Goal: Task Accomplishment & Management: Manage account settings

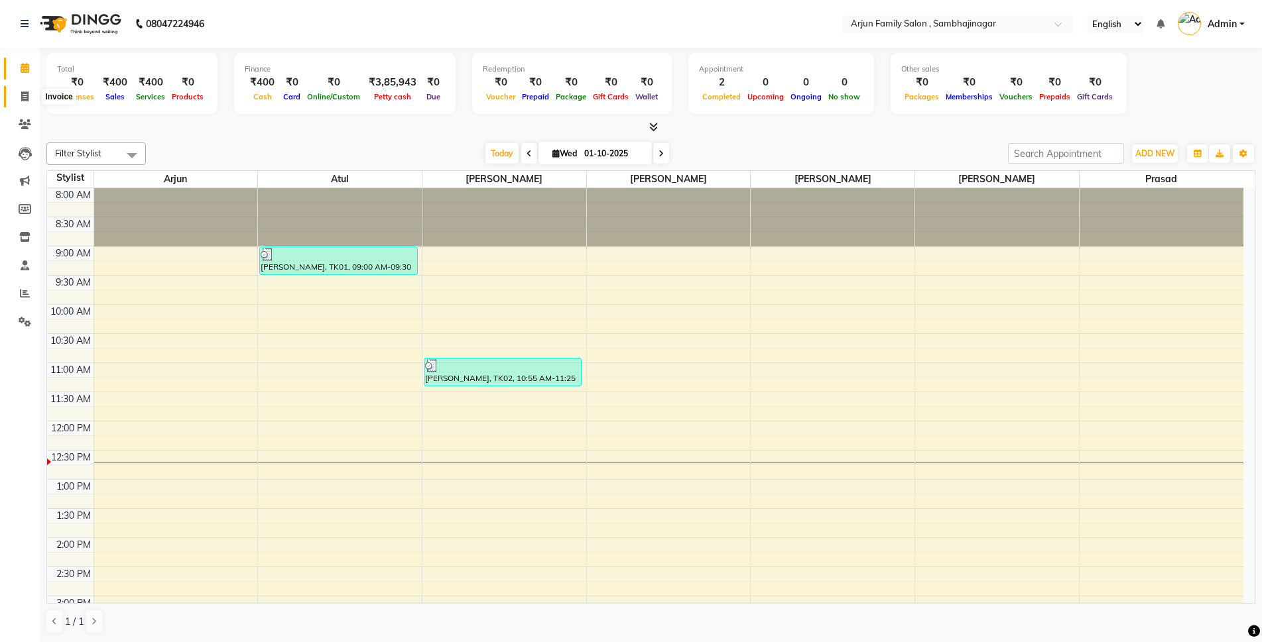
click at [19, 92] on span at bounding box center [24, 96] width 23 height 15
select select "service"
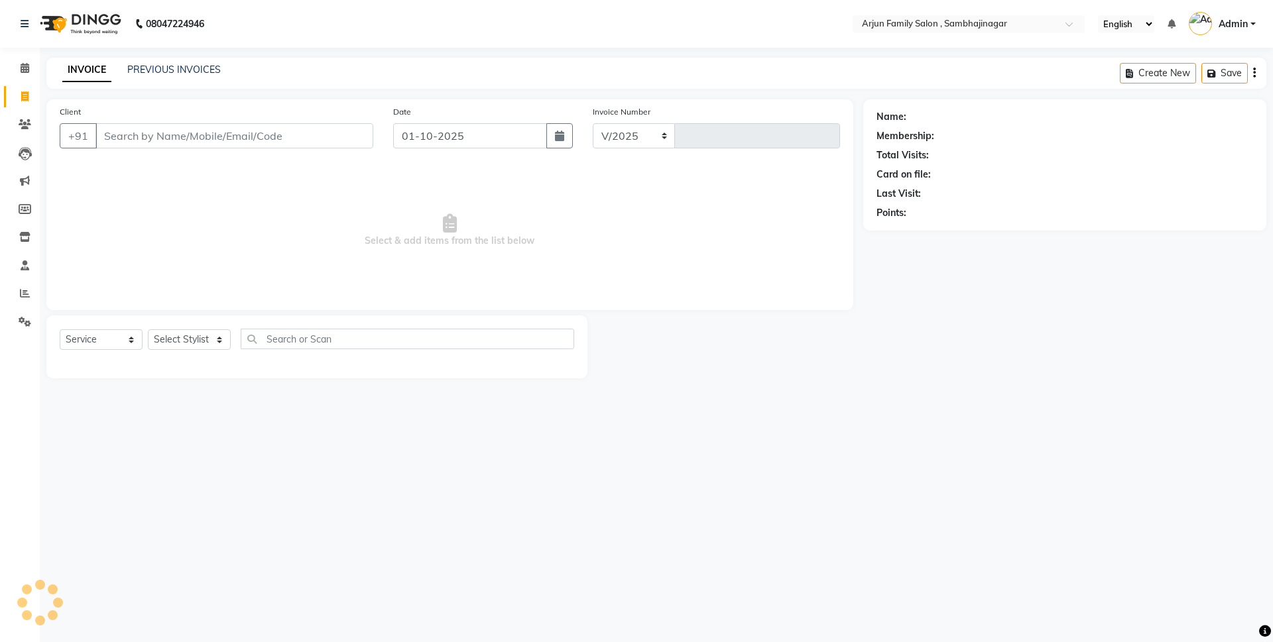
select select "6947"
type input "4432"
click at [22, 298] on icon at bounding box center [25, 293] width 10 height 10
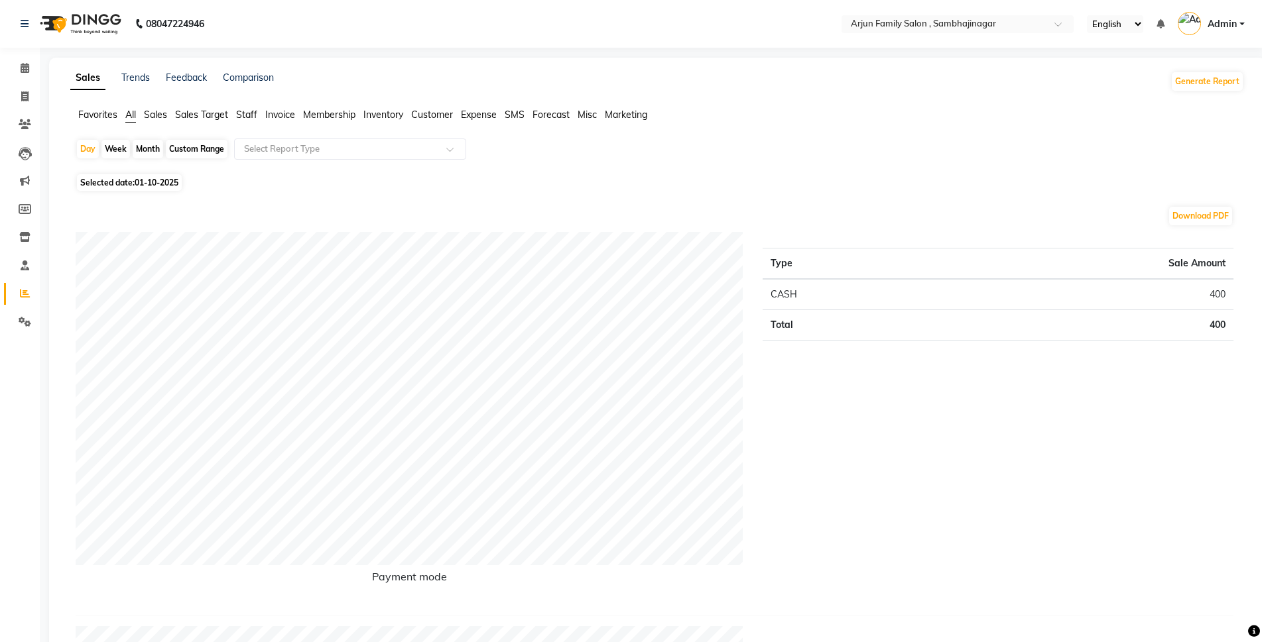
click at [110, 147] on div "Week" at bounding box center [115, 149] width 29 height 19
select select "10"
select select "2025"
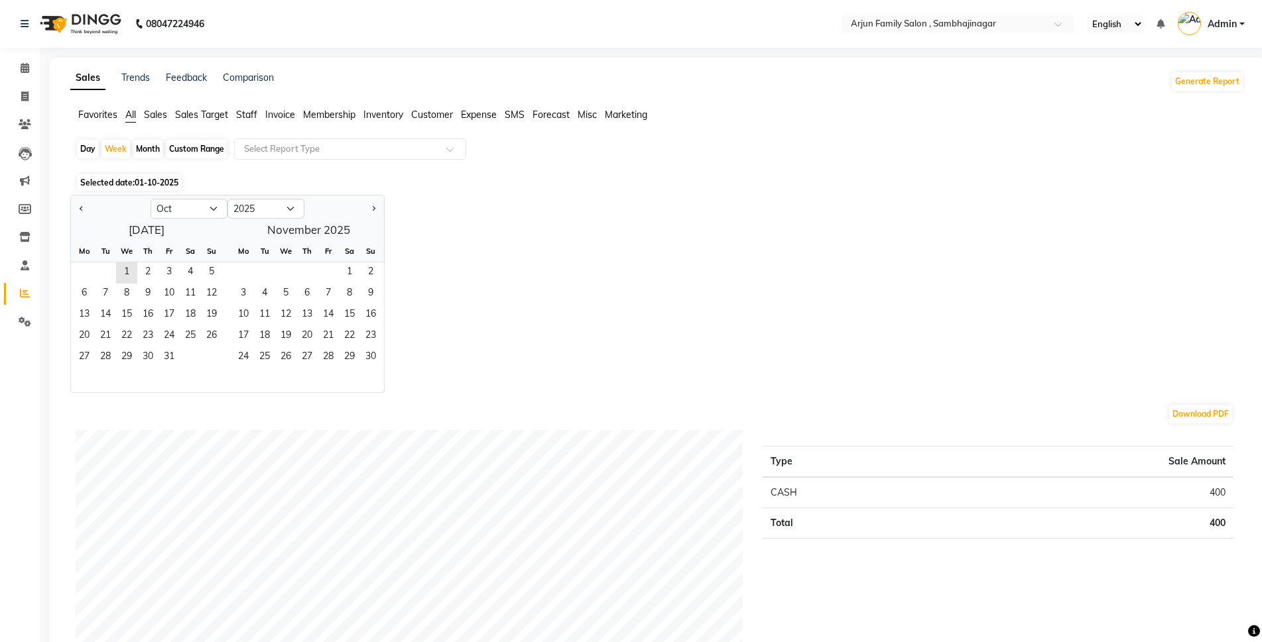
click at [98, 147] on div "Day" at bounding box center [88, 149] width 22 height 19
select select "10"
select select "2025"
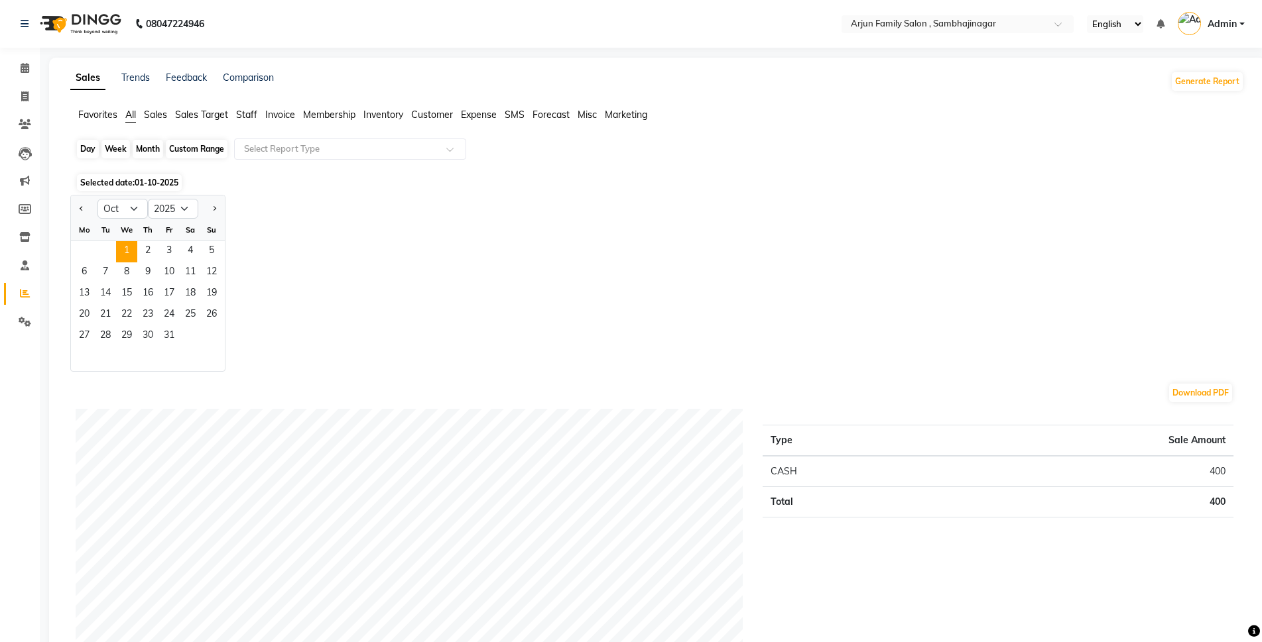
click at [86, 147] on div "Day" at bounding box center [88, 149] width 22 height 19
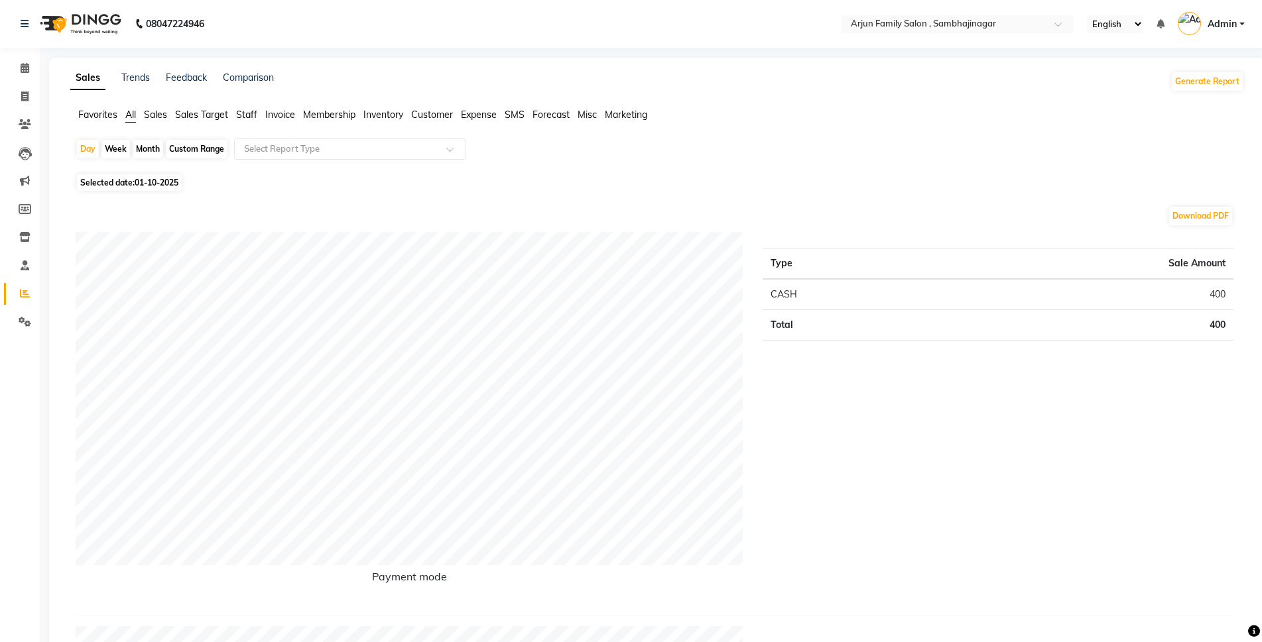
click at [131, 180] on span "Selected date: 01-10-2025" at bounding box center [129, 182] width 105 height 17
select select "10"
select select "2025"
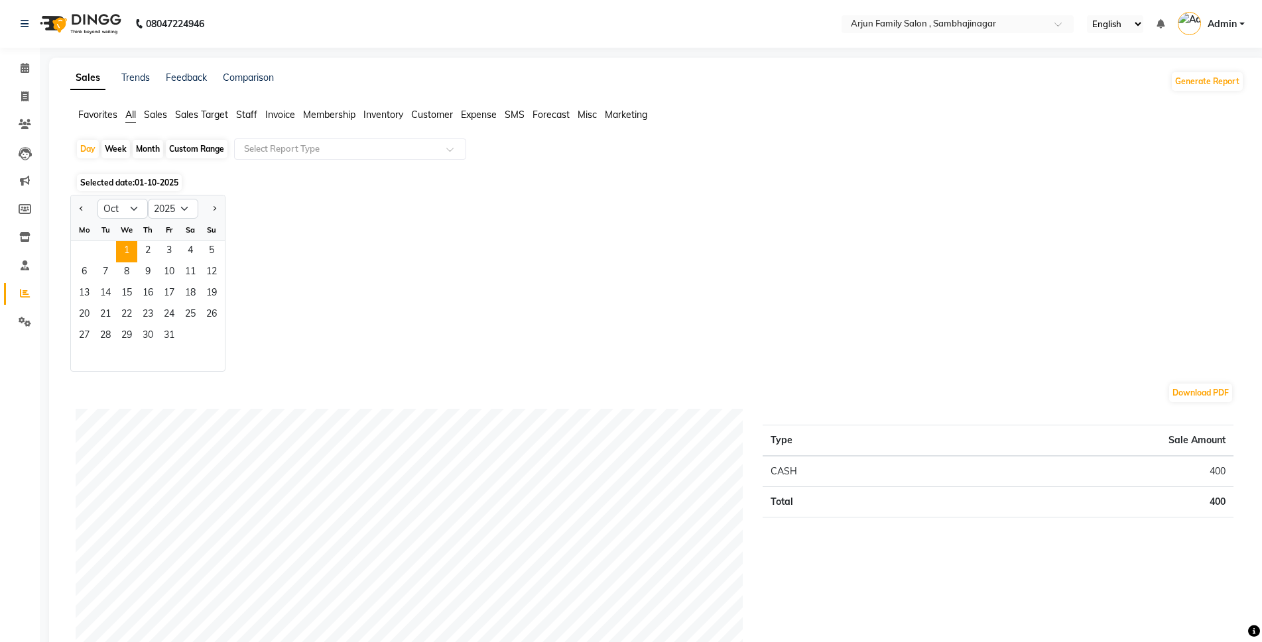
click at [143, 148] on div "Month" at bounding box center [148, 149] width 30 height 19
select select "10"
select select "2025"
click at [88, 148] on div "Day" at bounding box center [88, 149] width 22 height 19
select select "10"
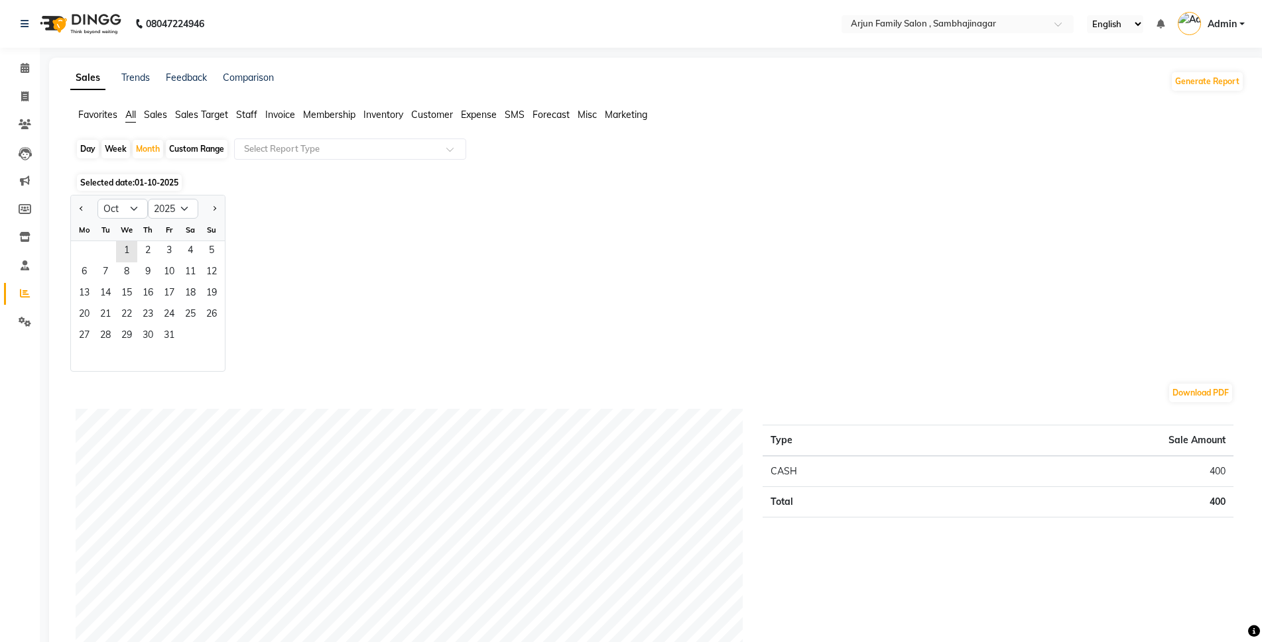
select select "2025"
click at [127, 207] on select "Jan Feb Mar Apr May Jun Jul Aug Sep Oct Nov Dec" at bounding box center [122, 209] width 50 height 20
click at [97, 199] on select "Jan Feb Mar Apr May Jun Jul Aug Sep Oct Nov Dec" at bounding box center [122, 209] width 50 height 20
click at [137, 209] on select "Jan Feb Mar Apr May Jun Jul Aug Sep Oct Nov Dec" at bounding box center [122, 209] width 50 height 20
select select "8"
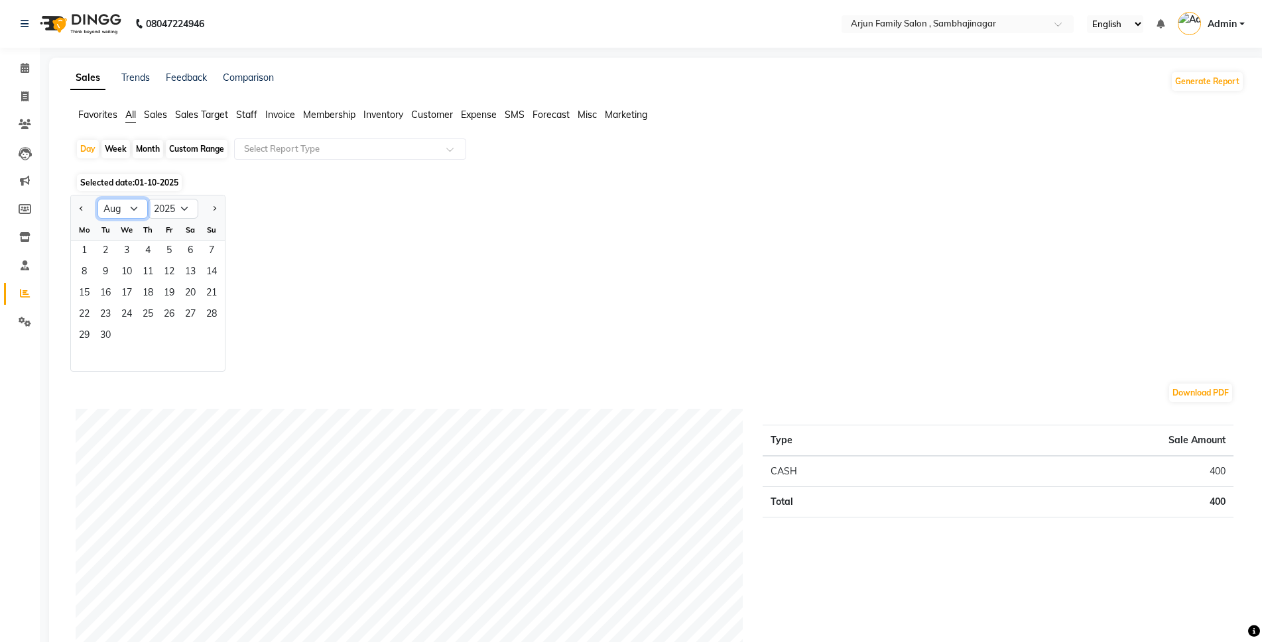
click at [97, 199] on select "Jan Feb Mar Apr May Jun Jul Aug Sep Oct Nov Dec" at bounding box center [122, 209] width 50 height 20
click at [202, 332] on span "31" at bounding box center [211, 336] width 21 height 21
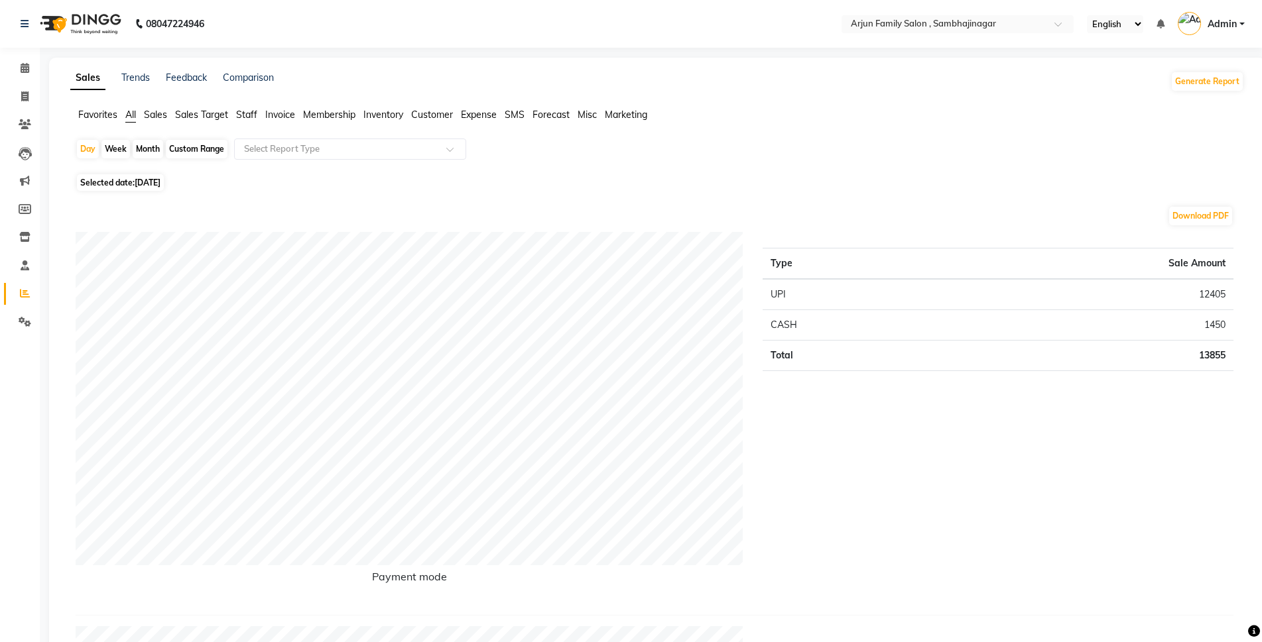
click at [160, 183] on span "31-08-2025" at bounding box center [148, 183] width 26 height 10
select select "8"
select select "2025"
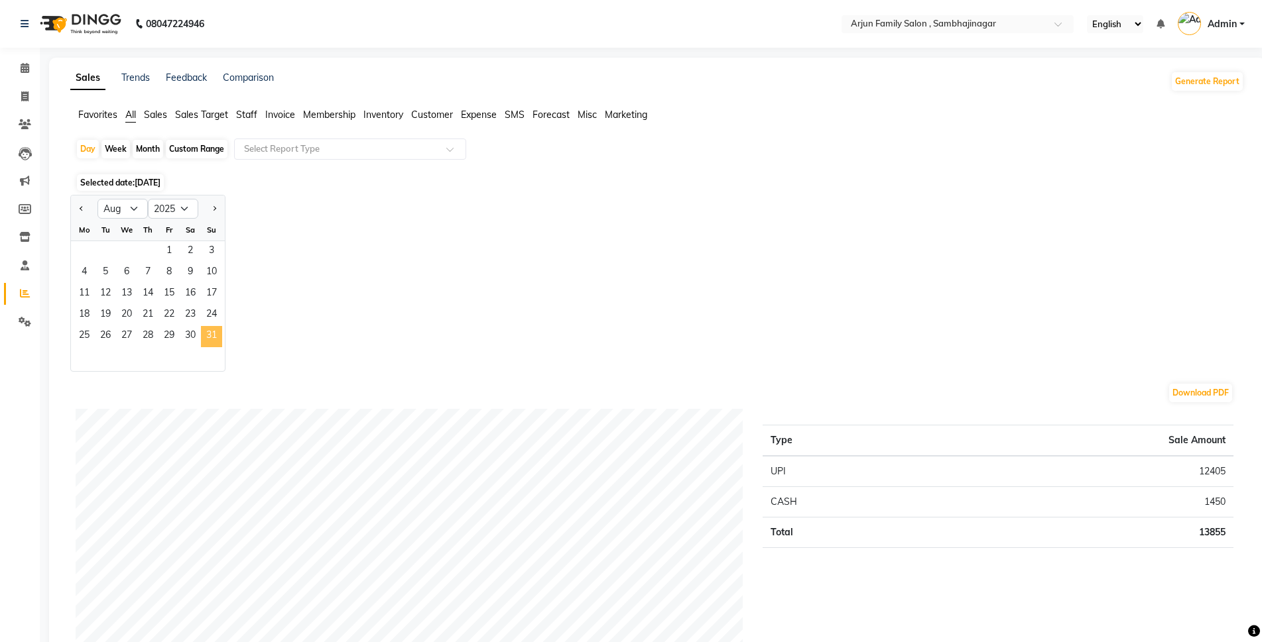
click at [220, 330] on span "31" at bounding box center [211, 336] width 21 height 21
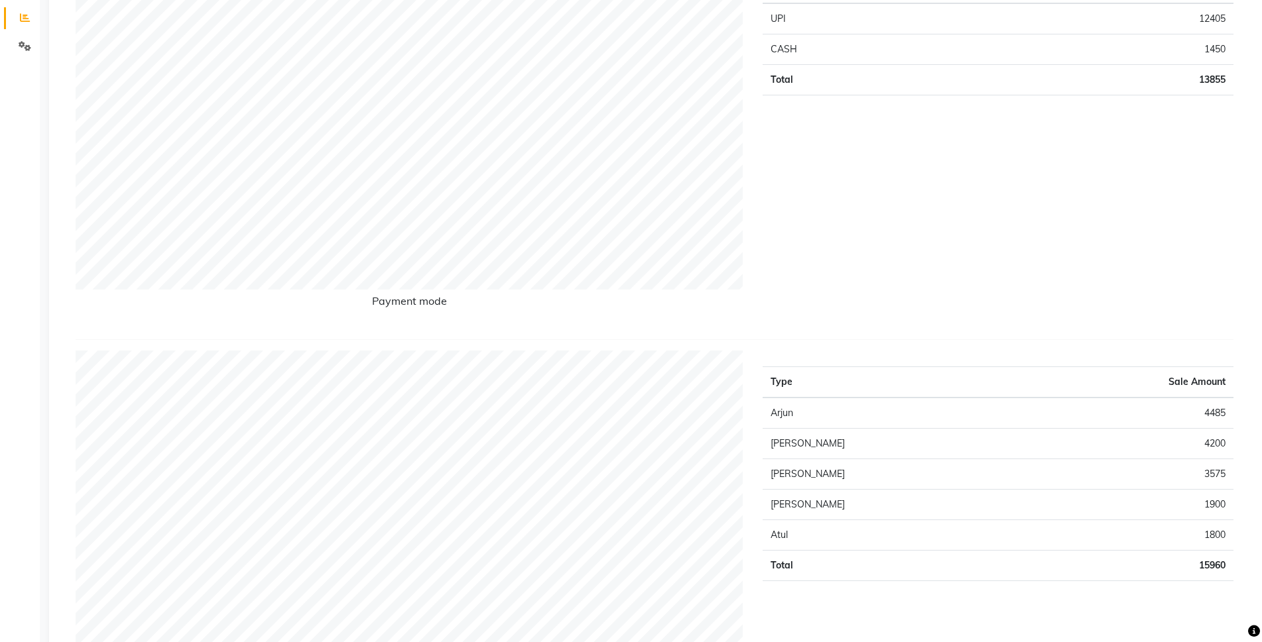
scroll to position [66, 0]
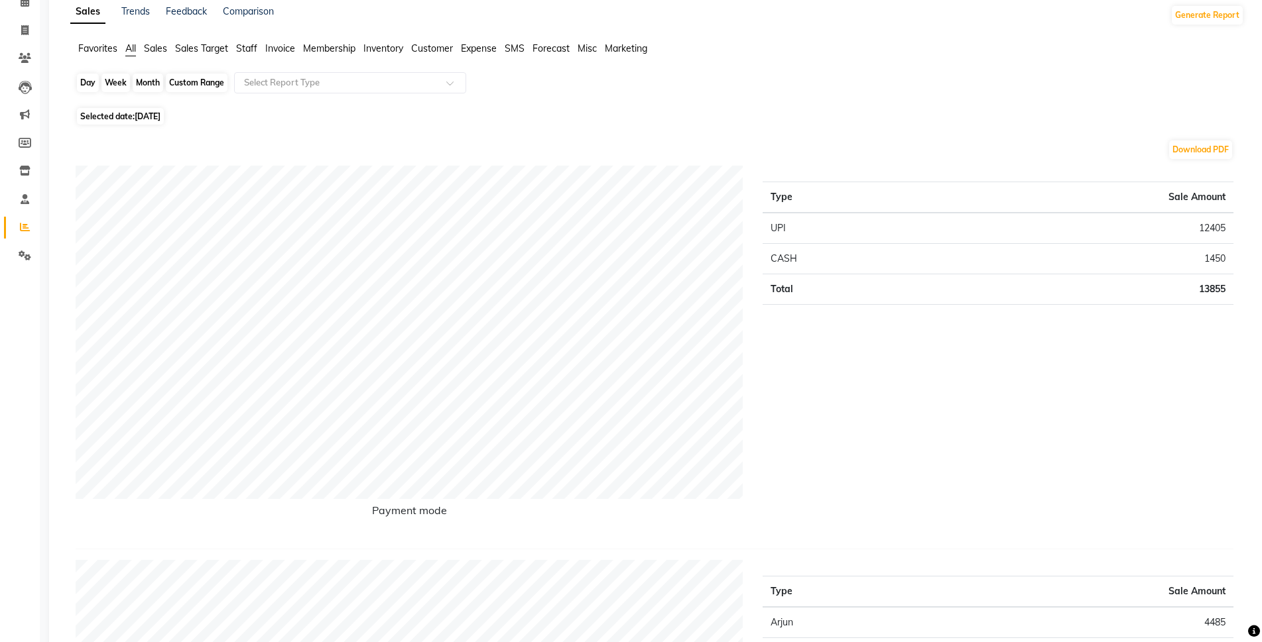
click at [87, 85] on div "Day" at bounding box center [88, 83] width 22 height 19
select select "8"
select select "2025"
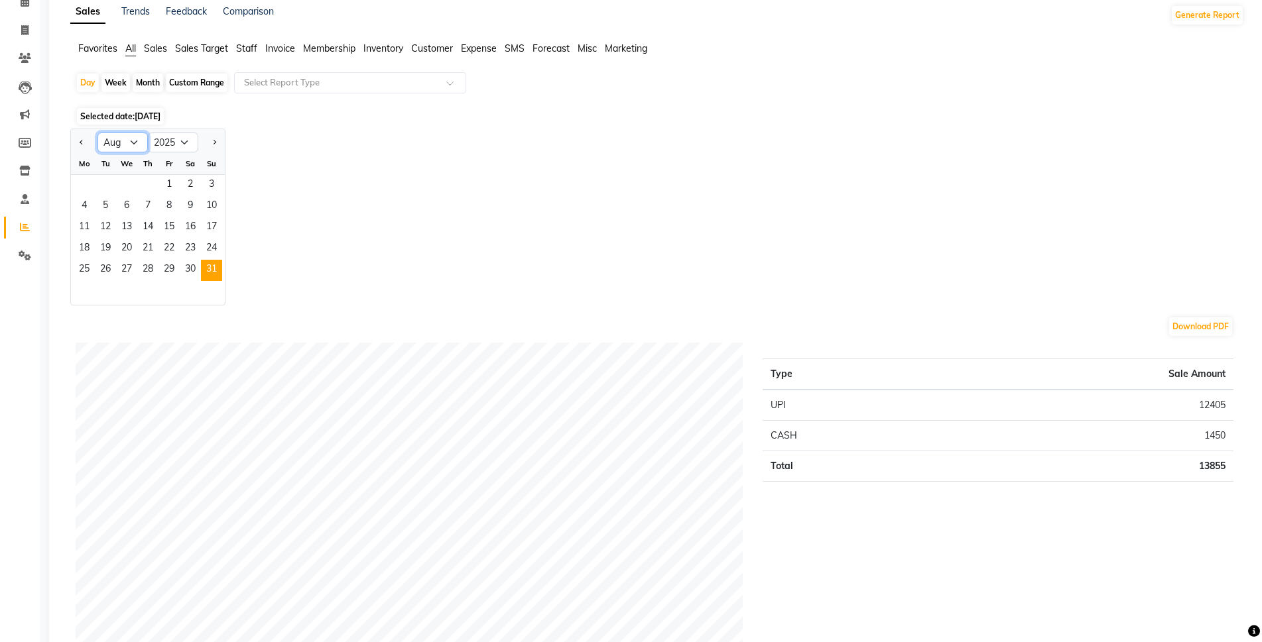
click at [115, 143] on select "Jan Feb Mar Apr May Jun Jul Aug Sep Oct Nov Dec" at bounding box center [122, 143] width 50 height 20
select select "9"
click at [97, 133] on select "Jan Feb Mar Apr May Jun Jul Aug Sep Oct Nov Dec" at bounding box center [122, 143] width 50 height 20
click at [108, 266] on span "30" at bounding box center [105, 270] width 21 height 21
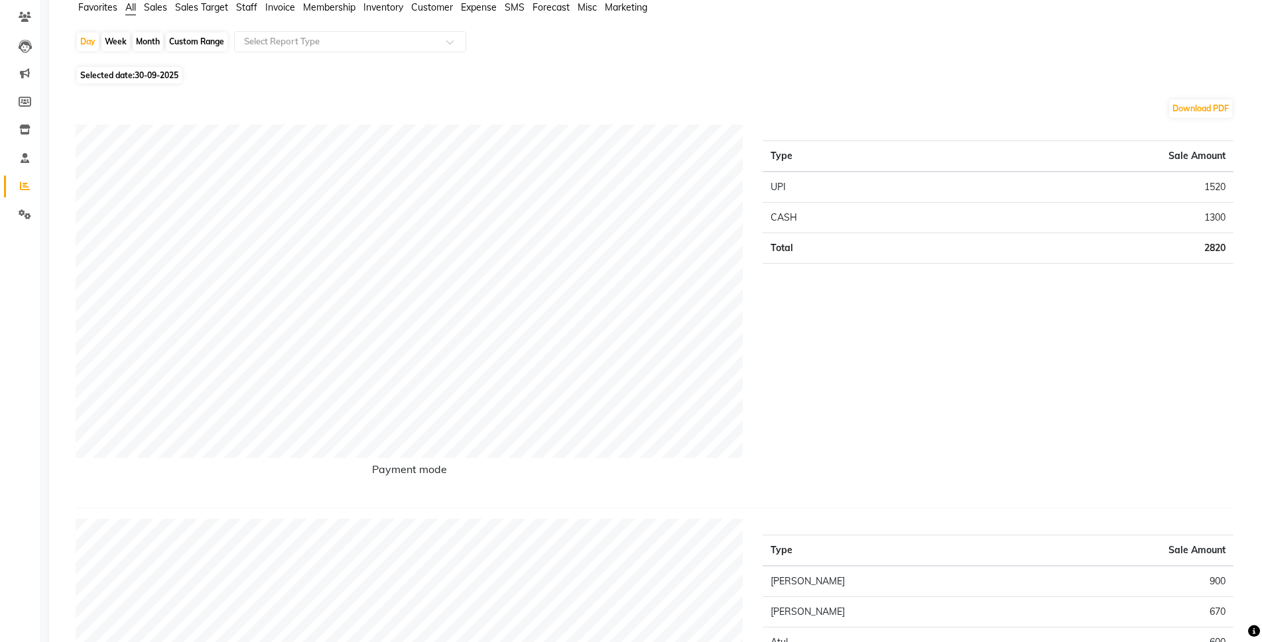
scroll to position [0, 0]
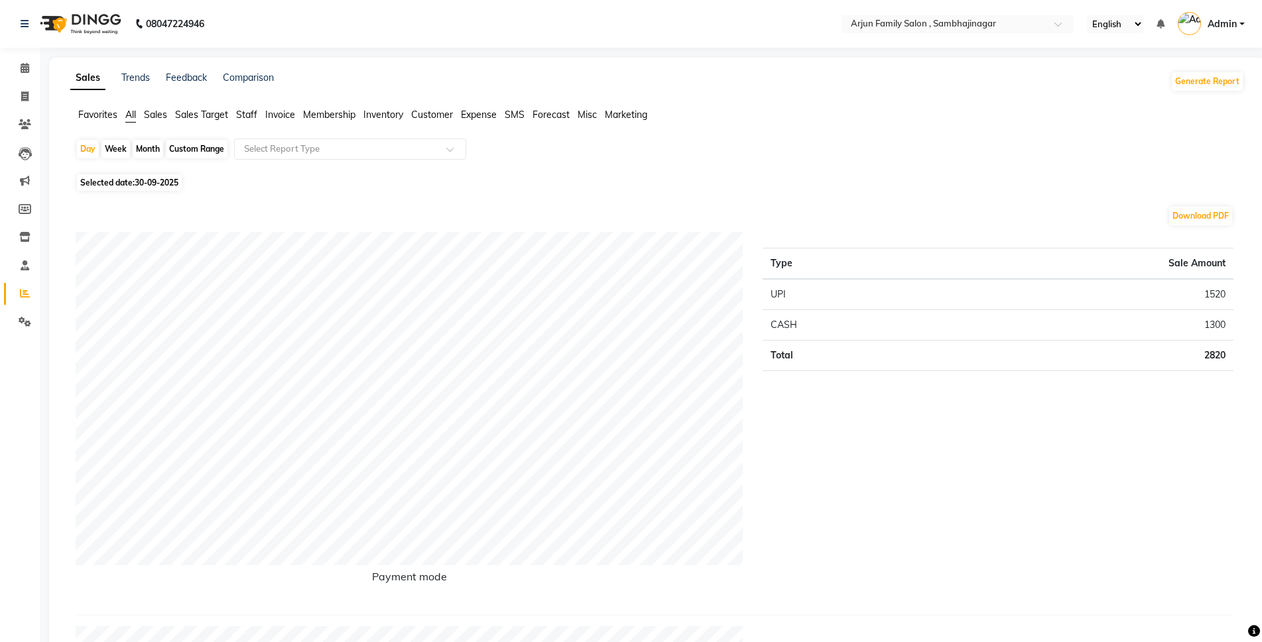
click at [111, 179] on span "Selected date: 30-09-2025" at bounding box center [129, 182] width 105 height 17
select select "9"
select select "2025"
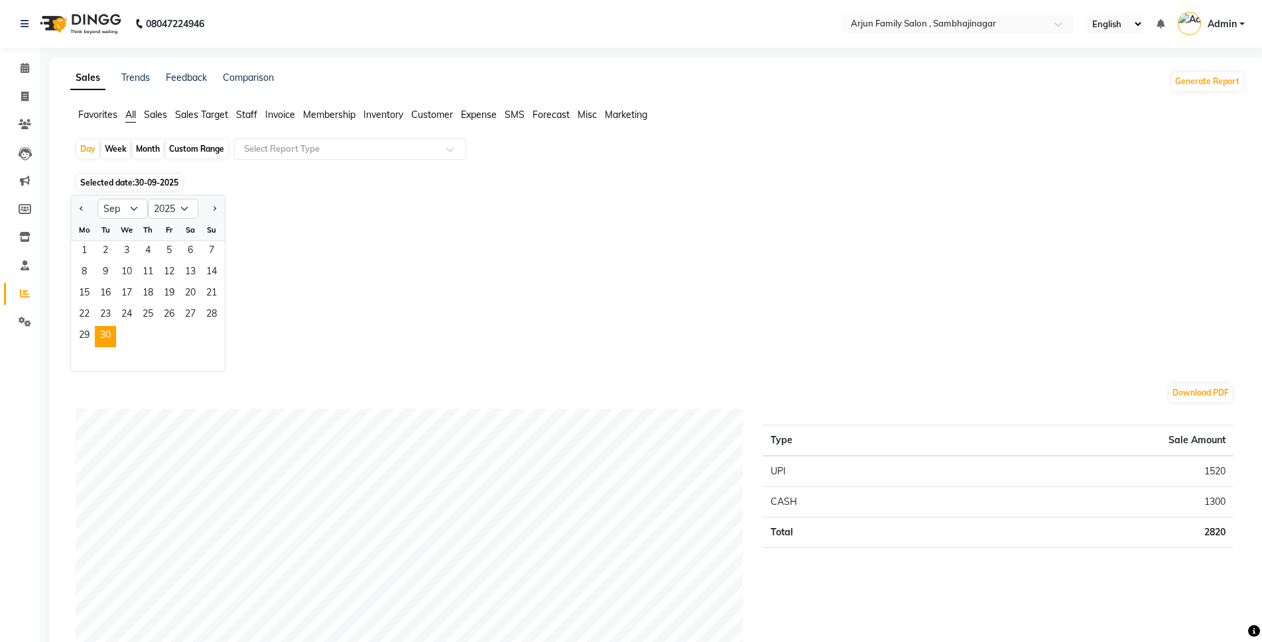
click at [148, 148] on div "Month" at bounding box center [148, 149] width 30 height 19
select select "9"
select select "2025"
click at [148, 148] on div "Month" at bounding box center [148, 149] width 30 height 19
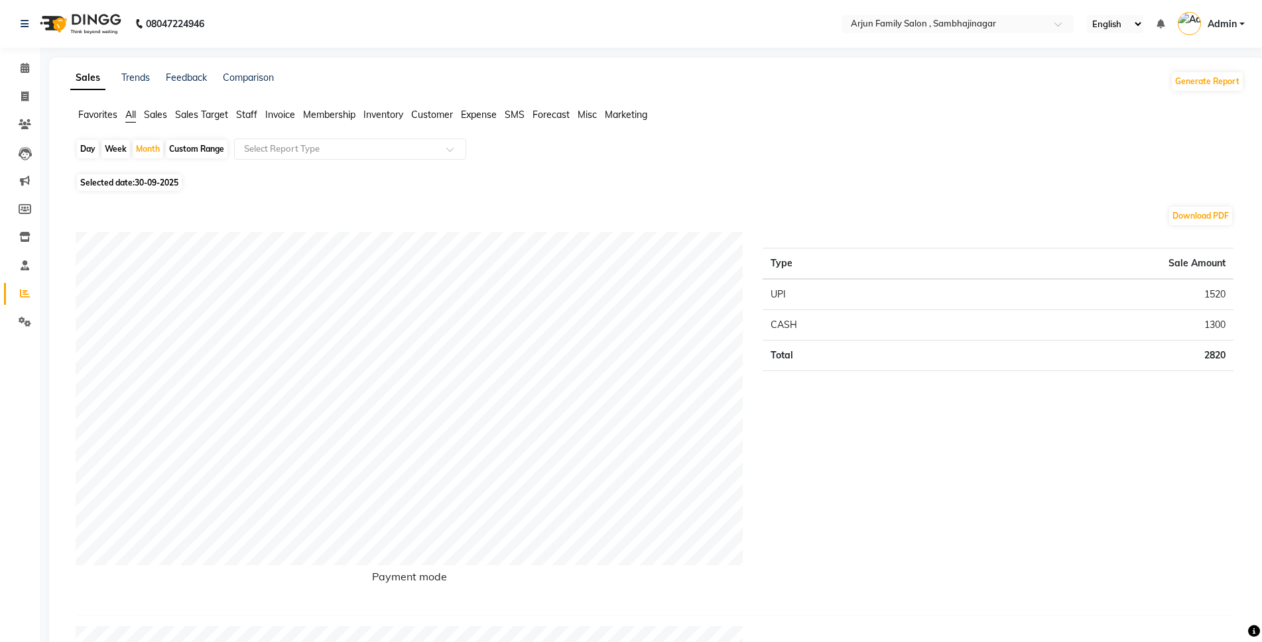
click at [152, 184] on span "30-09-2025" at bounding box center [157, 183] width 44 height 10
select select "9"
select select "2025"
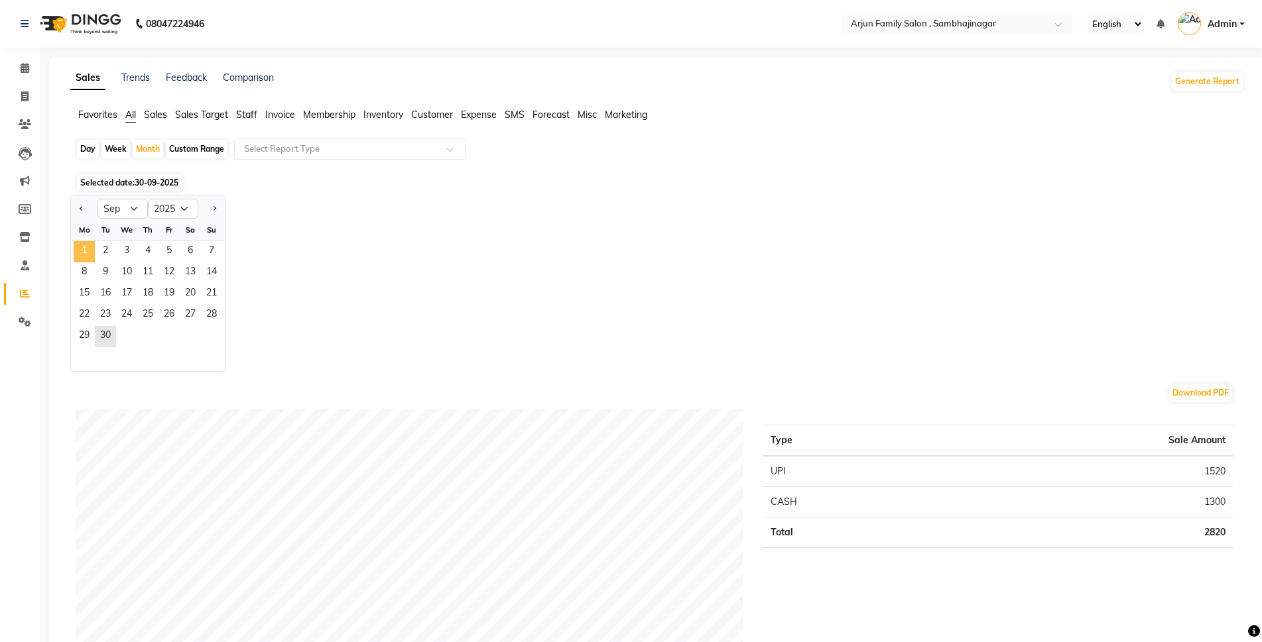
click at [82, 250] on span "1" at bounding box center [84, 251] width 21 height 21
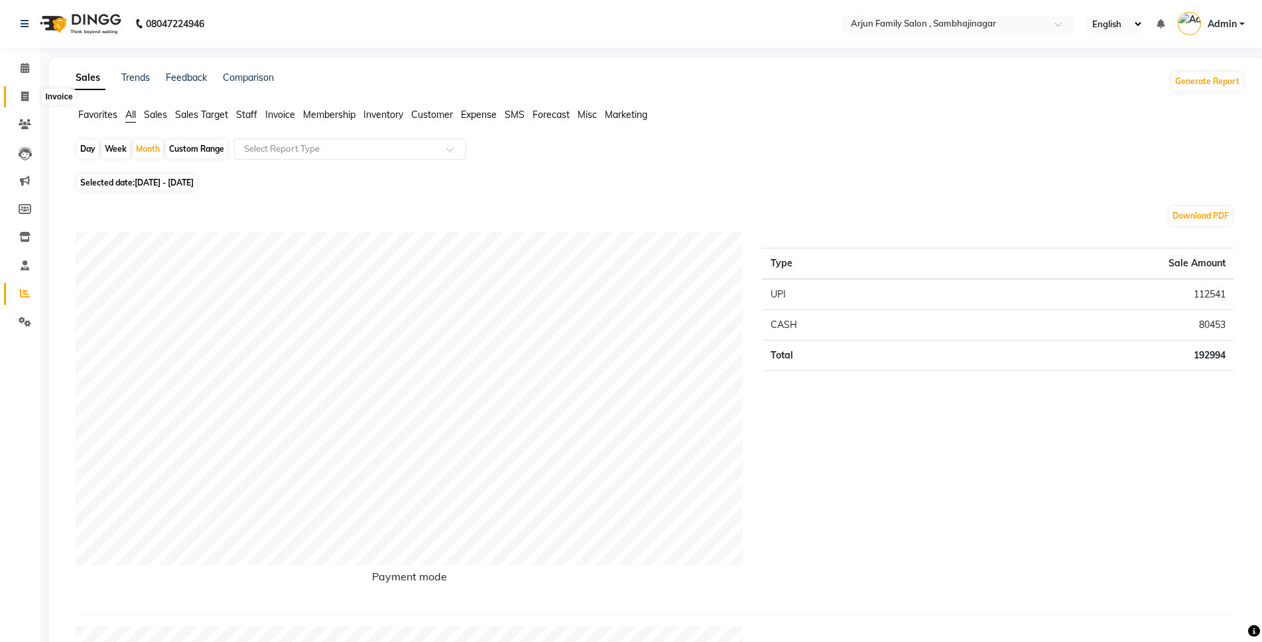
click at [24, 95] on icon at bounding box center [24, 96] width 7 height 10
select select "service"
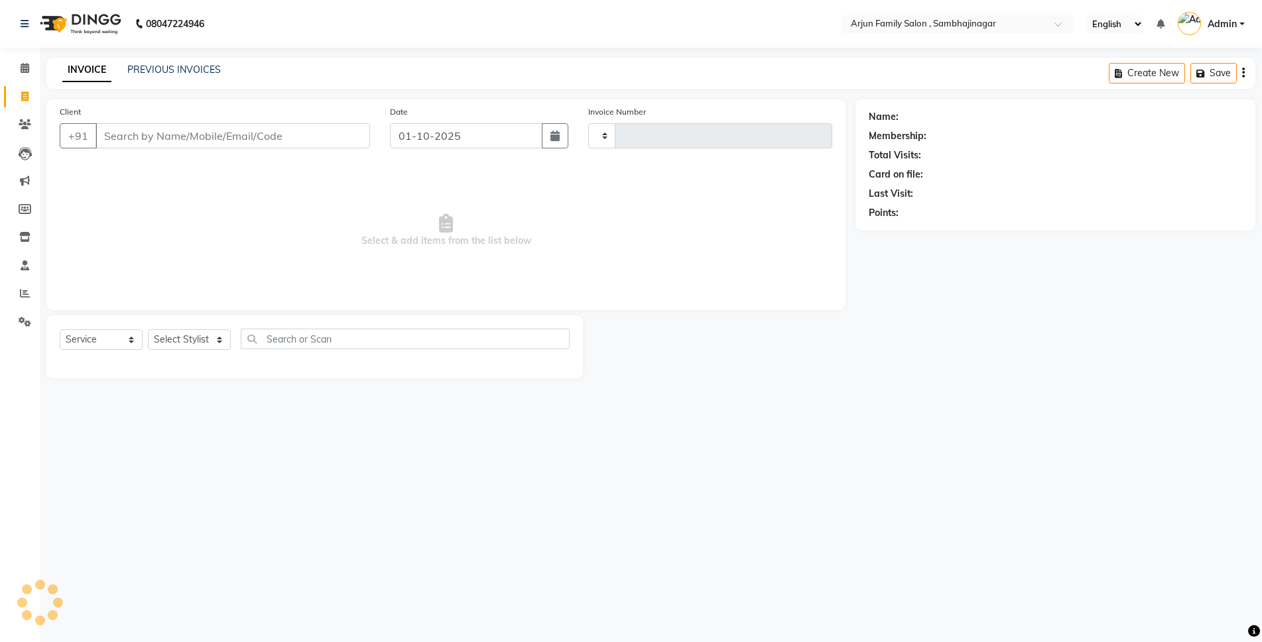
type input "4432"
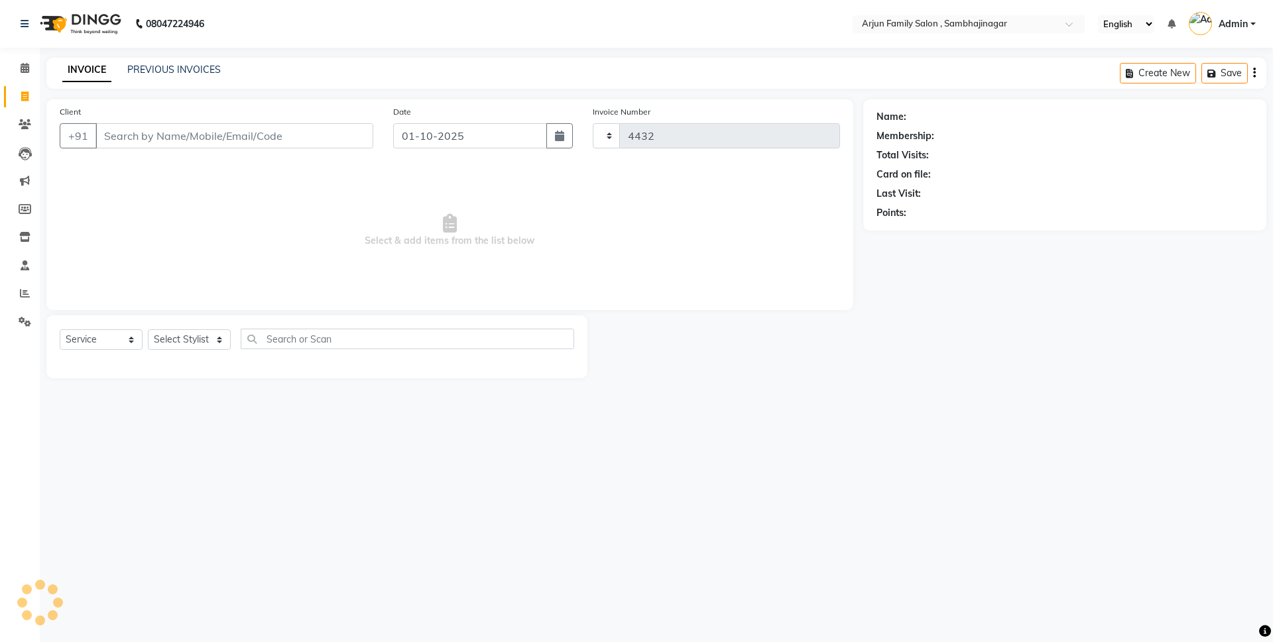
select select "6947"
click at [24, 89] on span at bounding box center [24, 96] width 23 height 15
select select "service"
select select "6947"
type input "4432"
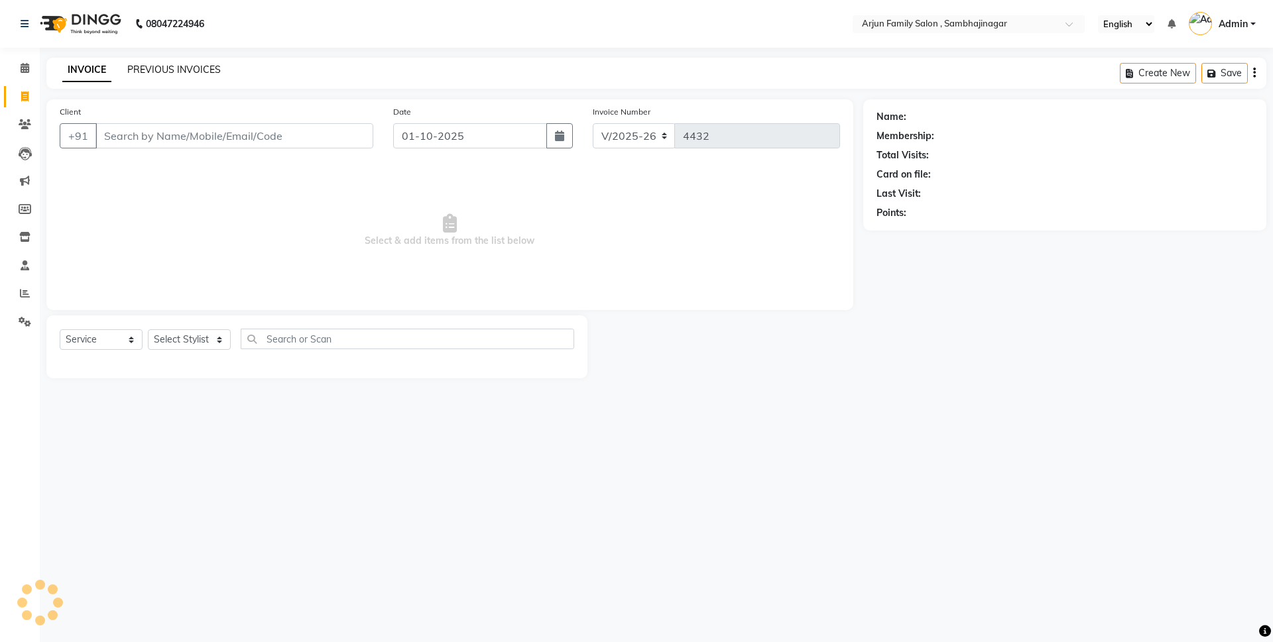
click at [203, 66] on link "PREVIOUS INVOICES" at bounding box center [173, 70] width 93 height 12
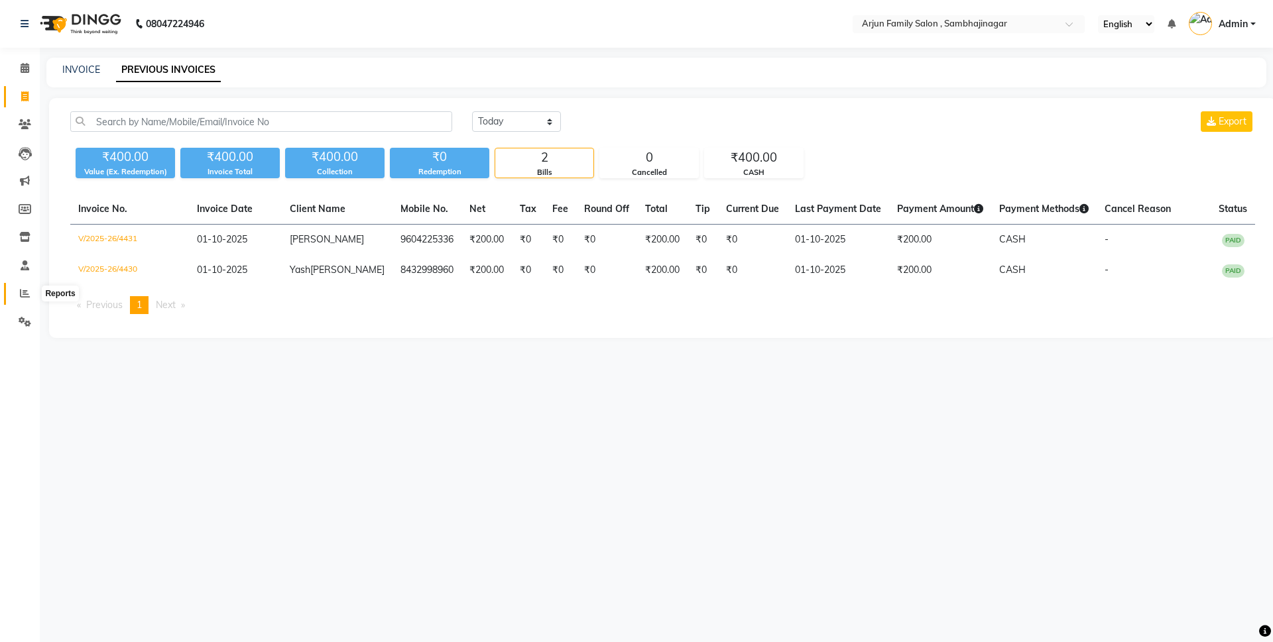
click at [17, 294] on span at bounding box center [24, 293] width 23 height 15
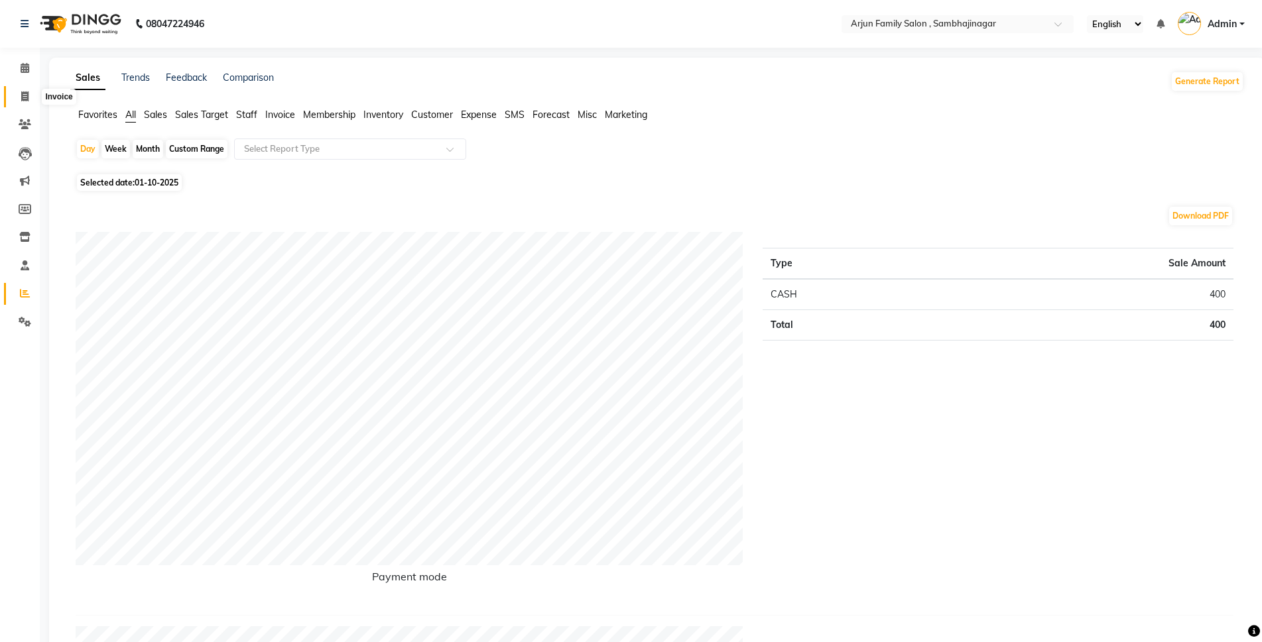
click at [25, 93] on icon at bounding box center [24, 96] width 7 height 10
select select "service"
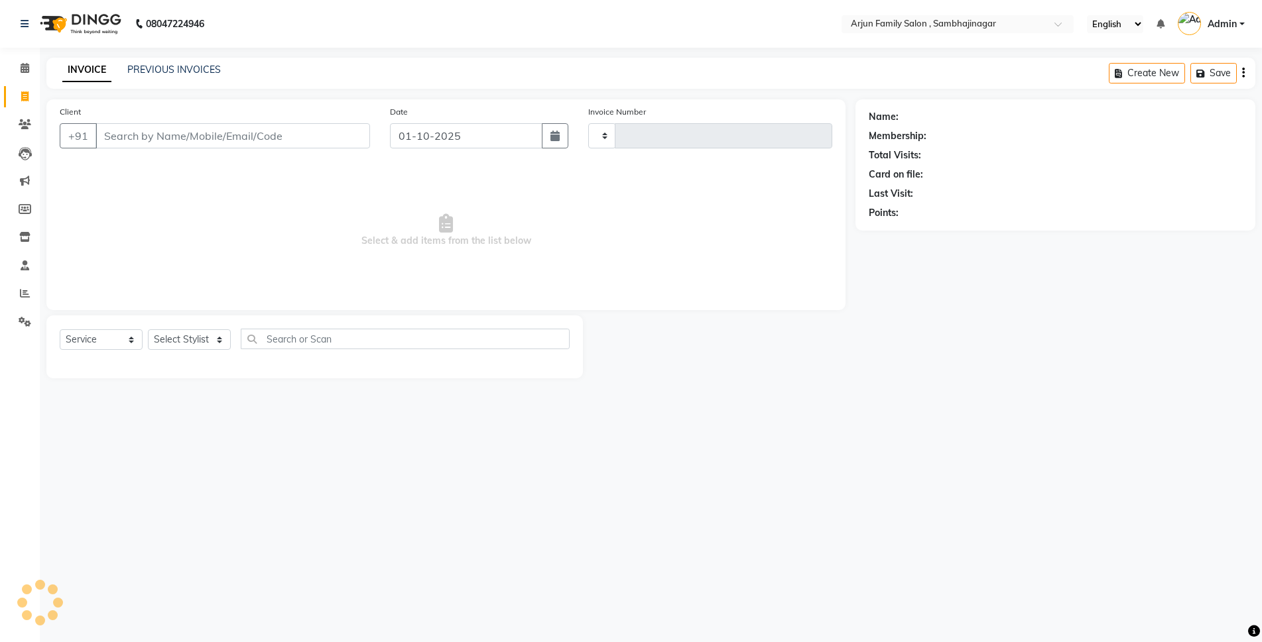
type input "4432"
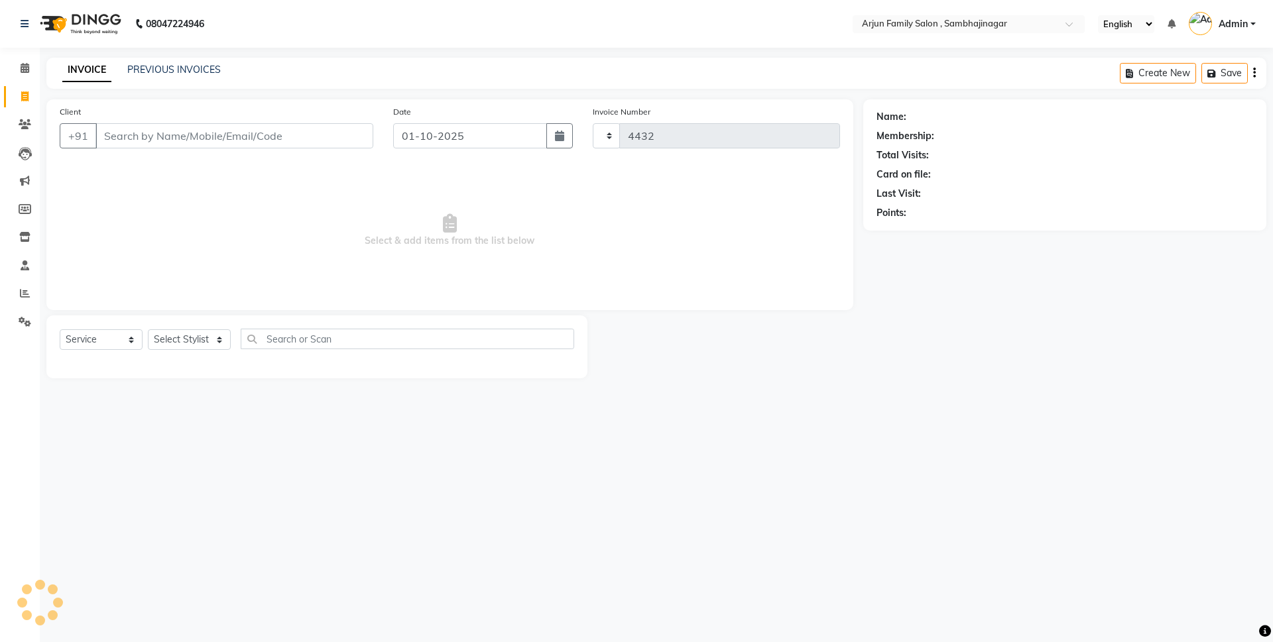
select select "6947"
click at [184, 68] on link "PREVIOUS INVOICES" at bounding box center [173, 70] width 93 height 12
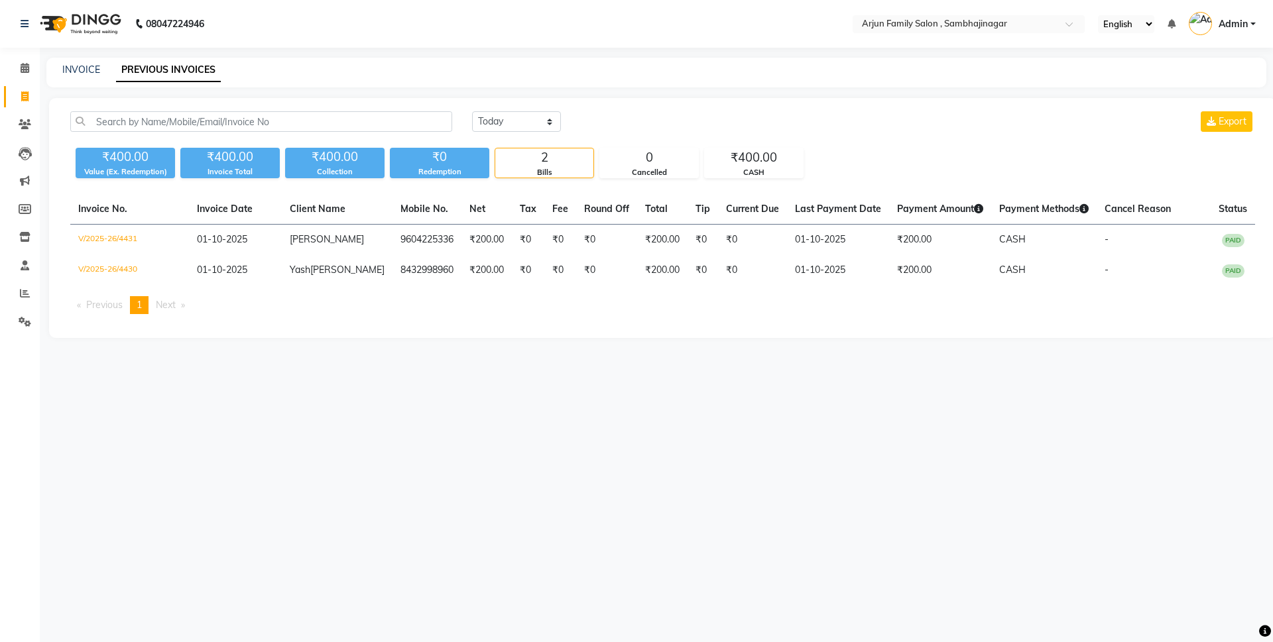
click at [15, 87] on link "Invoice" at bounding box center [20, 97] width 32 height 22
select select "service"
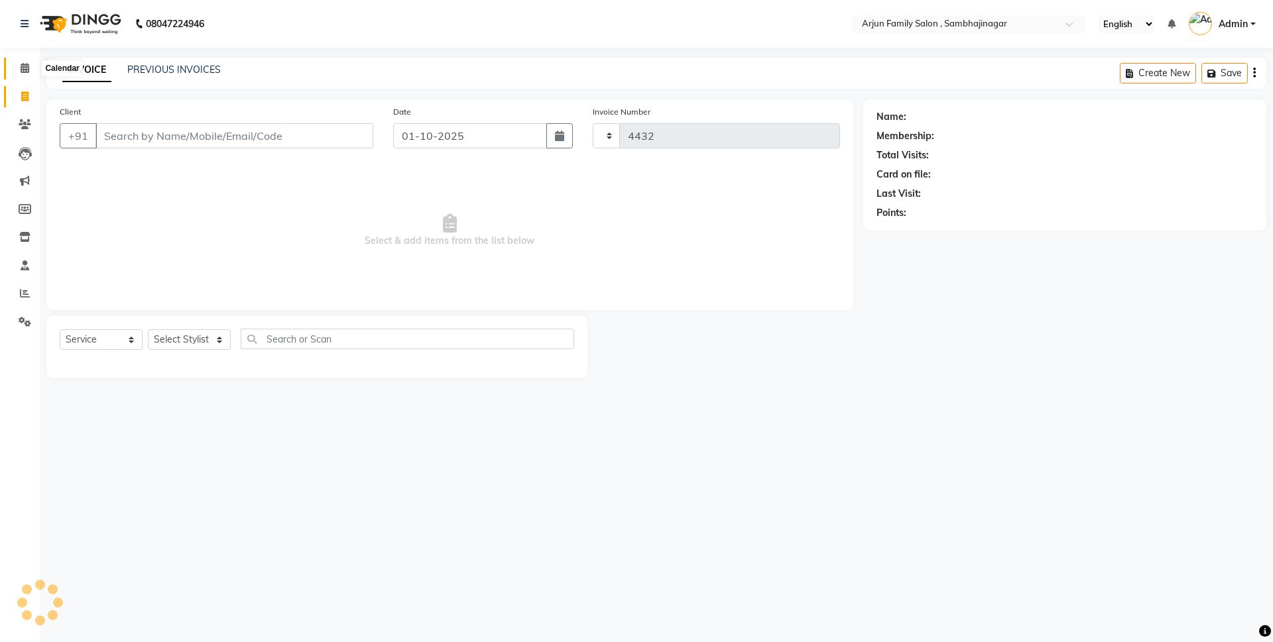
click at [15, 68] on span at bounding box center [24, 68] width 23 height 15
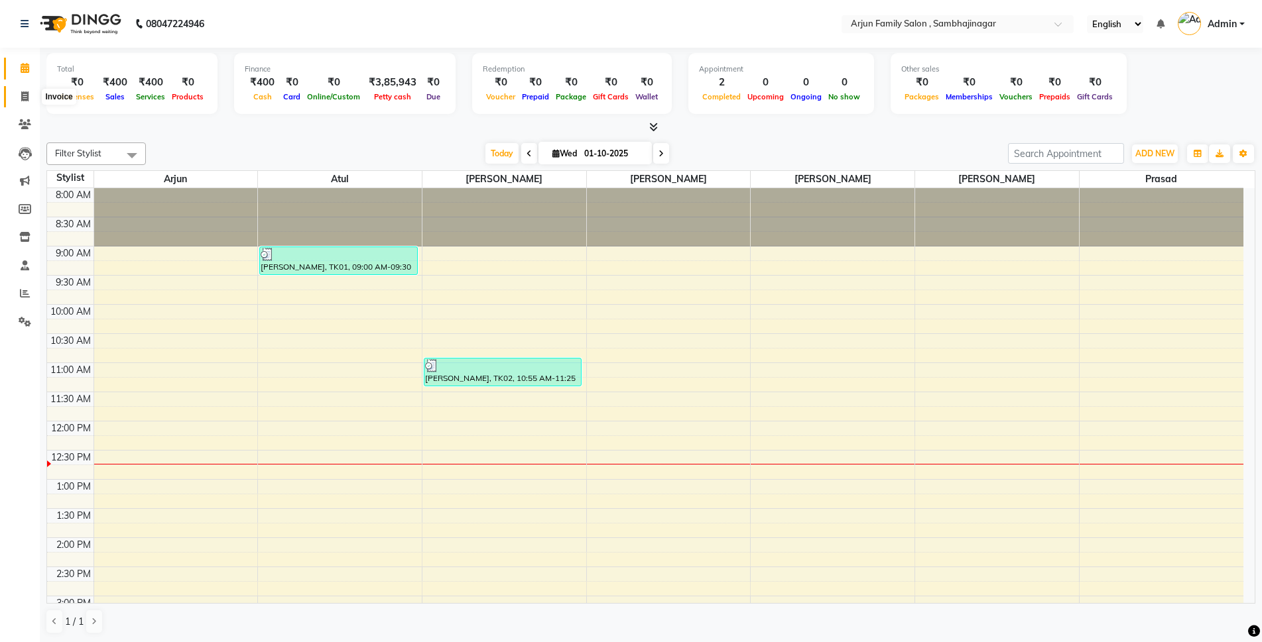
click at [22, 93] on icon at bounding box center [24, 96] width 7 height 10
select select "6947"
select select "service"
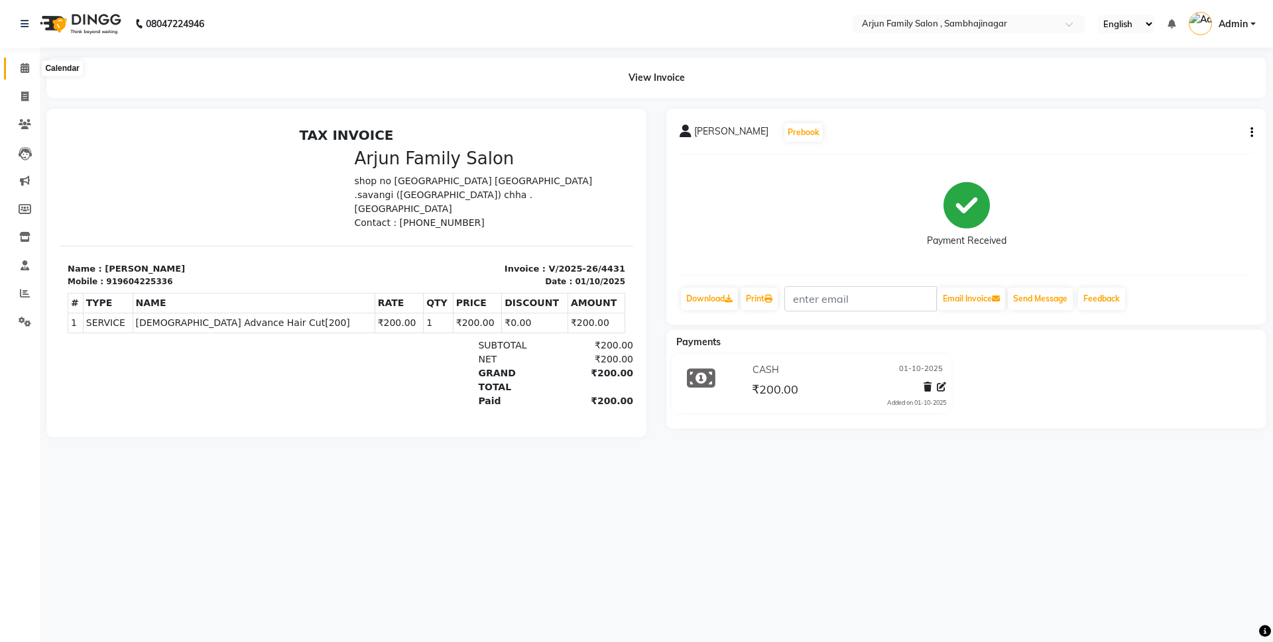
click at [19, 70] on span at bounding box center [24, 68] width 23 height 15
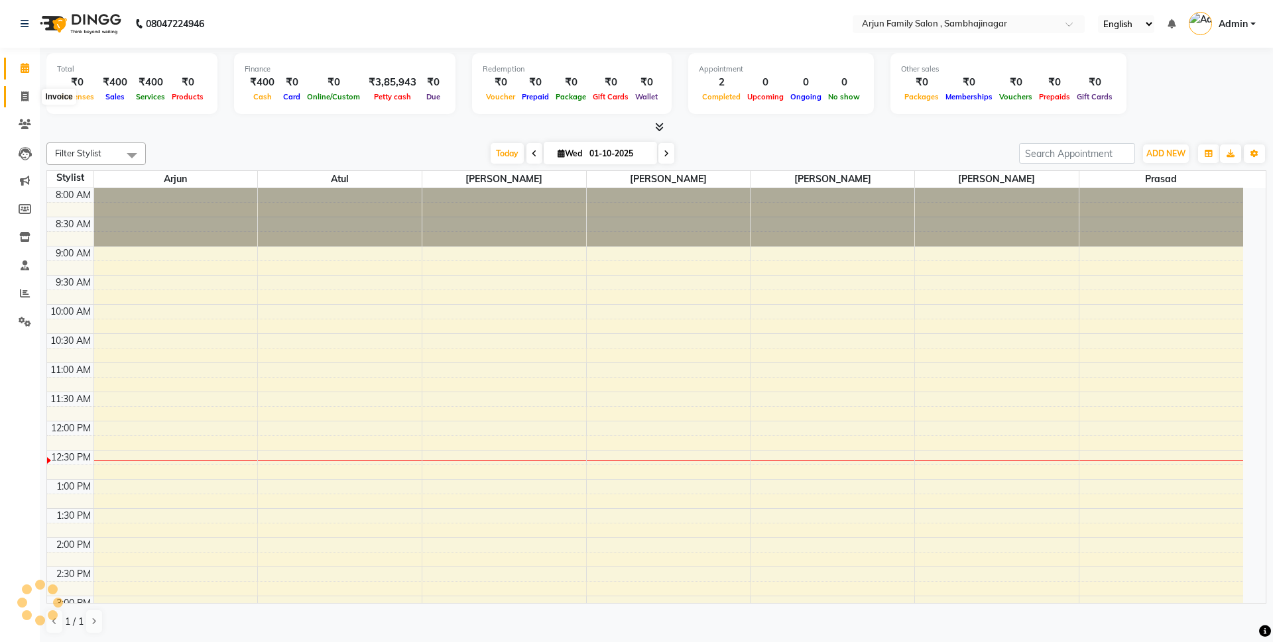
click at [23, 90] on span at bounding box center [24, 96] width 23 height 15
select select "service"
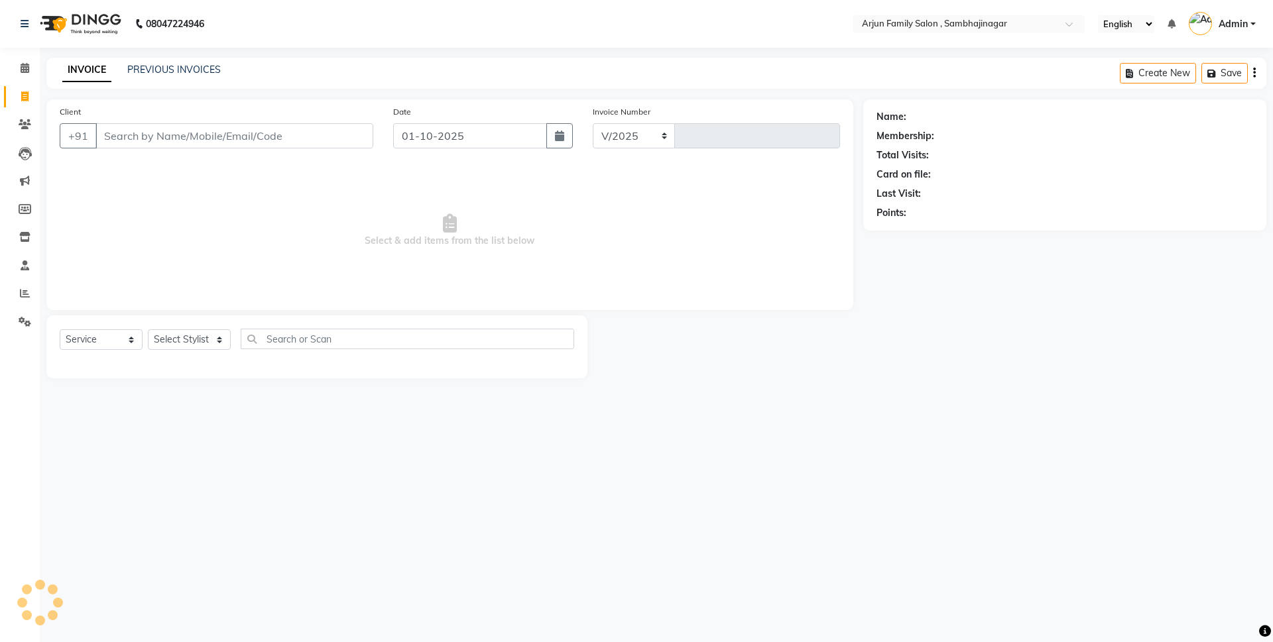
select select "6947"
type input "4432"
click at [187, 68] on link "PREVIOUS INVOICES" at bounding box center [173, 70] width 93 height 12
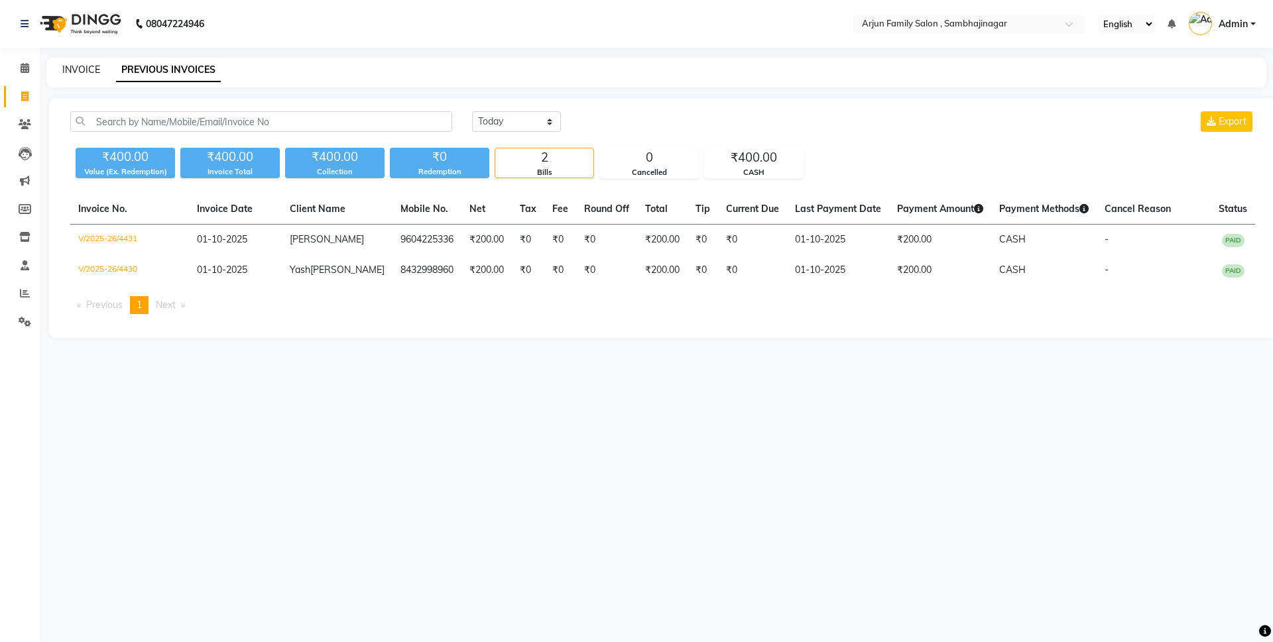
click at [82, 68] on link "INVOICE" at bounding box center [81, 70] width 38 height 12
select select "service"
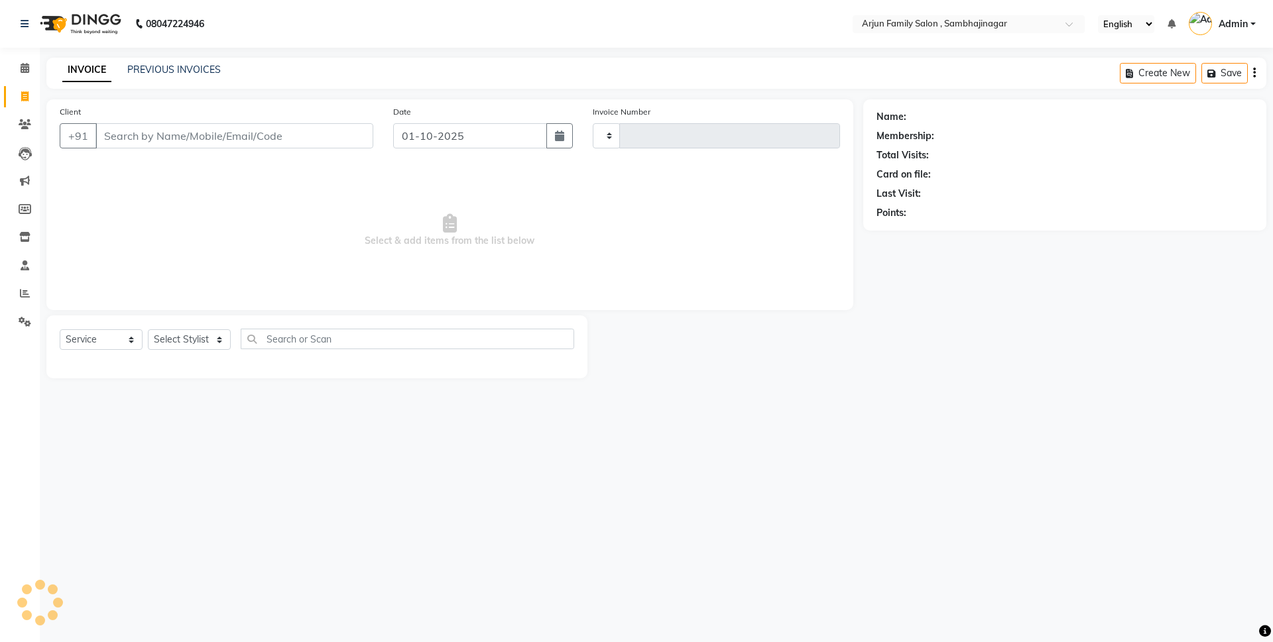
type input "4432"
select select "6947"
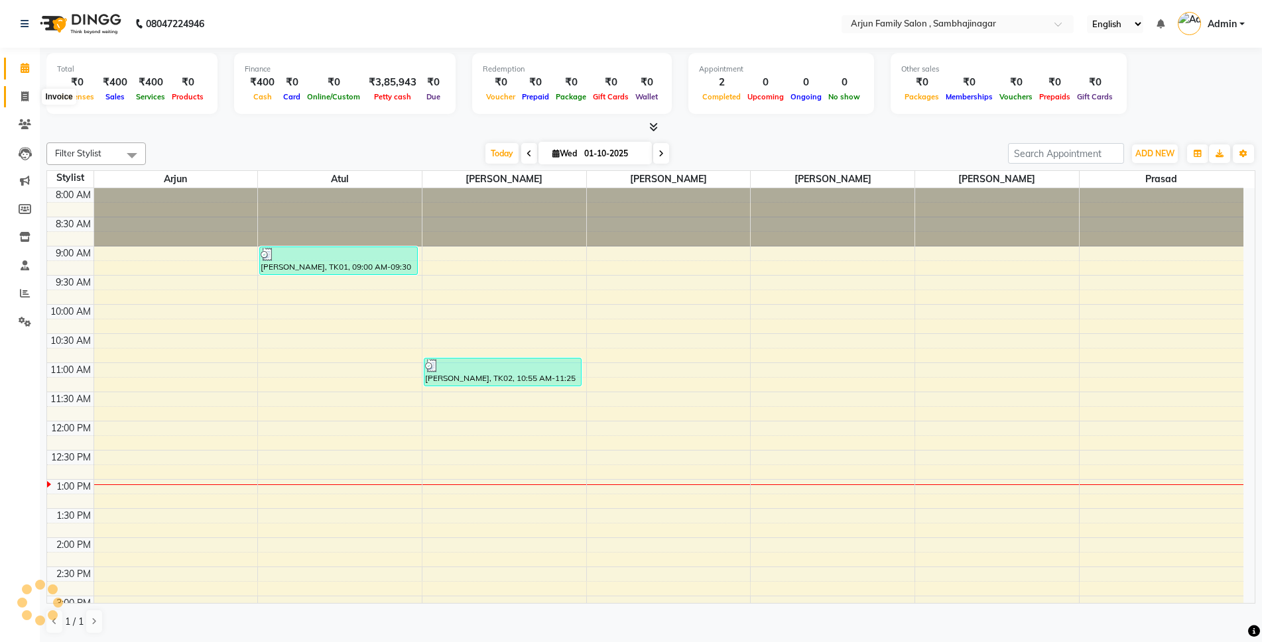
click at [19, 93] on span at bounding box center [24, 96] width 23 height 15
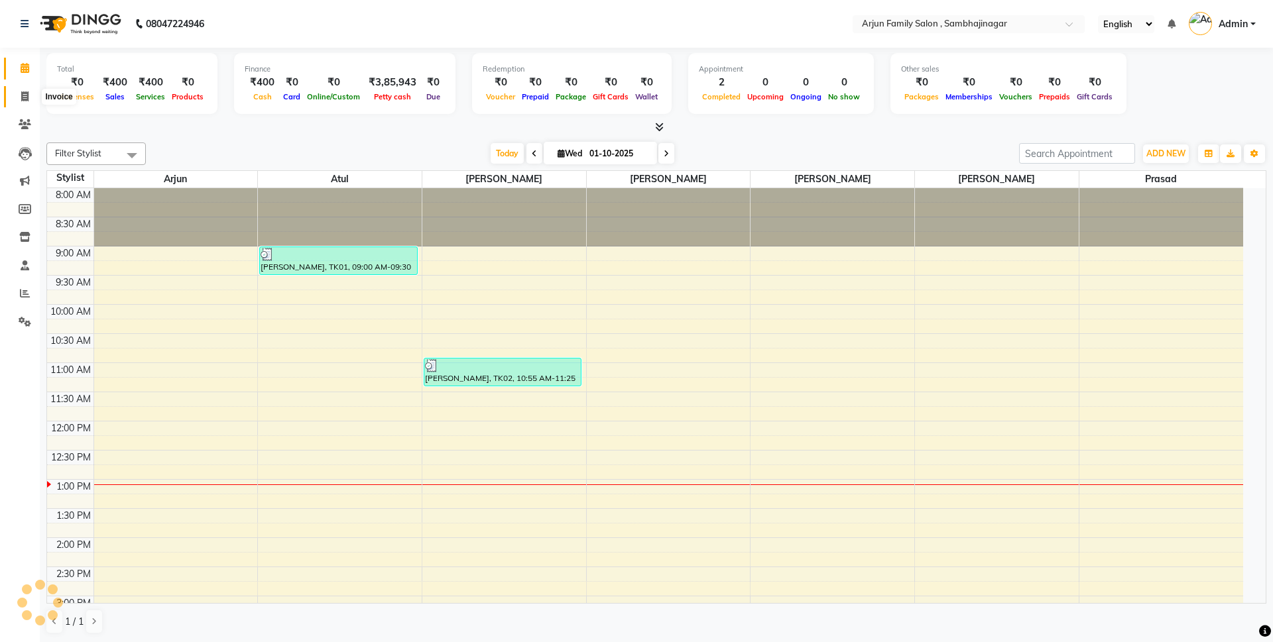
select select "service"
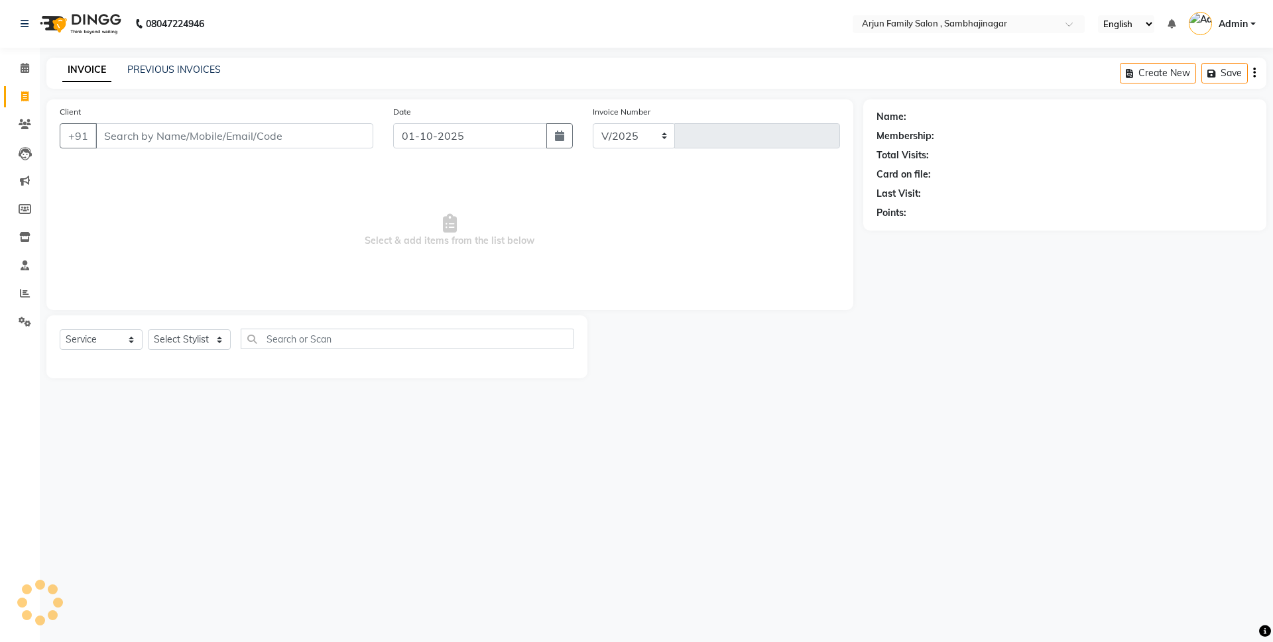
select select "6947"
type input "4432"
click at [109, 133] on input "Client" at bounding box center [234, 135] width 278 height 25
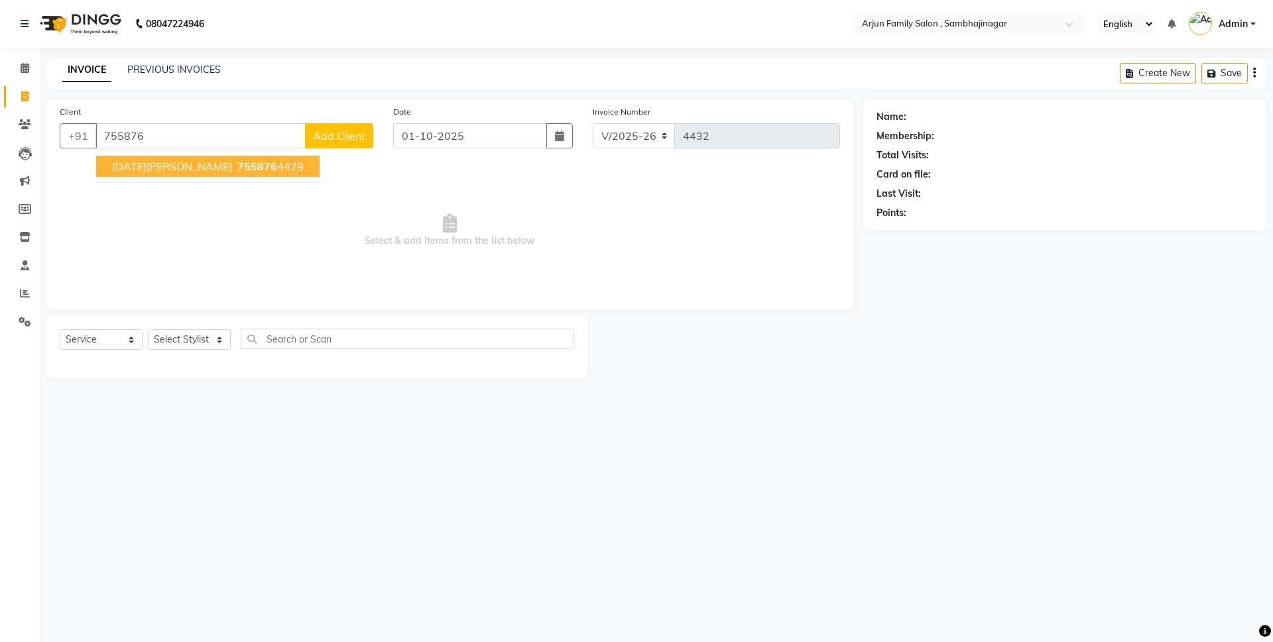
click at [113, 168] on span "[DATE][PERSON_NAME]" at bounding box center [172, 166] width 120 height 13
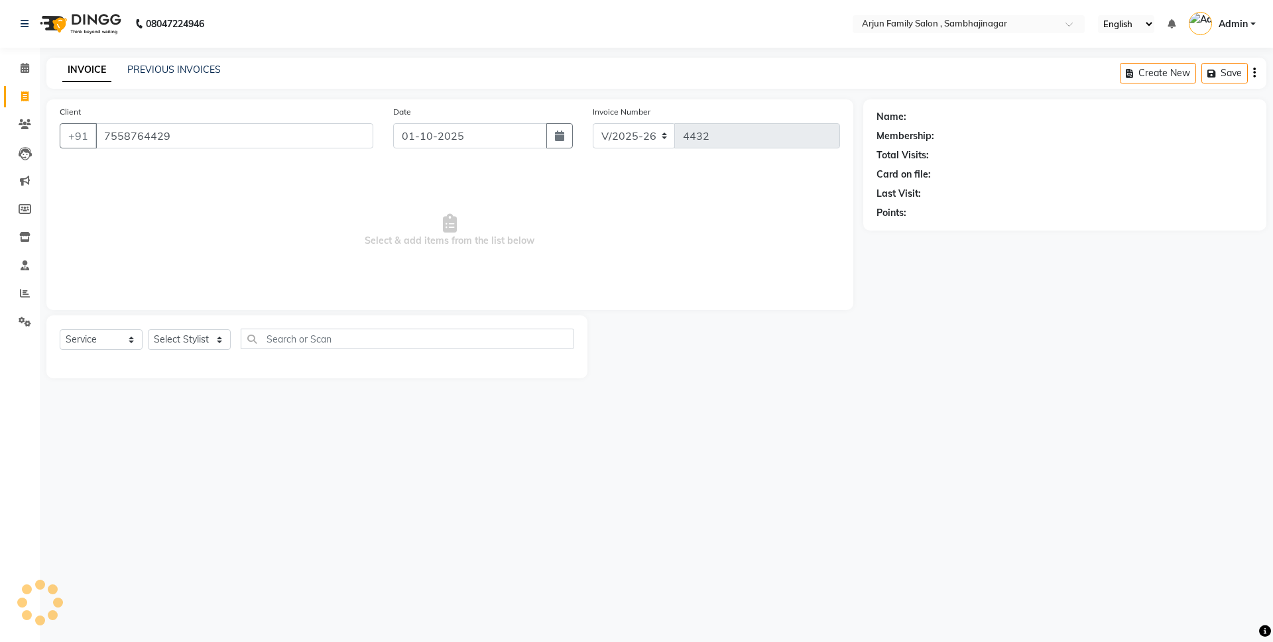
type input "7558764429"
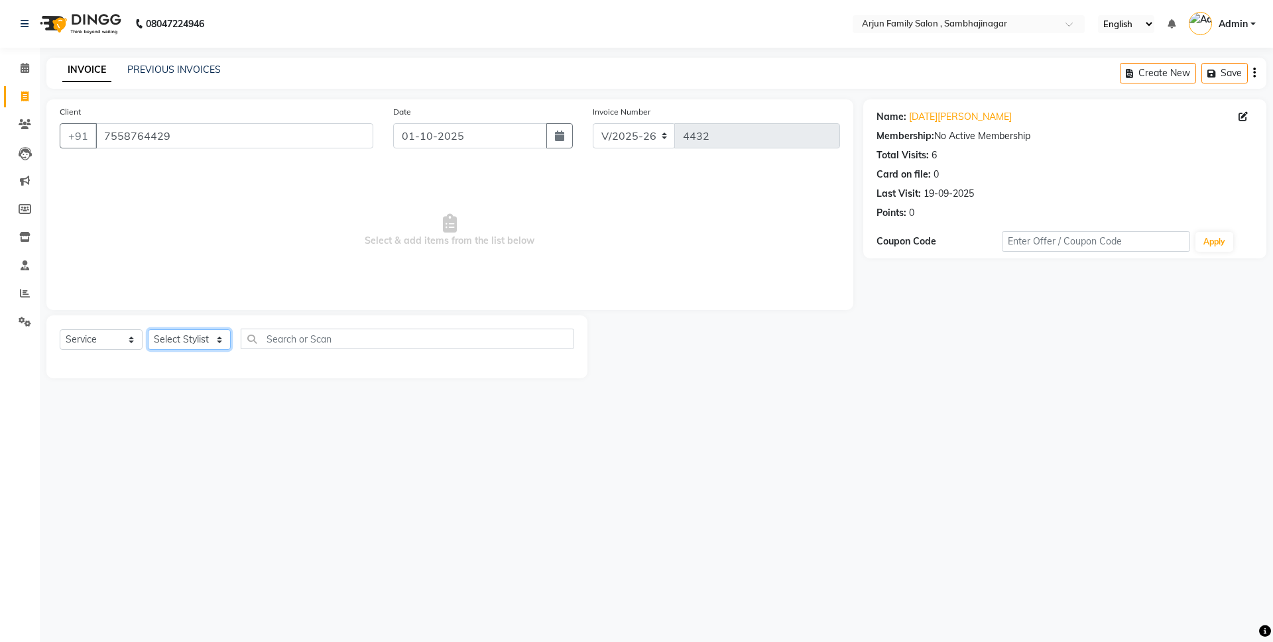
click at [172, 341] on select "Select Stylist arjun [PERSON_NAME] [PERSON_NAME] [PERSON_NAME] [PERSON_NAME]" at bounding box center [189, 339] width 83 height 21
select select "54803"
click at [148, 329] on select "Select Stylist arjun [PERSON_NAME] [PERSON_NAME] [PERSON_NAME] [PERSON_NAME]" at bounding box center [189, 339] width 83 height 21
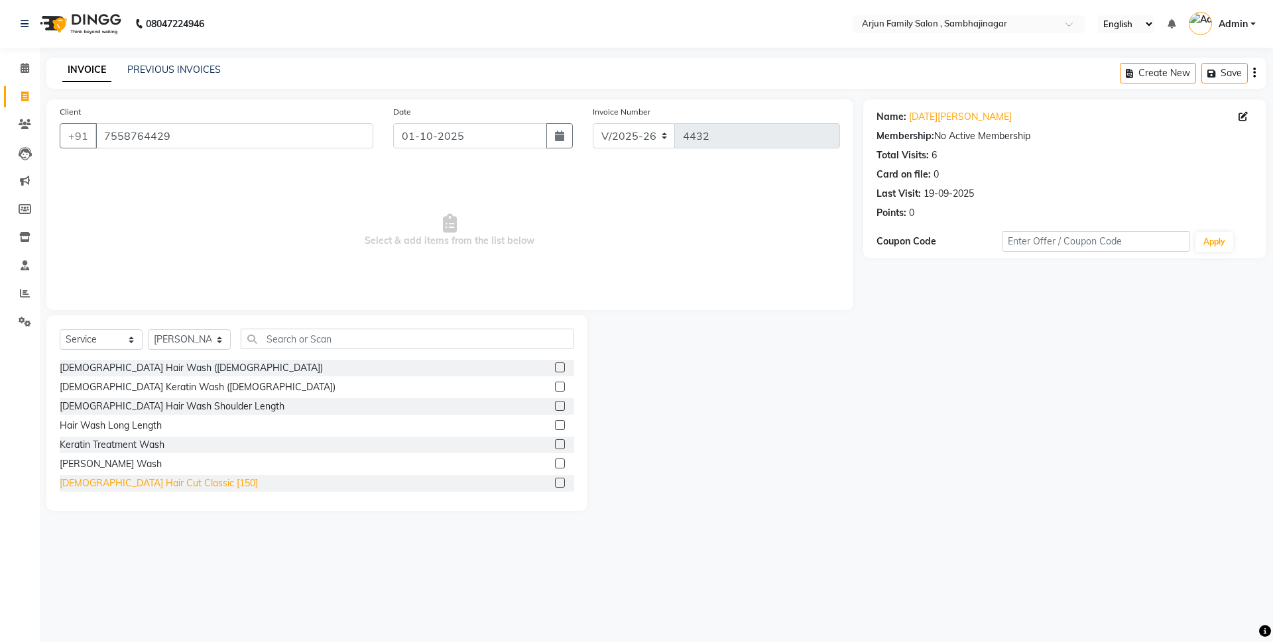
click at [162, 487] on div "[DEMOGRAPHIC_DATA] Hair Cut Classic [150]" at bounding box center [159, 484] width 198 height 14
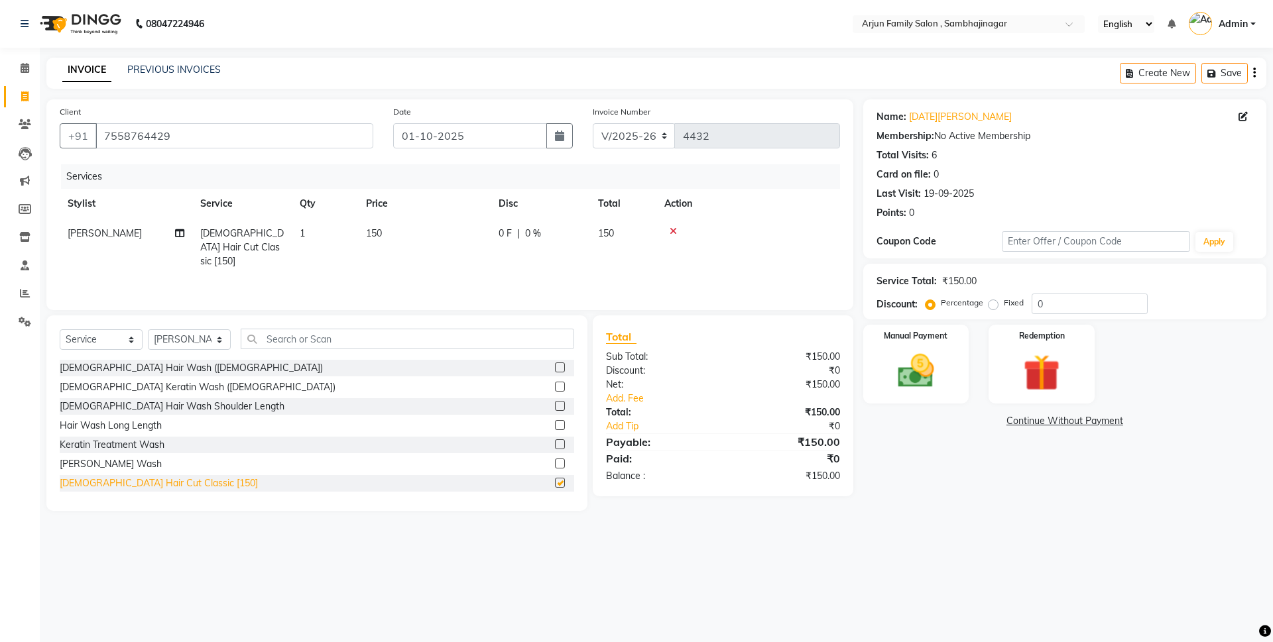
checkbox input "false"
click at [916, 377] on img at bounding box center [916, 371] width 62 height 44
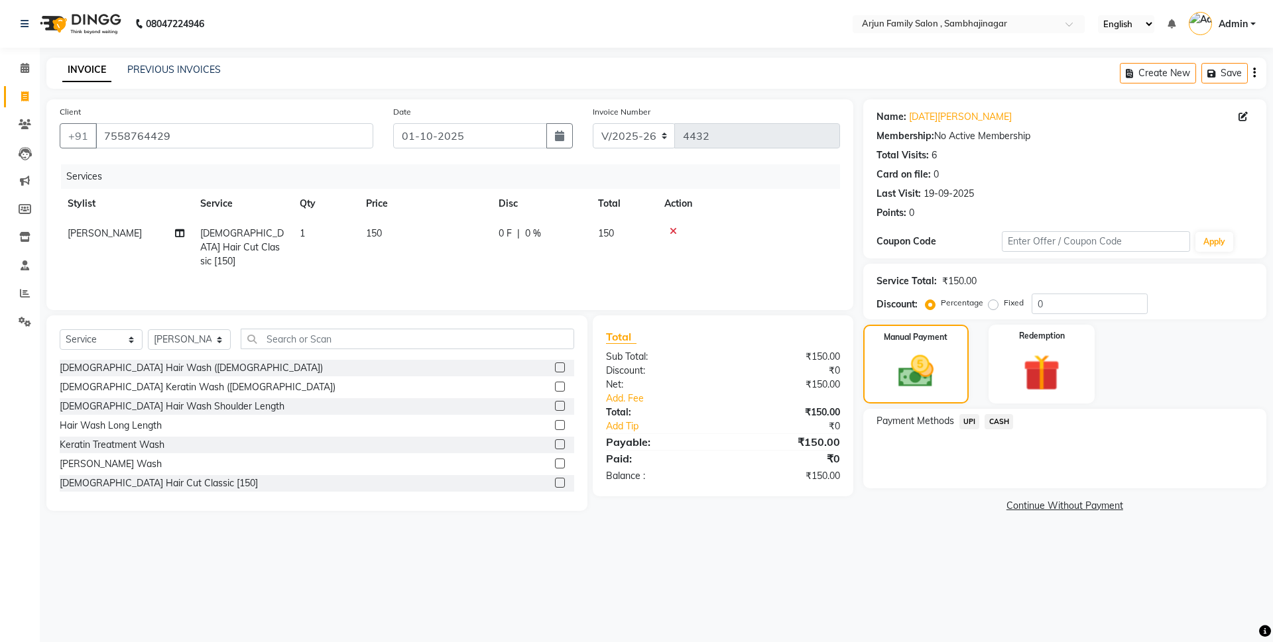
click at [965, 420] on span "UPI" at bounding box center [969, 421] width 21 height 15
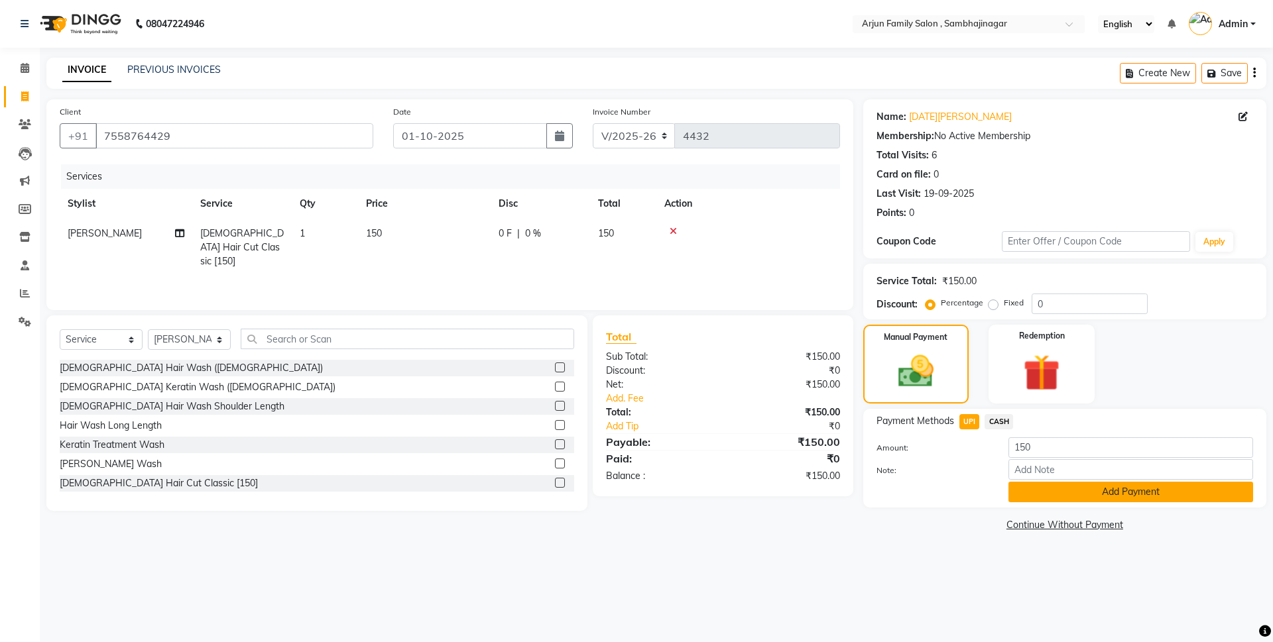
click at [1045, 497] on button "Add Payment" at bounding box center [1130, 492] width 245 height 21
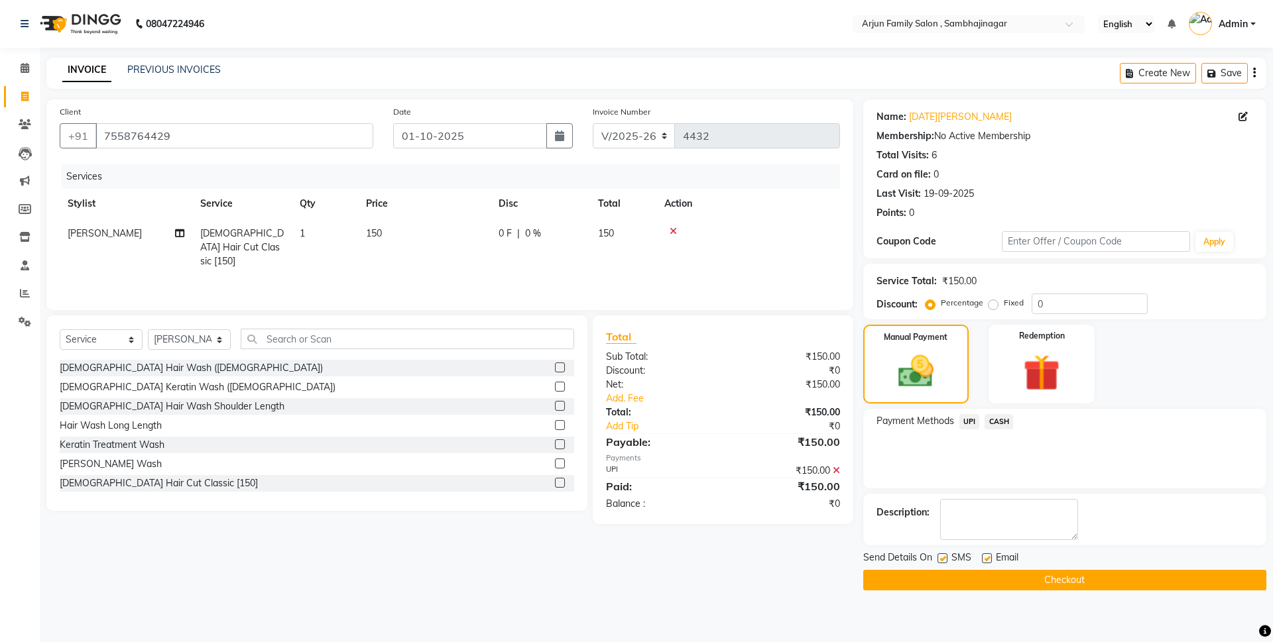
click at [1058, 576] on button "Checkout" at bounding box center [1064, 580] width 403 height 21
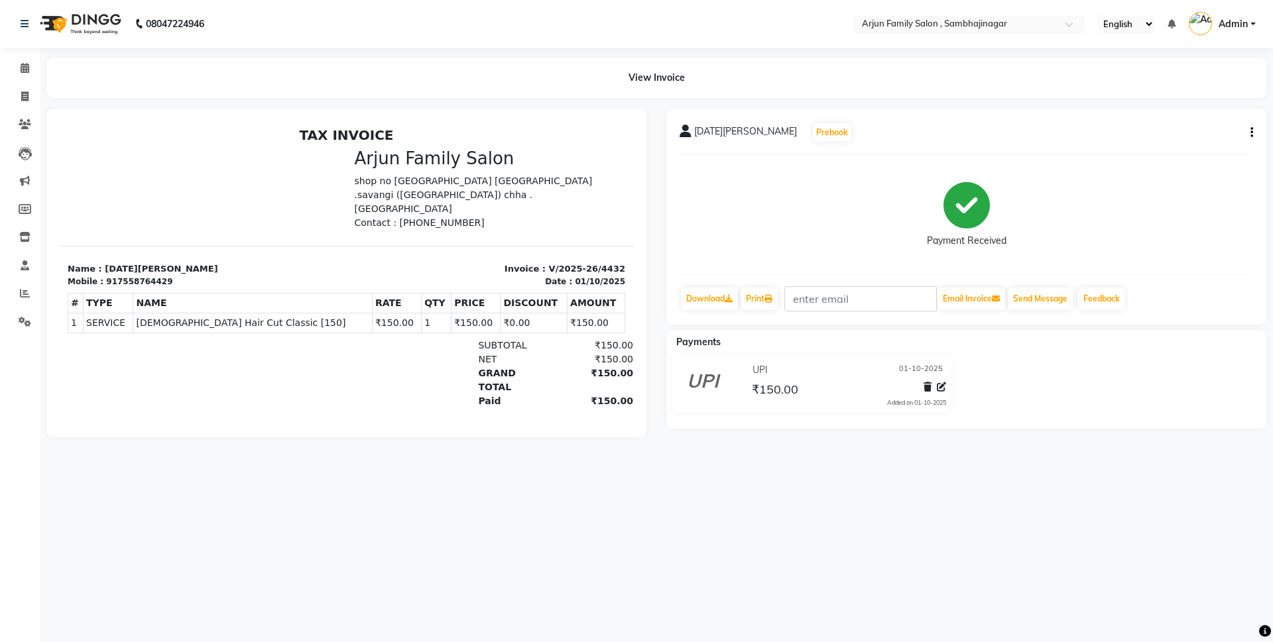
click at [1058, 576] on div "08047224946 Select Location × Arjun Family Salon , Sambhajinagar English ENGLIS…" at bounding box center [636, 321] width 1273 height 642
drag, startPoint x: 1058, startPoint y: 576, endPoint x: 1068, endPoint y: 585, distance: 13.2
click at [1068, 585] on div "08047224946 Select Location × Arjun Family Salon , Sambhajinagar English ENGLIS…" at bounding box center [636, 321] width 1273 height 642
click at [17, 97] on span at bounding box center [24, 96] width 23 height 15
select select "service"
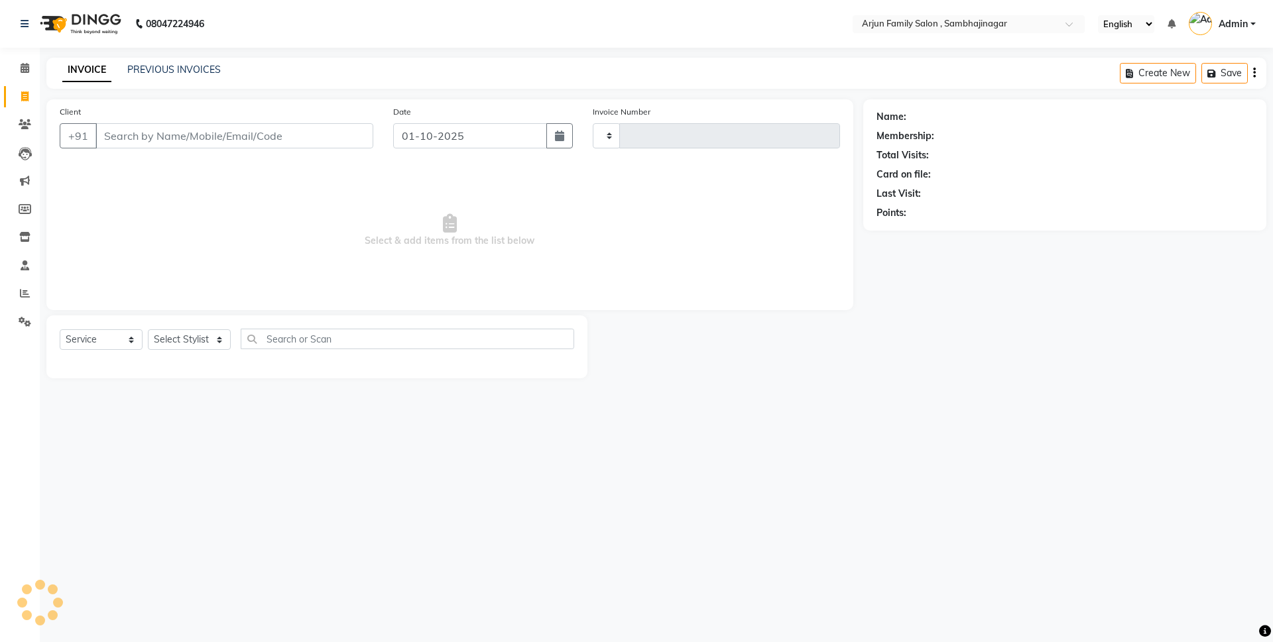
type input "4433"
select select "6947"
click at [165, 135] on input "Client" at bounding box center [234, 135] width 278 height 25
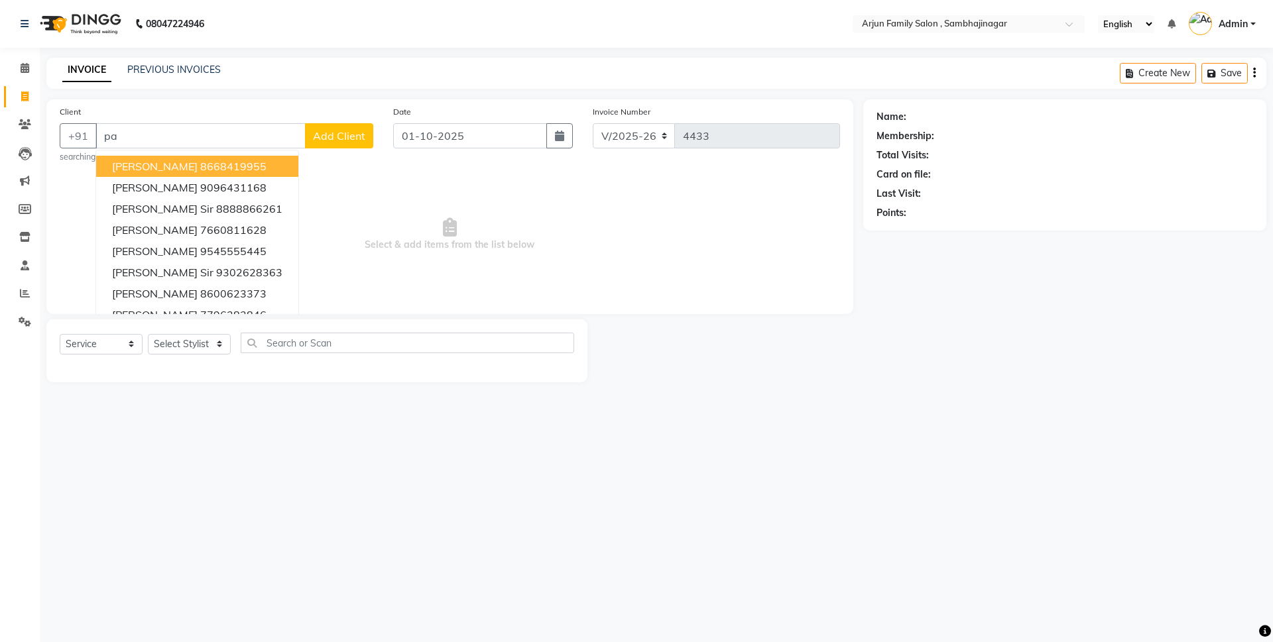
type input "p"
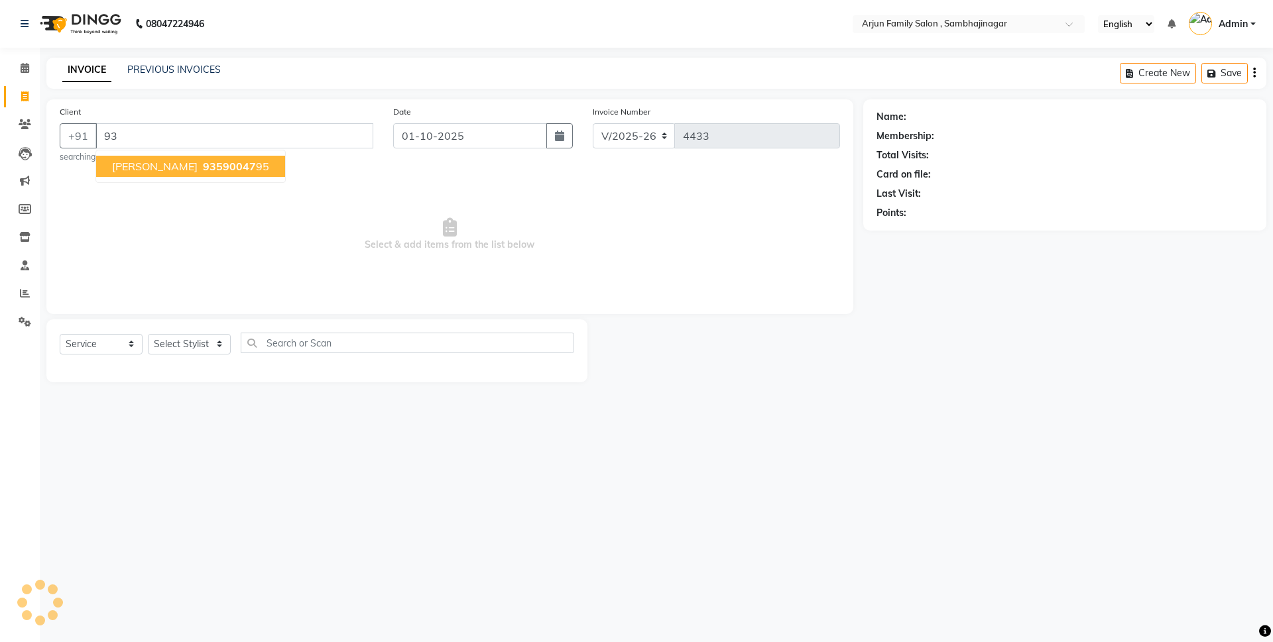
type input "9"
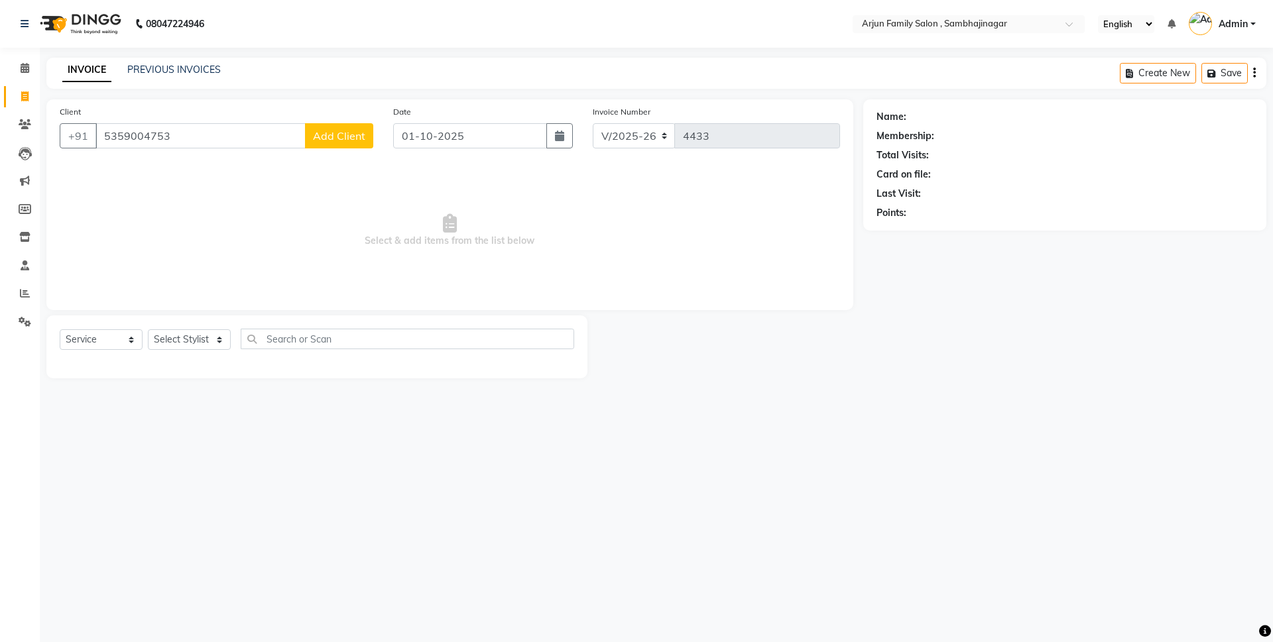
type input "5359004753"
click at [356, 139] on span "Add Client" at bounding box center [339, 135] width 52 height 13
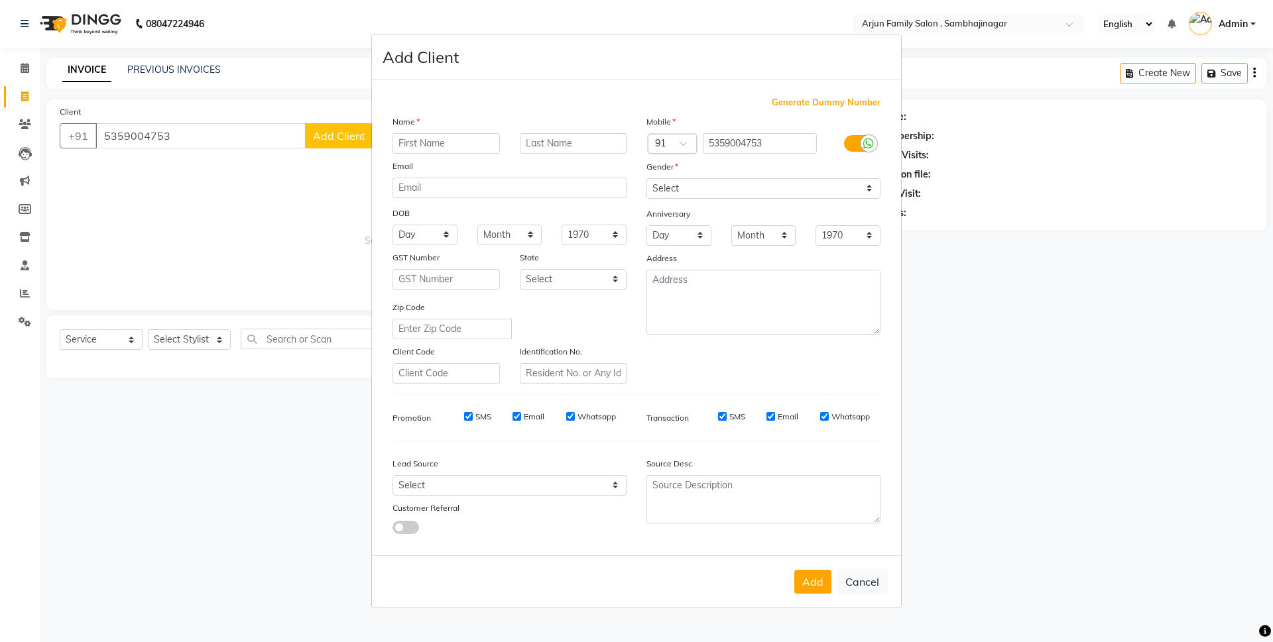
click at [449, 135] on input "text" at bounding box center [445, 143] width 107 height 21
type input "smir pteal"
click at [734, 185] on select "Select [DEMOGRAPHIC_DATA] [DEMOGRAPHIC_DATA] Other Prefer Not To Say" at bounding box center [763, 188] width 234 height 21
select select "[DEMOGRAPHIC_DATA]"
click at [646, 178] on select "Select [DEMOGRAPHIC_DATA] [DEMOGRAPHIC_DATA] Other Prefer Not To Say" at bounding box center [763, 188] width 234 height 21
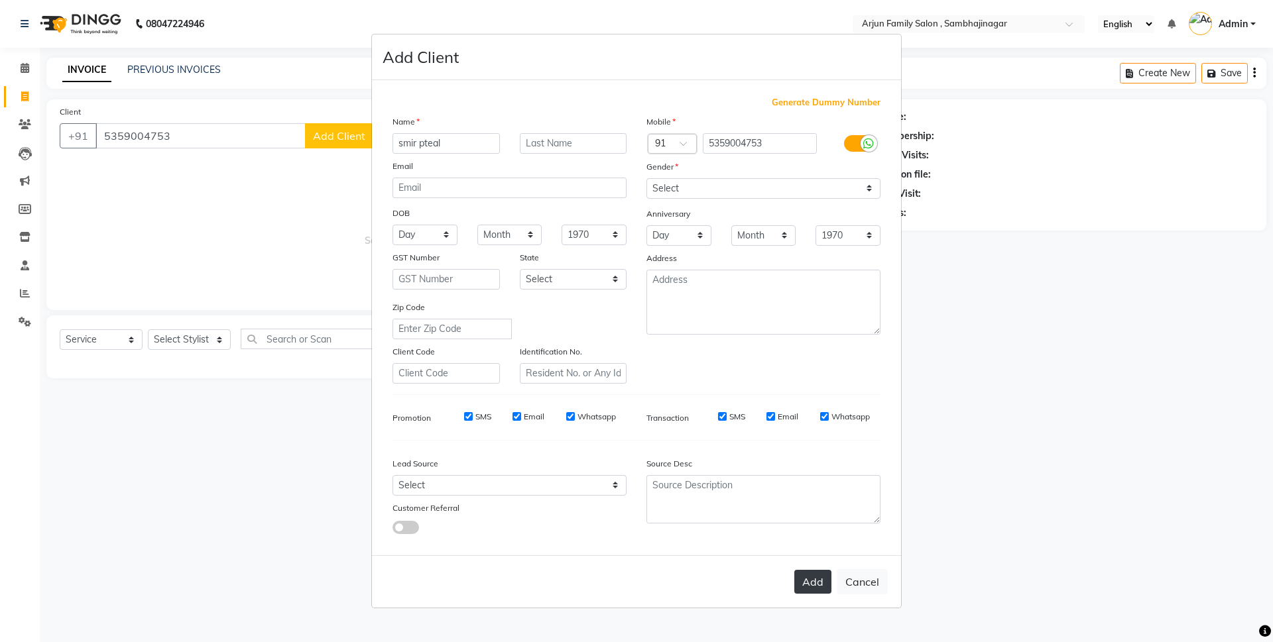
click at [819, 581] on button "Add" at bounding box center [812, 582] width 37 height 24
select select
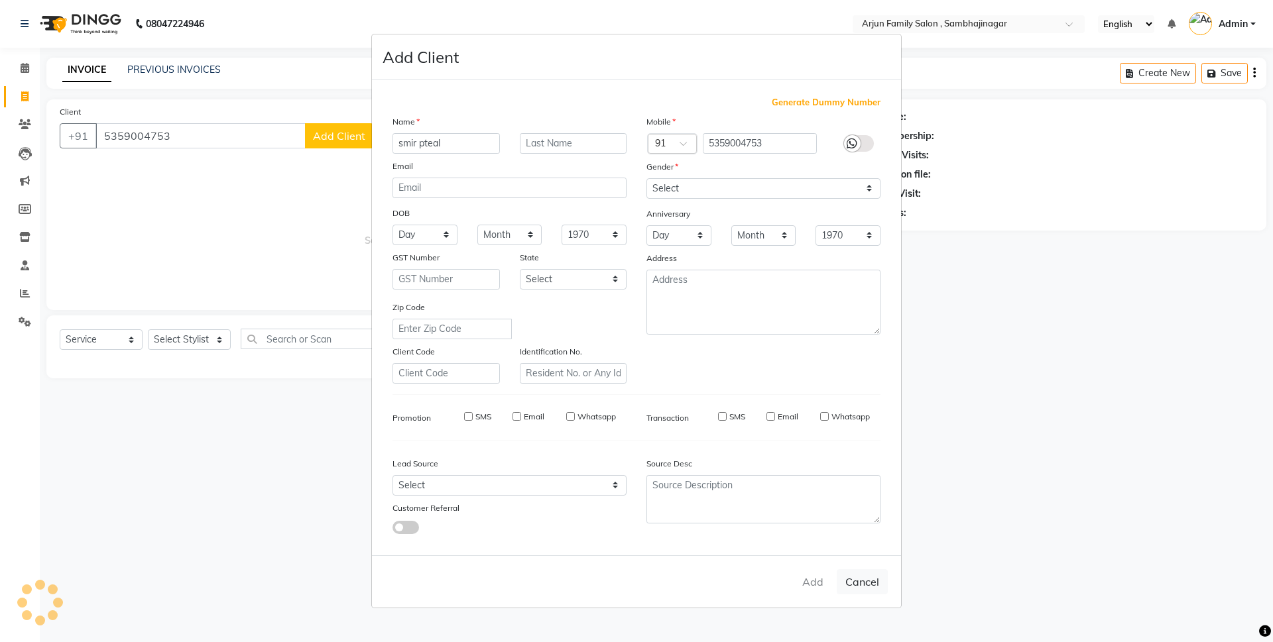
select select
checkbox input "false"
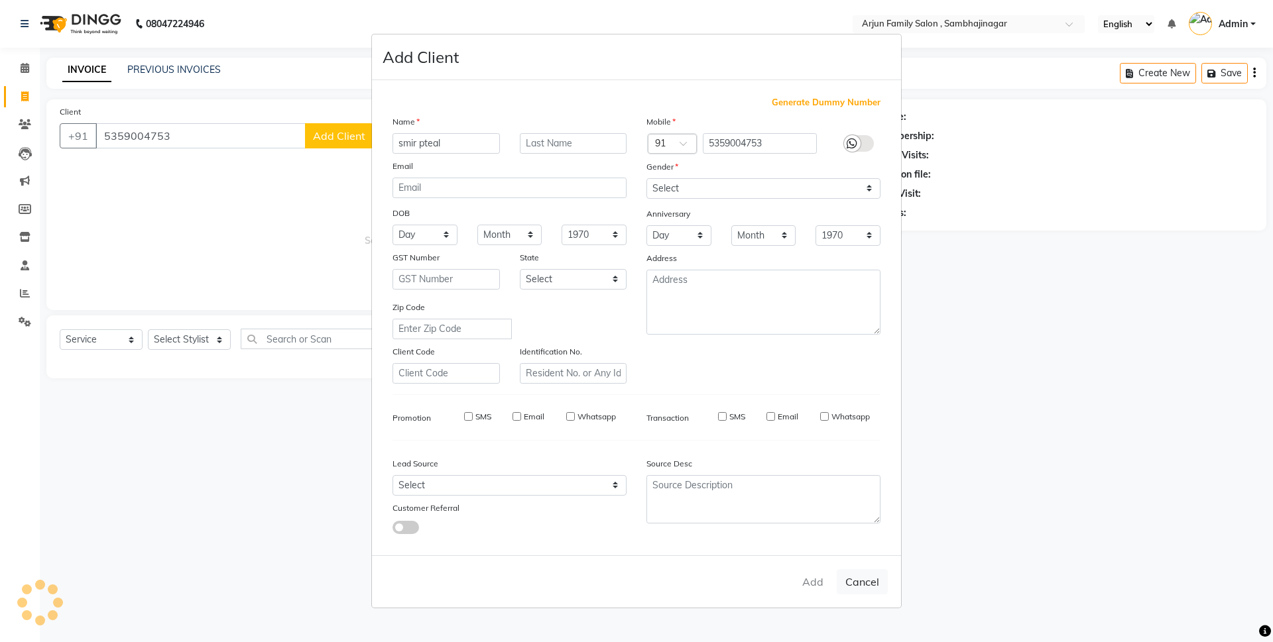
checkbox input "false"
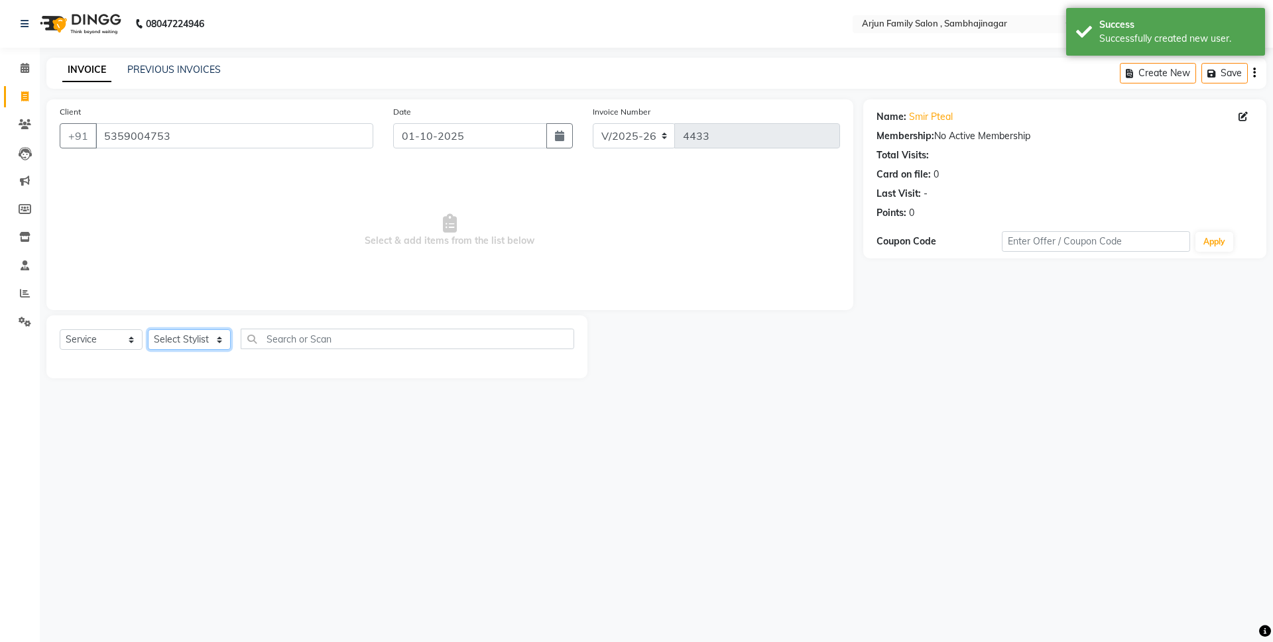
click at [204, 331] on select "Select Stylist arjun [PERSON_NAME] [PERSON_NAME] [PERSON_NAME] [PERSON_NAME]" at bounding box center [189, 339] width 83 height 21
select select "62015"
click at [148, 329] on select "Select Stylist arjun [PERSON_NAME] [PERSON_NAME] [PERSON_NAME] [PERSON_NAME]" at bounding box center [189, 339] width 83 height 21
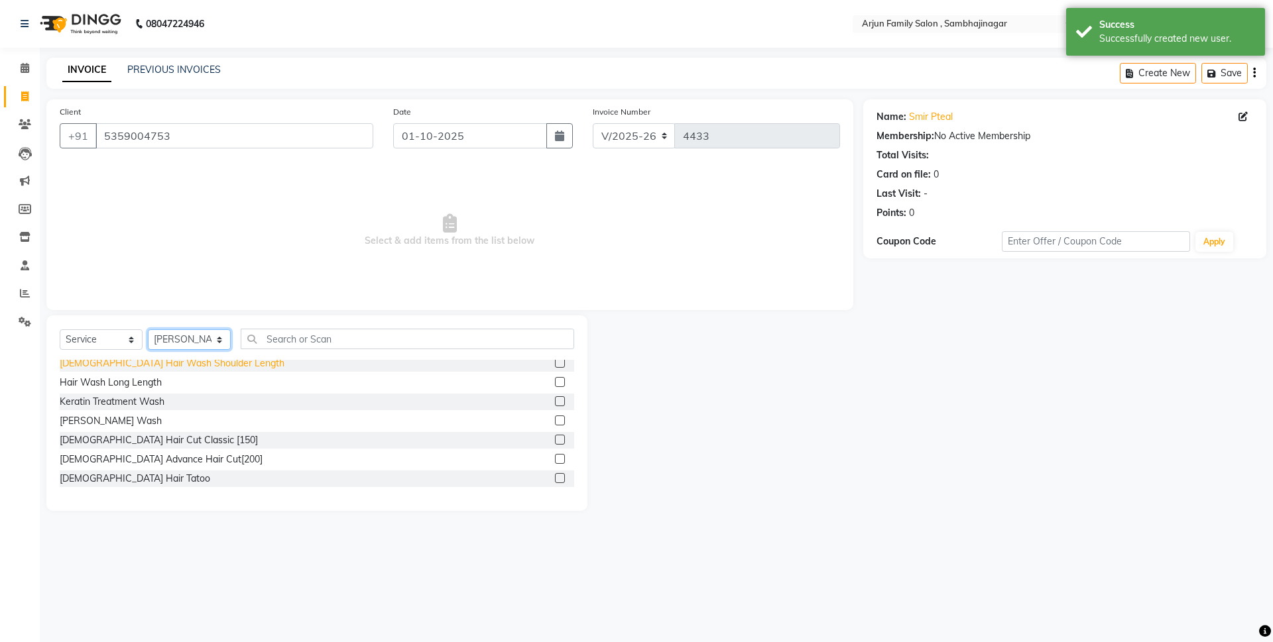
scroll to position [66, 0]
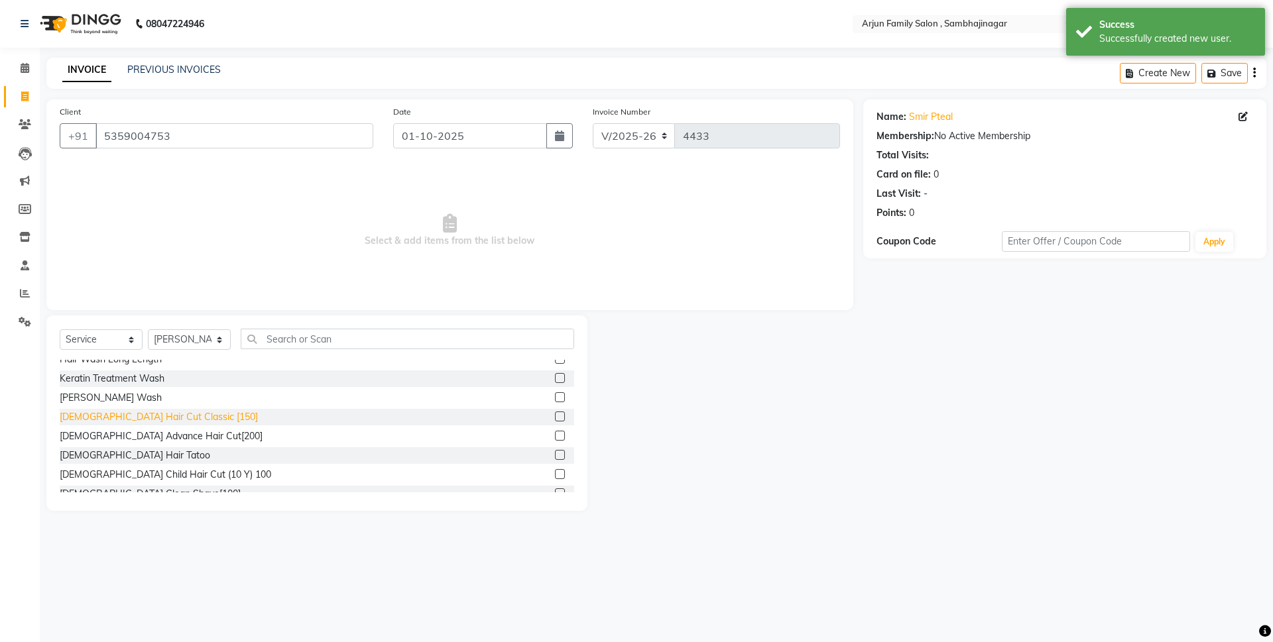
click at [167, 415] on div "[DEMOGRAPHIC_DATA] Hair Cut Classic [150]" at bounding box center [159, 417] width 198 height 14
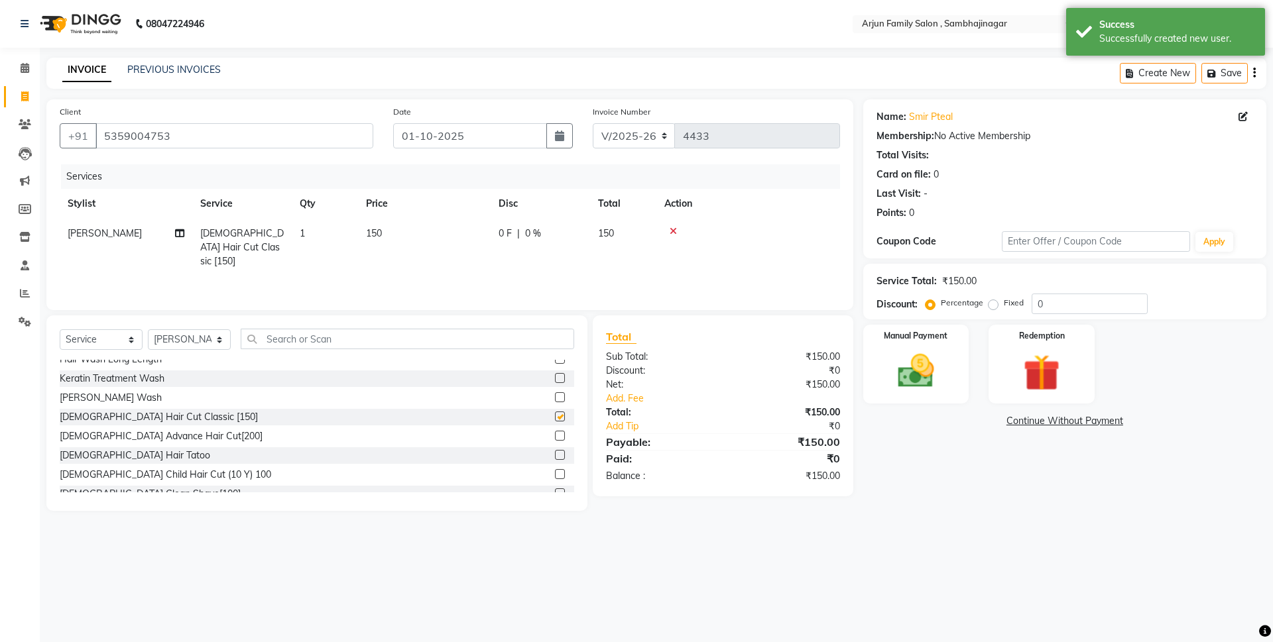
checkbox input "false"
drag, startPoint x: 942, startPoint y: 395, endPoint x: 974, endPoint y: 403, distance: 33.4
click at [946, 394] on div "Manual Payment" at bounding box center [916, 364] width 106 height 79
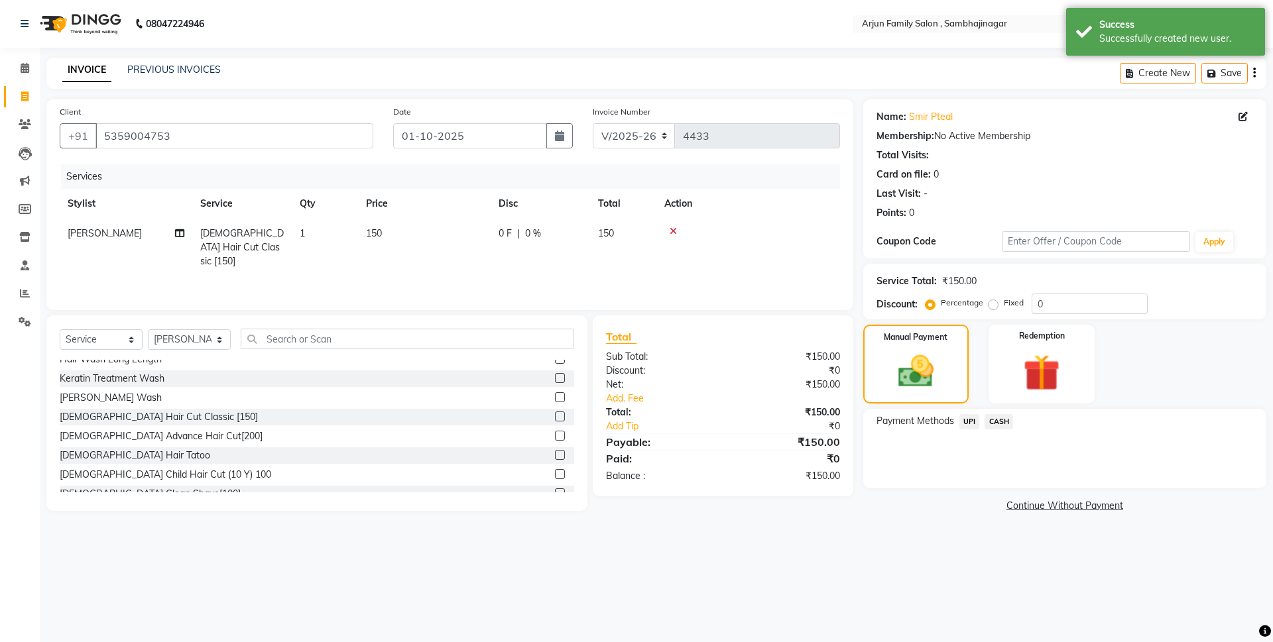
drag, startPoint x: 1000, startPoint y: 414, endPoint x: 1004, endPoint y: 429, distance: 15.3
click at [1001, 418] on span "CASH" at bounding box center [998, 421] width 29 height 15
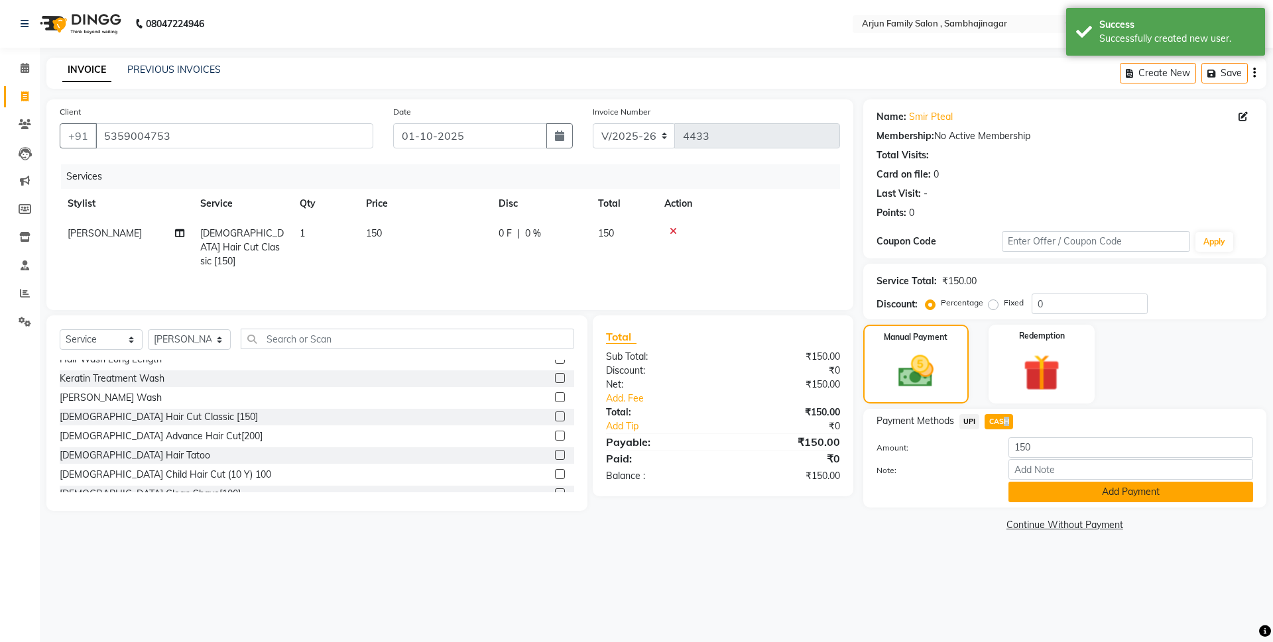
click at [1049, 494] on button "Add Payment" at bounding box center [1130, 492] width 245 height 21
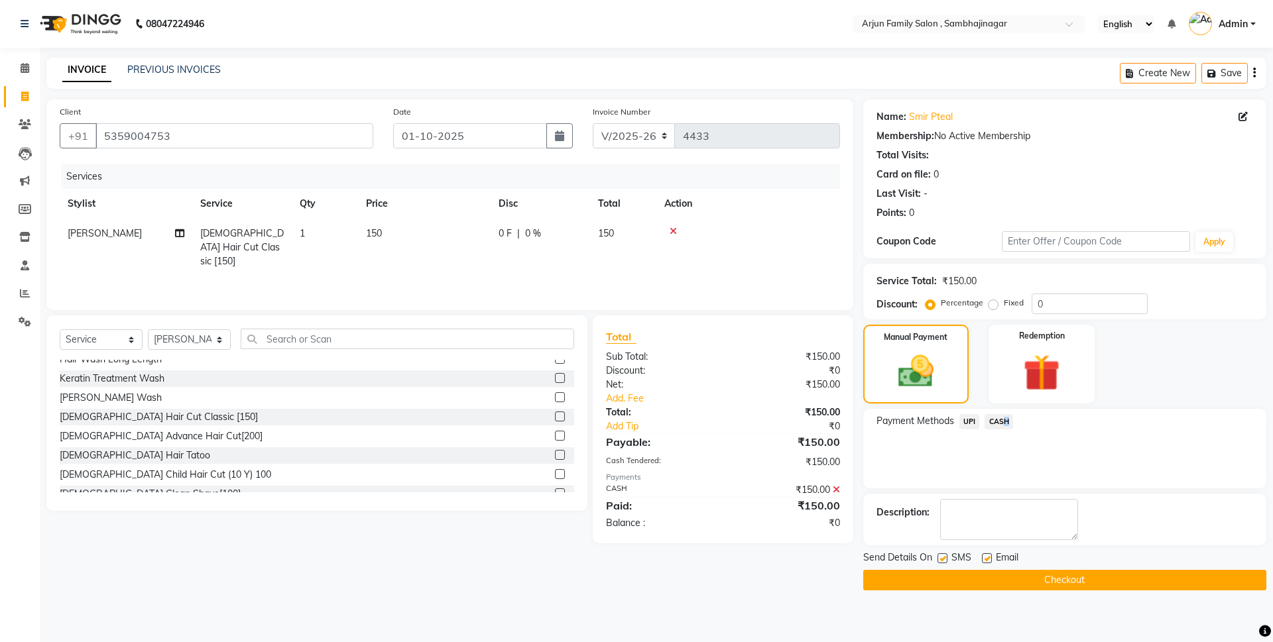
click at [1067, 571] on button "Checkout" at bounding box center [1064, 580] width 403 height 21
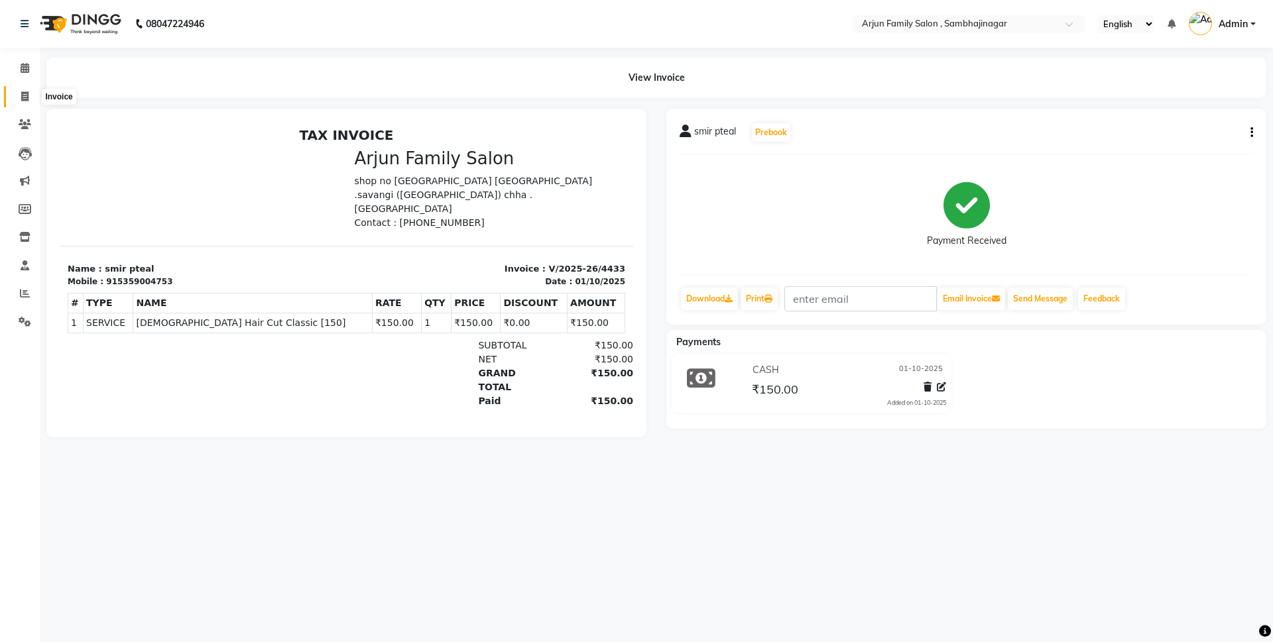
click at [18, 99] on span at bounding box center [24, 96] width 23 height 15
select select "service"
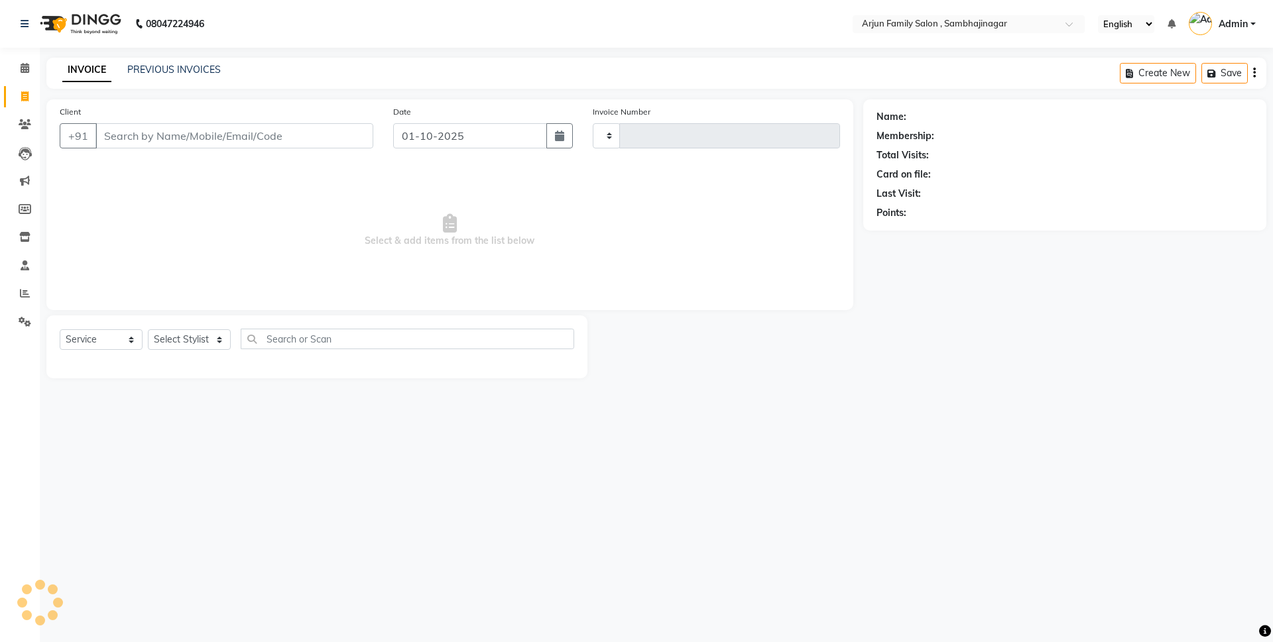
type input "4434"
select select "6947"
click at [190, 141] on input "Client" at bounding box center [234, 135] width 278 height 25
type input "8180999500"
click at [334, 139] on span "Add Client" at bounding box center [339, 135] width 52 height 13
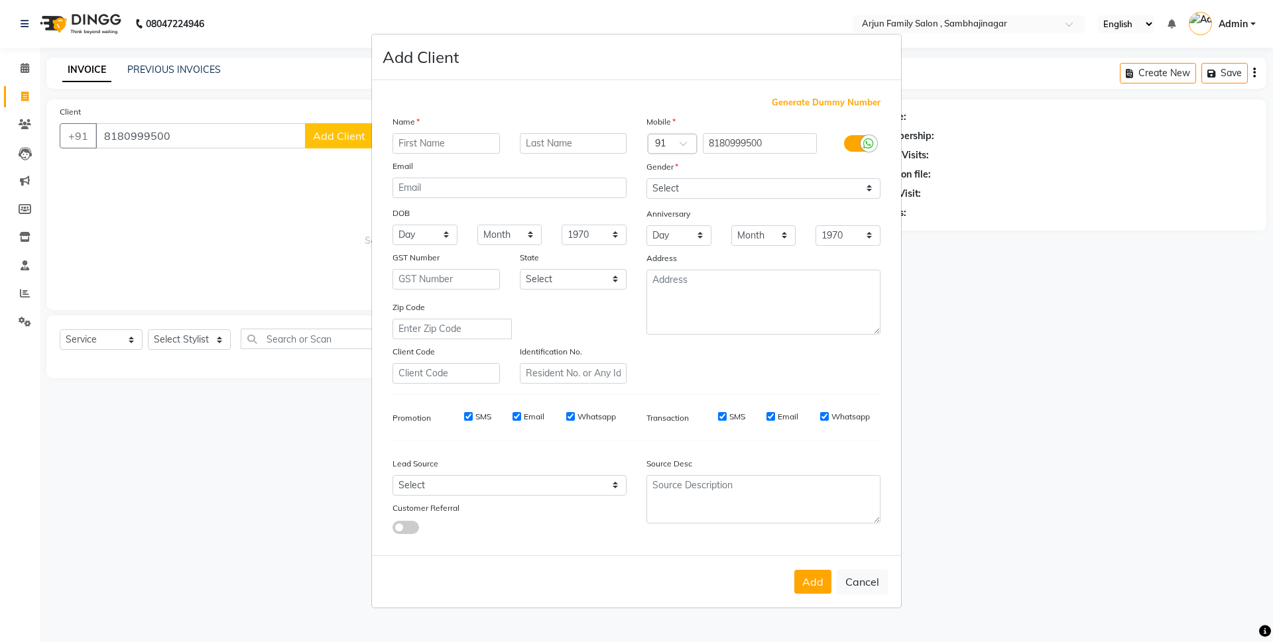
click at [434, 141] on input "text" at bounding box center [445, 143] width 107 height 21
type input "sana pathan"
click at [706, 189] on select "Select [DEMOGRAPHIC_DATA] [DEMOGRAPHIC_DATA] Other Prefer Not To Say" at bounding box center [763, 188] width 234 height 21
select select "[DEMOGRAPHIC_DATA]"
click at [646, 178] on select "Select [DEMOGRAPHIC_DATA] [DEMOGRAPHIC_DATA] Other Prefer Not To Say" at bounding box center [763, 188] width 234 height 21
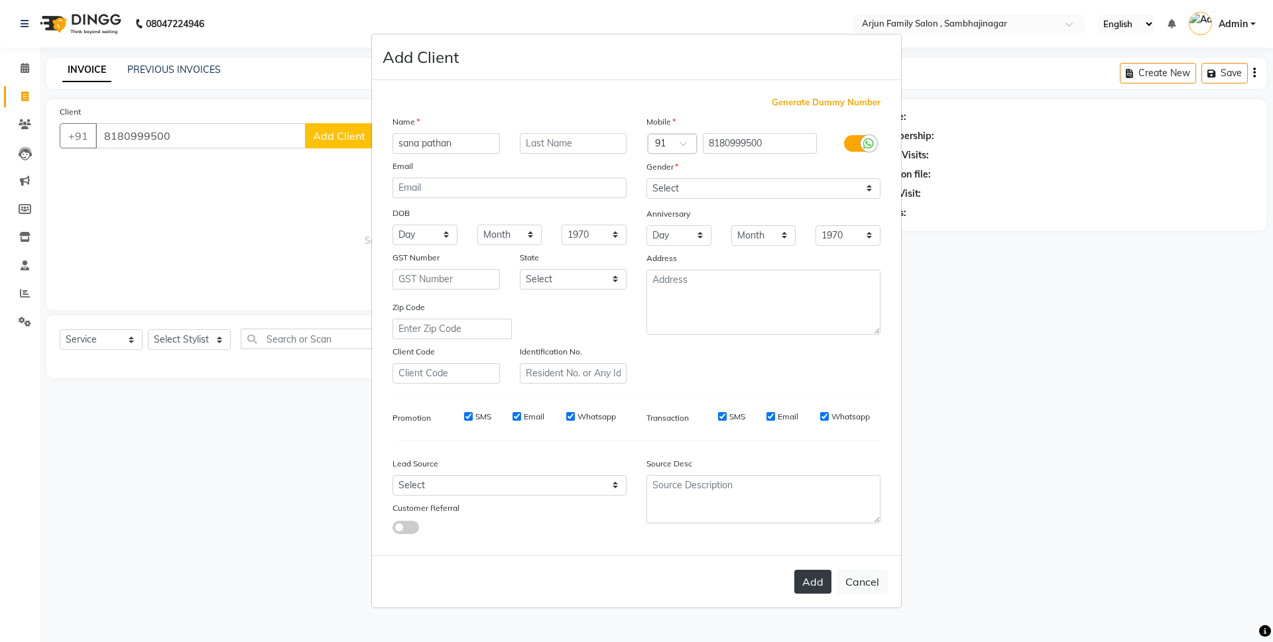
click at [812, 575] on button "Add" at bounding box center [812, 582] width 37 height 24
select select
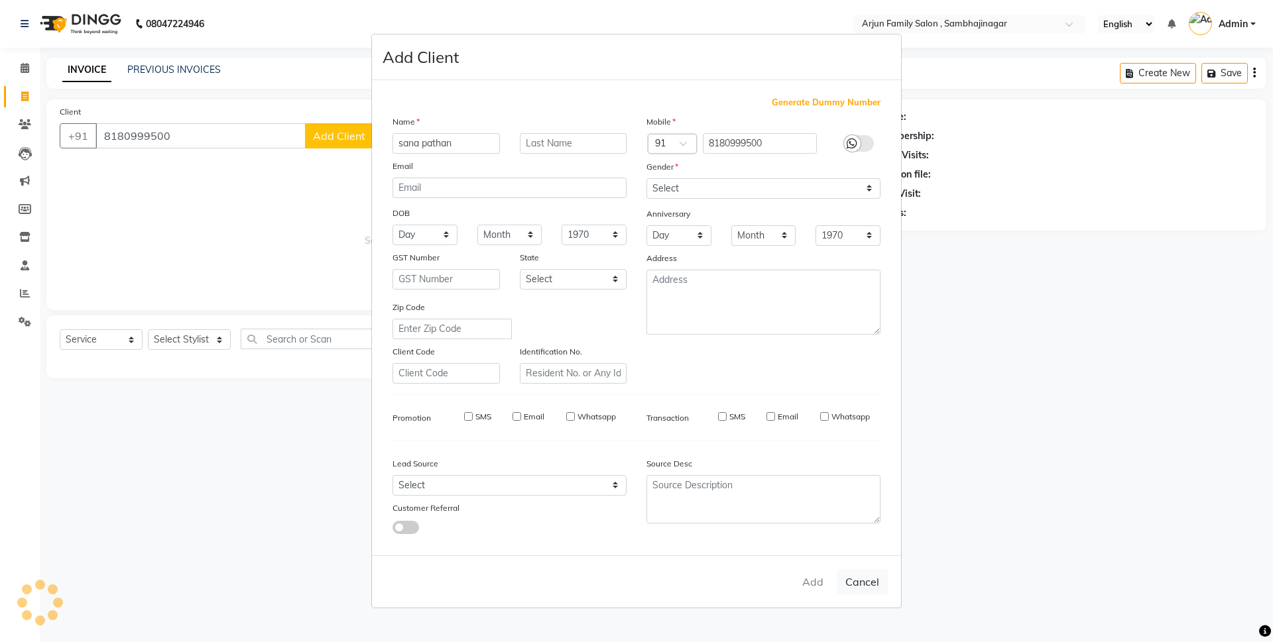
select select
checkbox input "false"
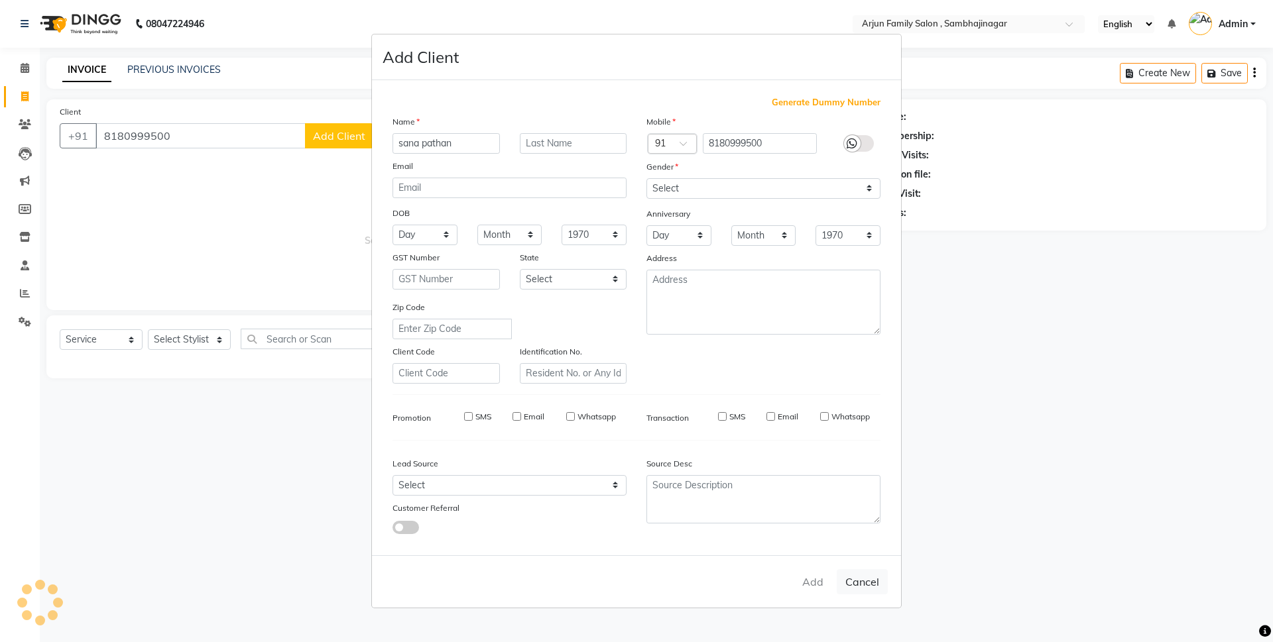
checkbox input "false"
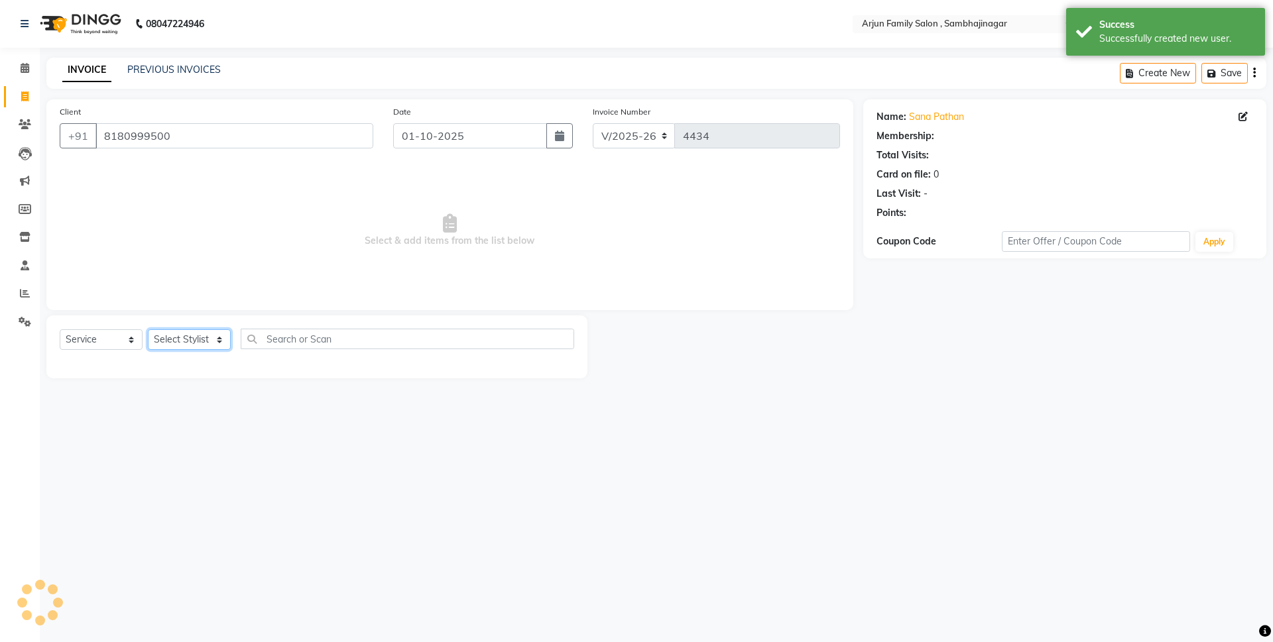
click at [169, 341] on select "Select Stylist arjun [PERSON_NAME] [PERSON_NAME] [PERSON_NAME] [PERSON_NAME]" at bounding box center [189, 339] width 83 height 21
select select "54809"
click at [148, 329] on select "Select Stylist arjun [PERSON_NAME] [PERSON_NAME] [PERSON_NAME] [PERSON_NAME]" at bounding box center [189, 339] width 83 height 21
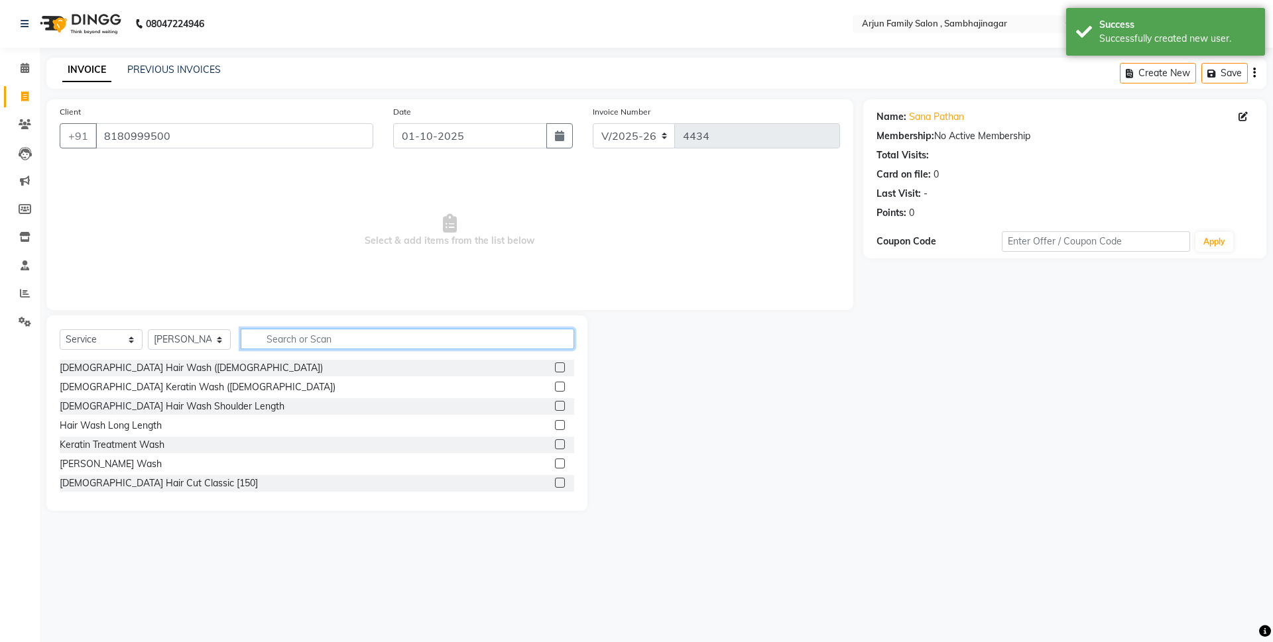
click at [292, 339] on input "text" at bounding box center [407, 339] width 333 height 21
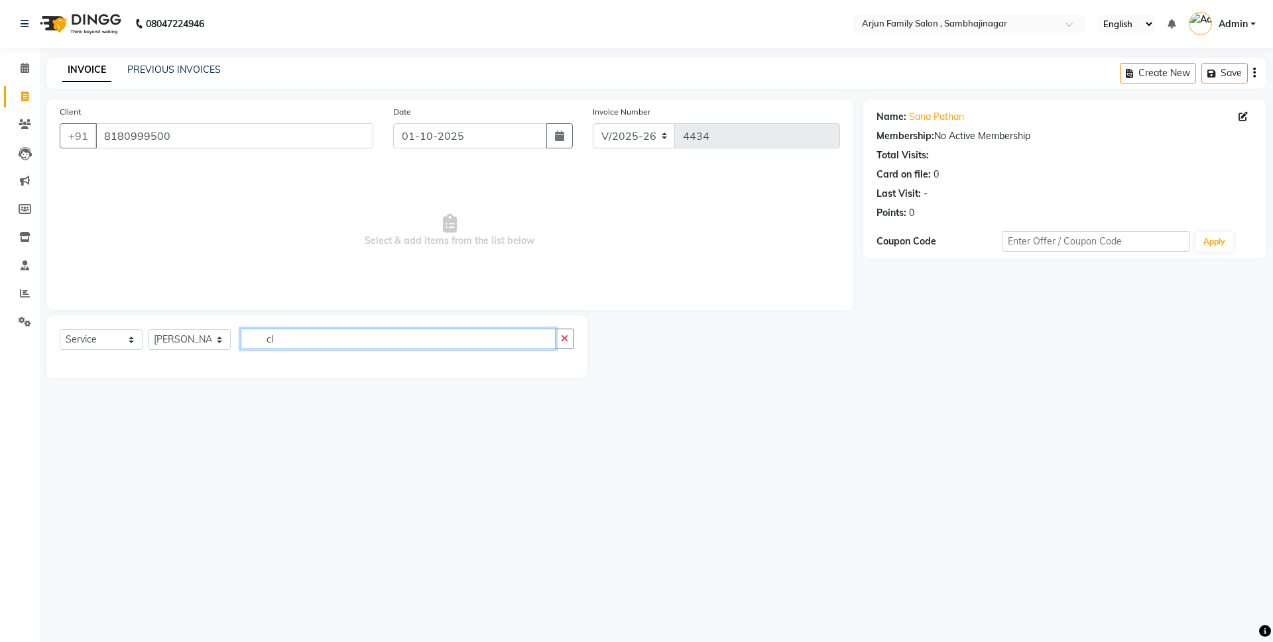
type input "c"
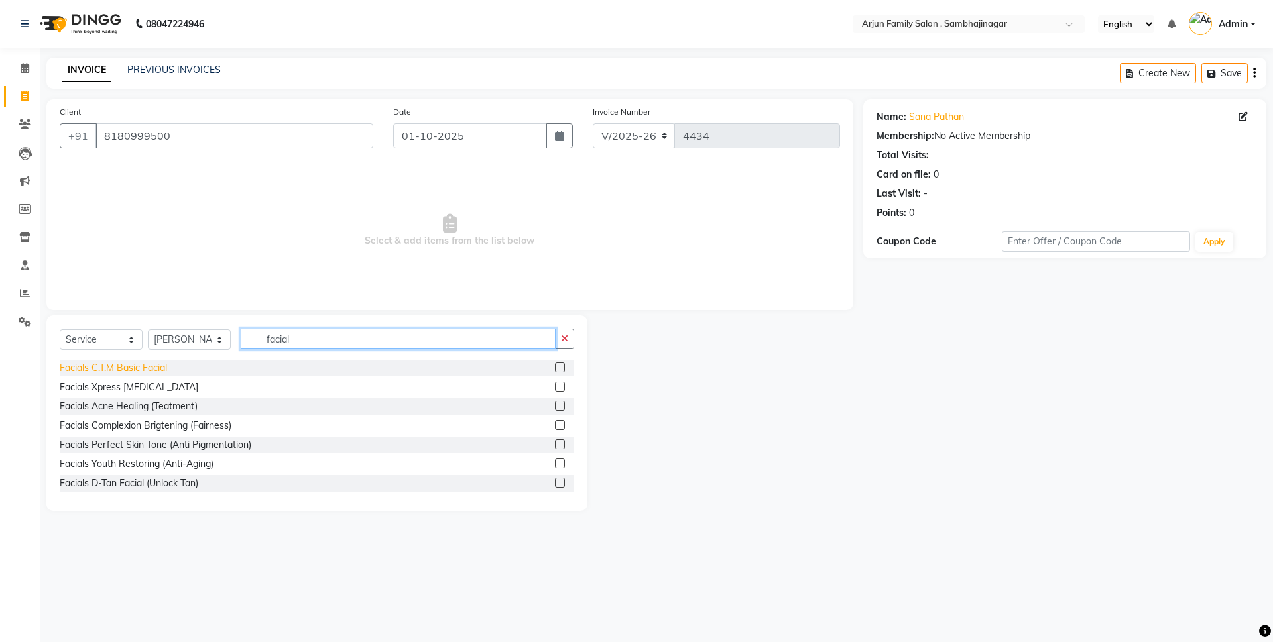
type input "facial"
click at [145, 368] on div "Facials C.T.M Basic Facial" at bounding box center [113, 368] width 107 height 14
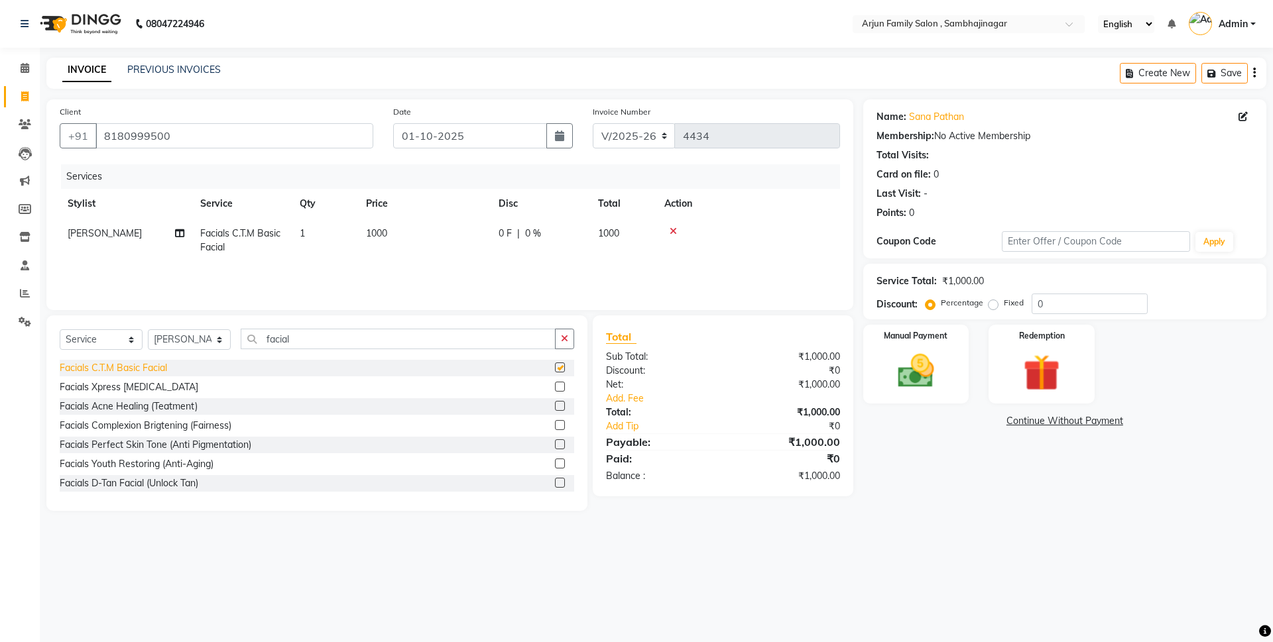
checkbox input "false"
click at [131, 384] on div "Facials Xpress [MEDICAL_DATA]" at bounding box center [129, 388] width 139 height 14
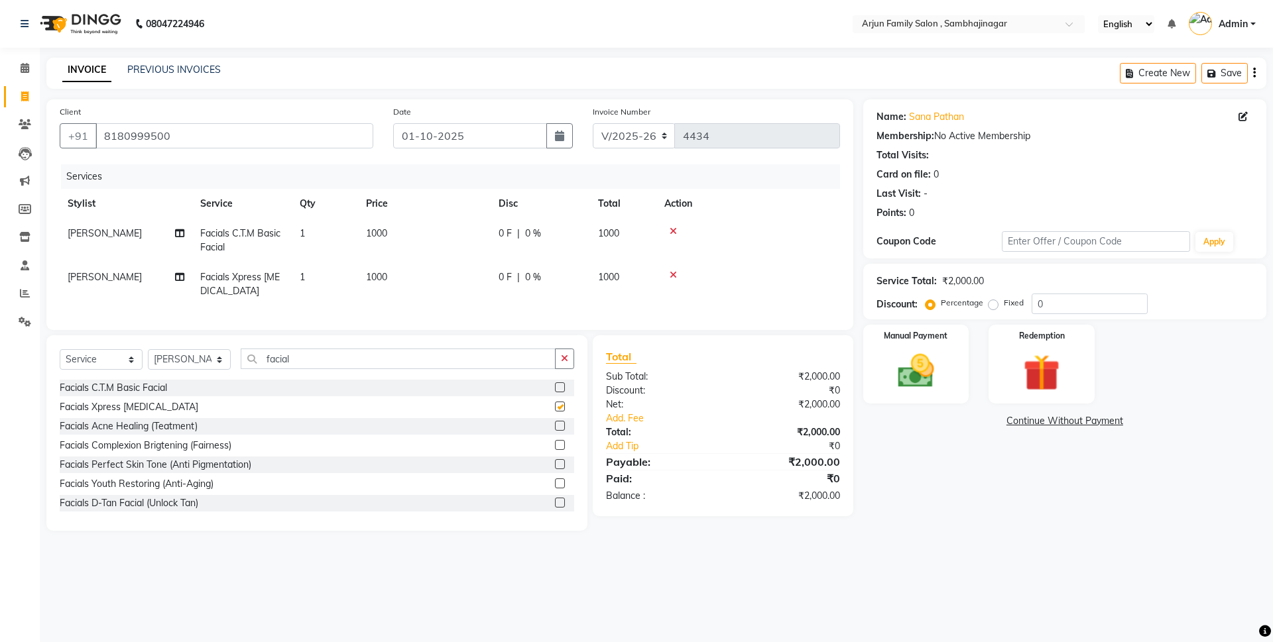
checkbox input "false"
drag, startPoint x: 672, startPoint y: 231, endPoint x: 674, endPoint y: 254, distance: 23.4
click at [671, 231] on icon at bounding box center [673, 231] width 7 height 9
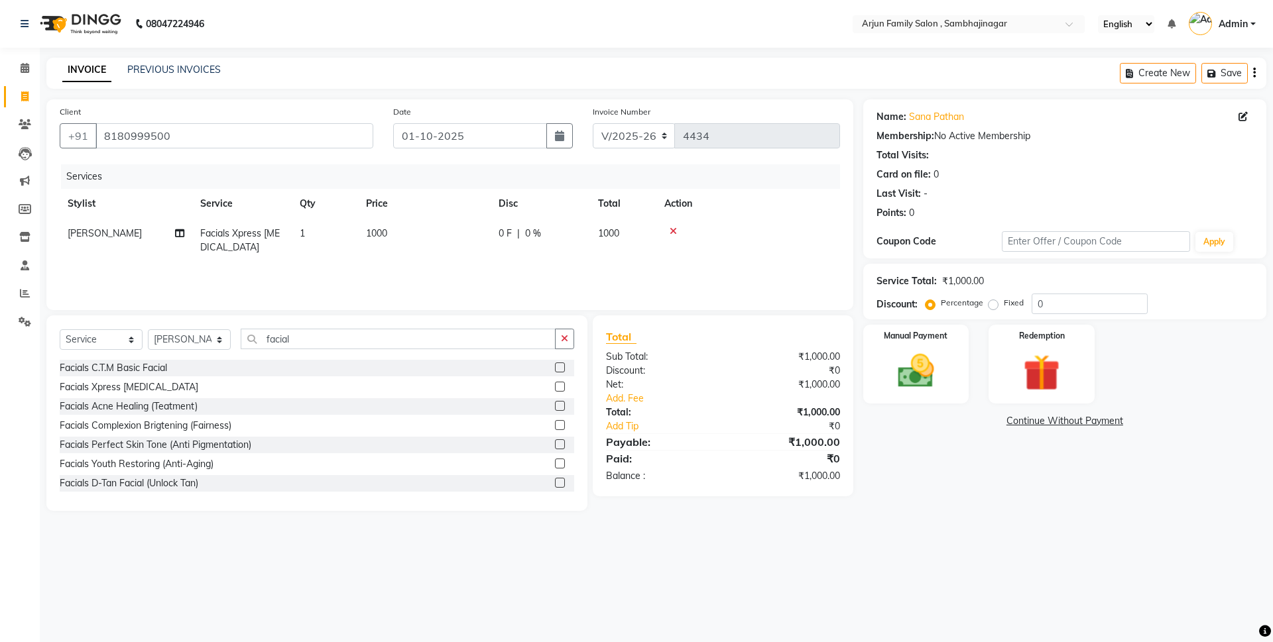
click at [670, 232] on icon at bounding box center [673, 231] width 7 height 9
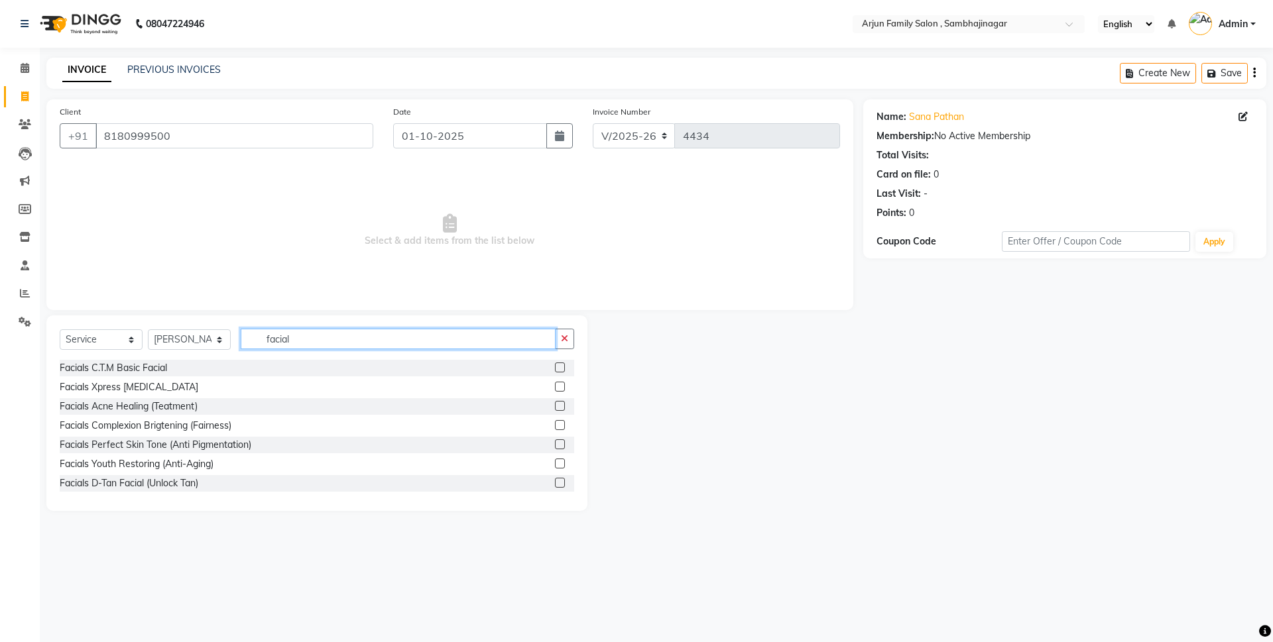
click at [312, 338] on input "facial" at bounding box center [398, 339] width 315 height 21
click at [129, 371] on div "Facials C.T.M Basic Facial" at bounding box center [113, 368] width 107 height 14
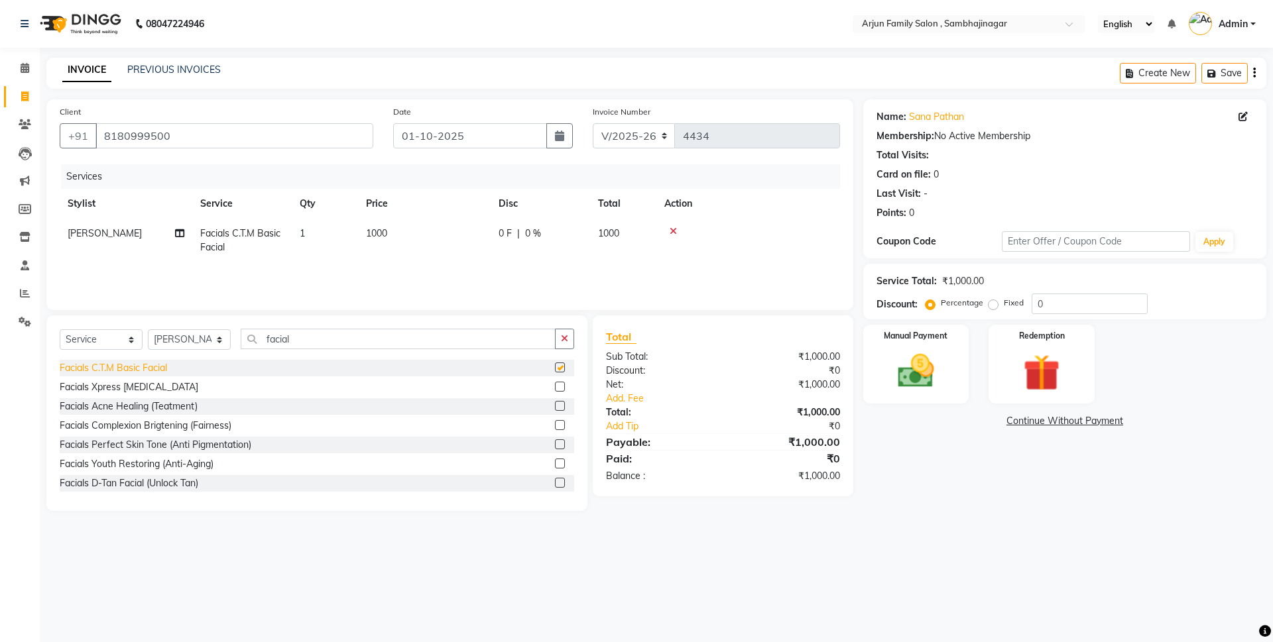
checkbox input "false"
click at [310, 336] on input "facial" at bounding box center [398, 339] width 315 height 21
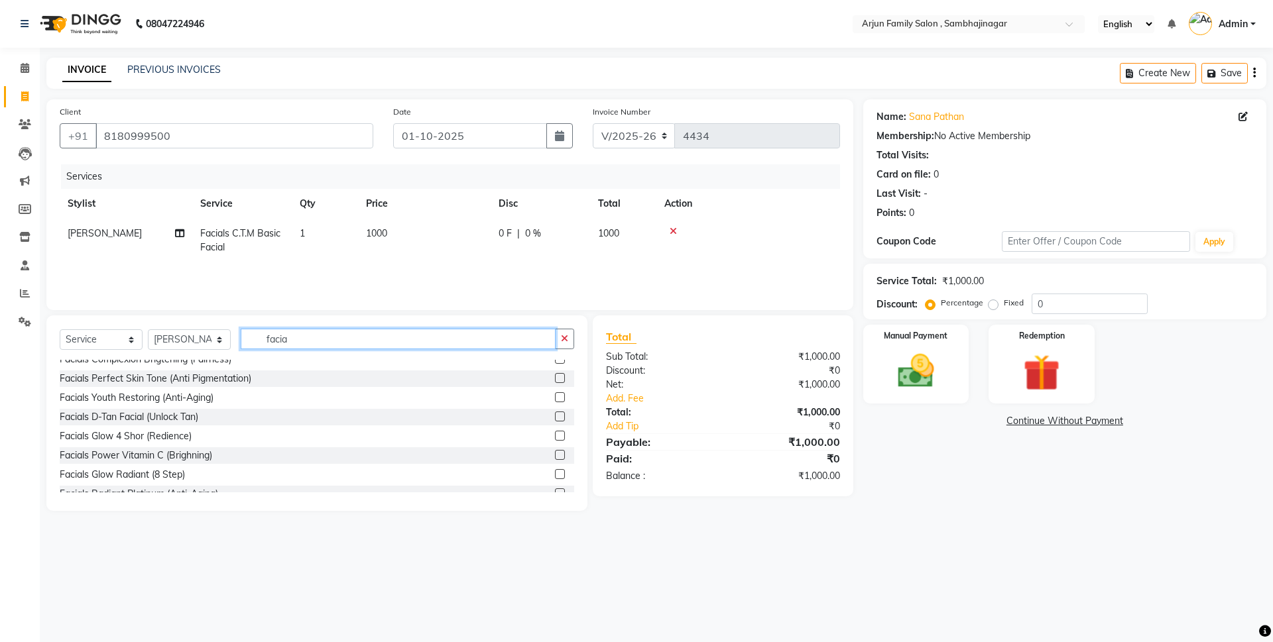
click at [312, 339] on input "facia" at bounding box center [398, 339] width 315 height 21
type input "f"
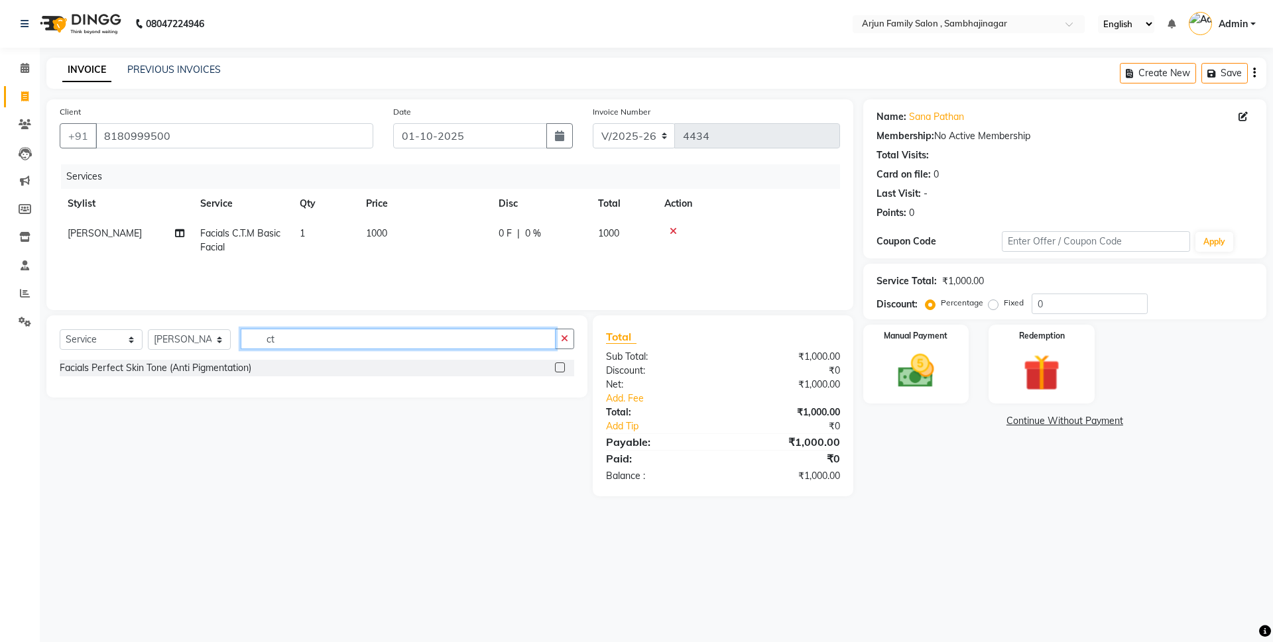
type input "c"
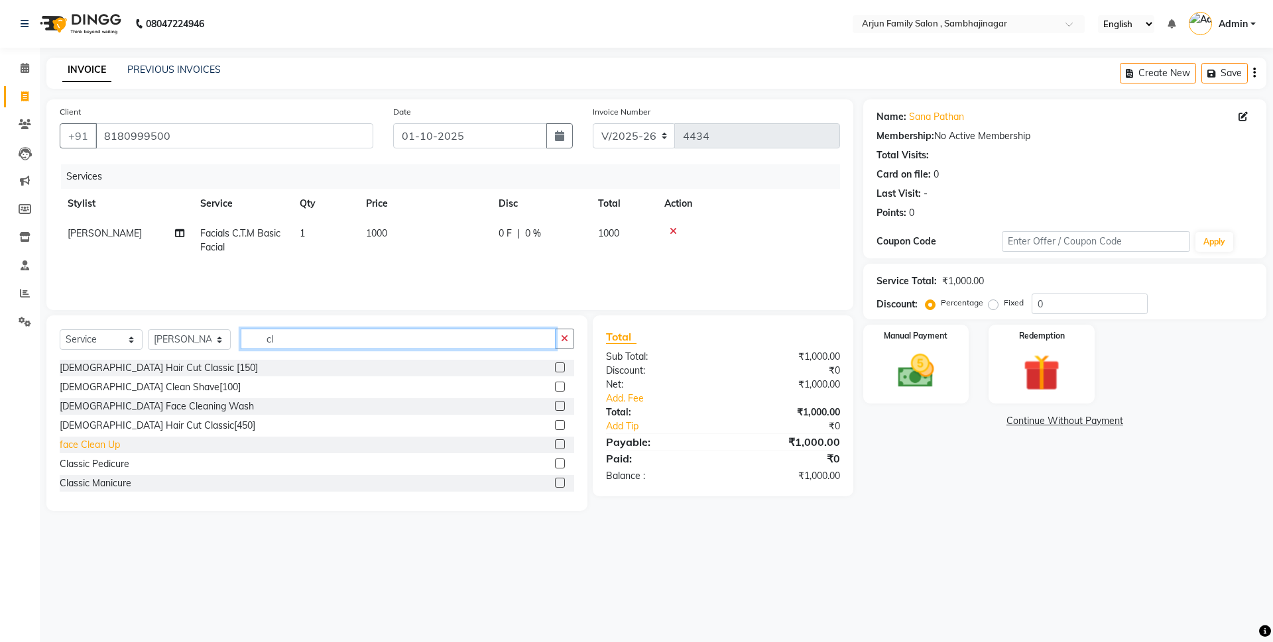
type input "cl"
click at [107, 445] on div "face Clean Up" at bounding box center [90, 445] width 60 height 14
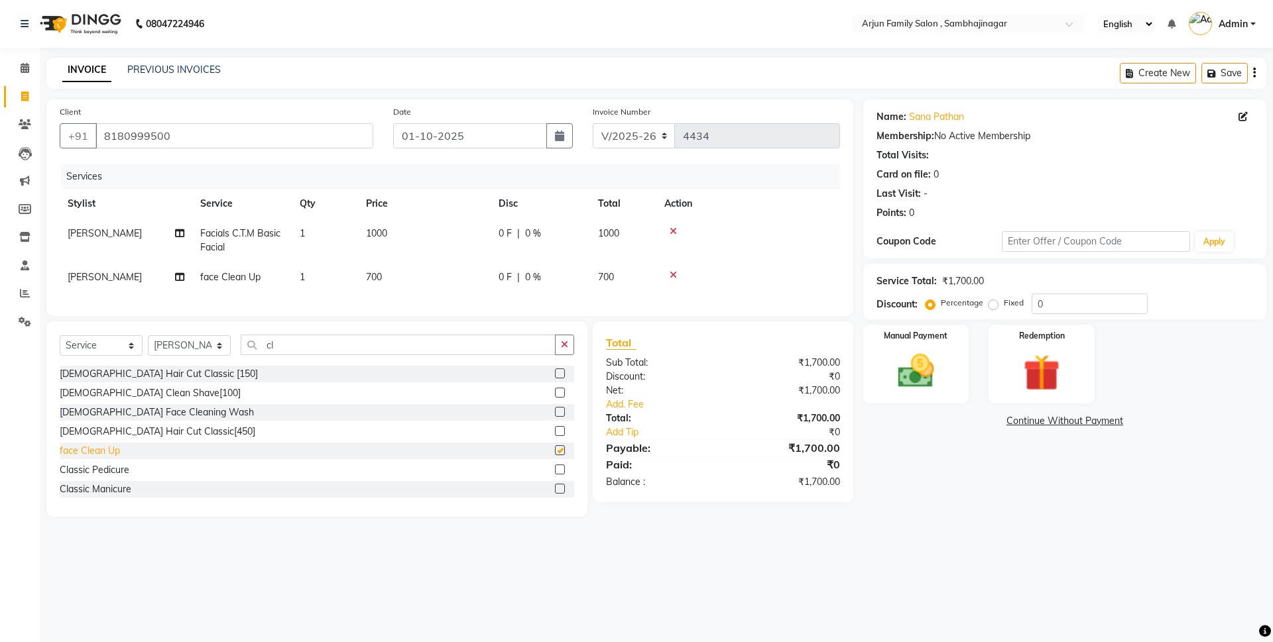
checkbox input "false"
click at [674, 230] on icon at bounding box center [673, 231] width 7 height 9
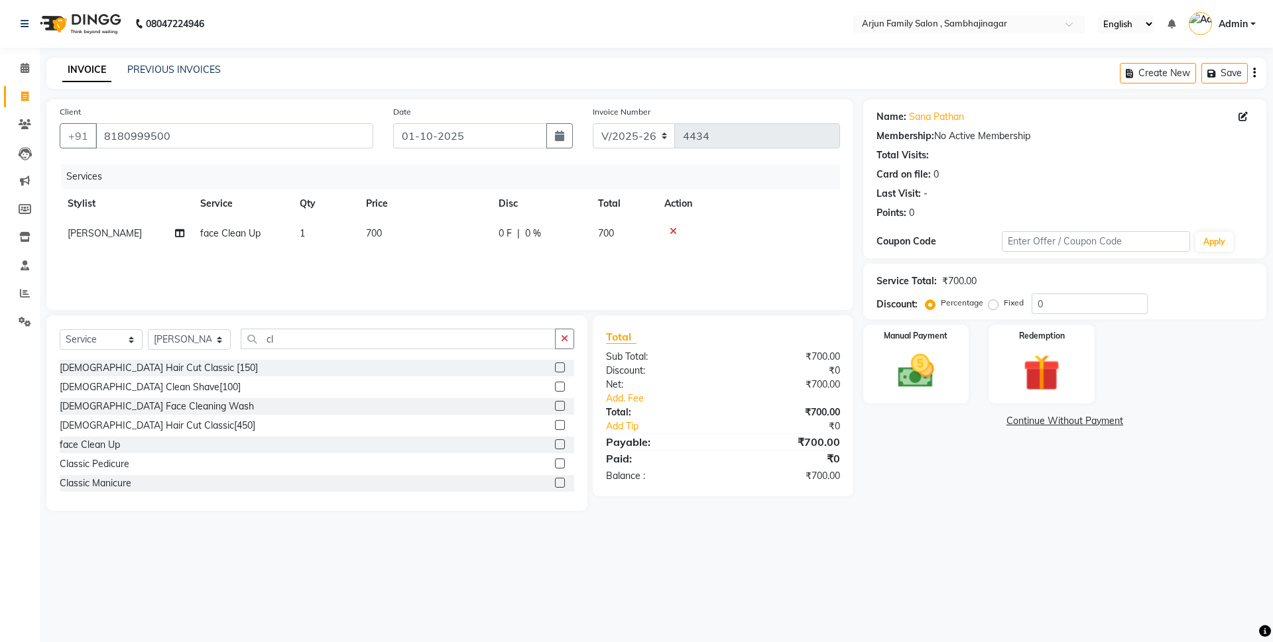
click at [381, 227] on span "700" at bounding box center [374, 233] width 16 height 12
select select "54809"
click at [455, 234] on input "700" at bounding box center [486, 237] width 117 height 21
type input "7"
type input "500"
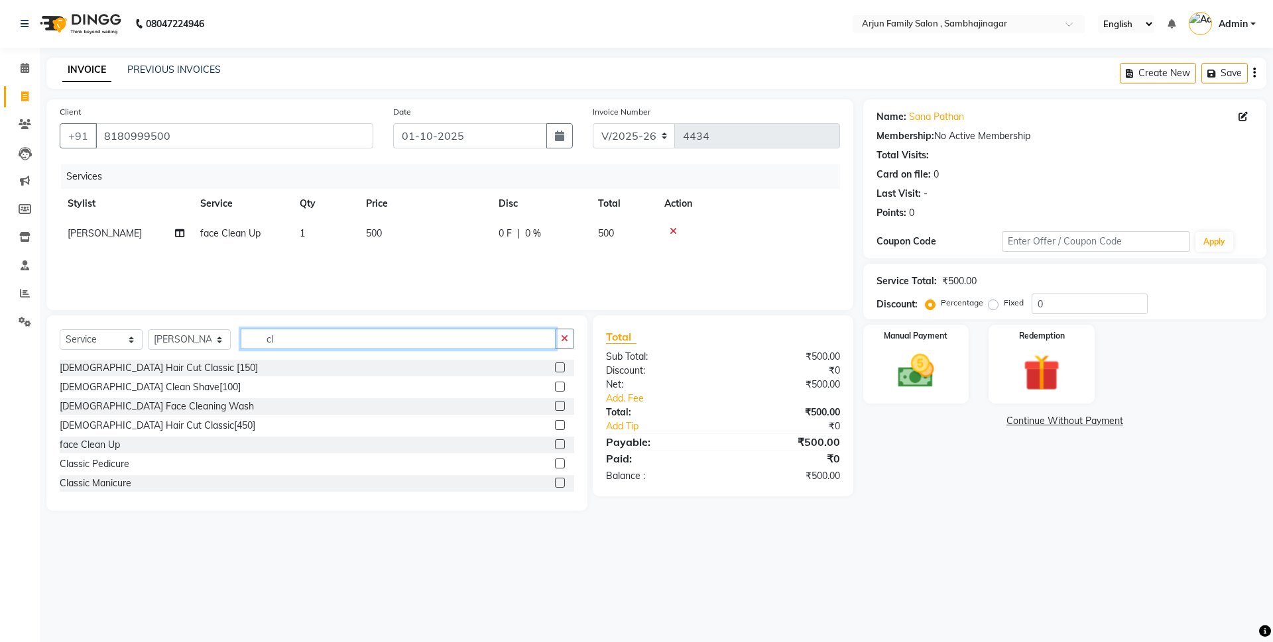
click at [294, 333] on input "cl" at bounding box center [398, 339] width 315 height 21
type input "c"
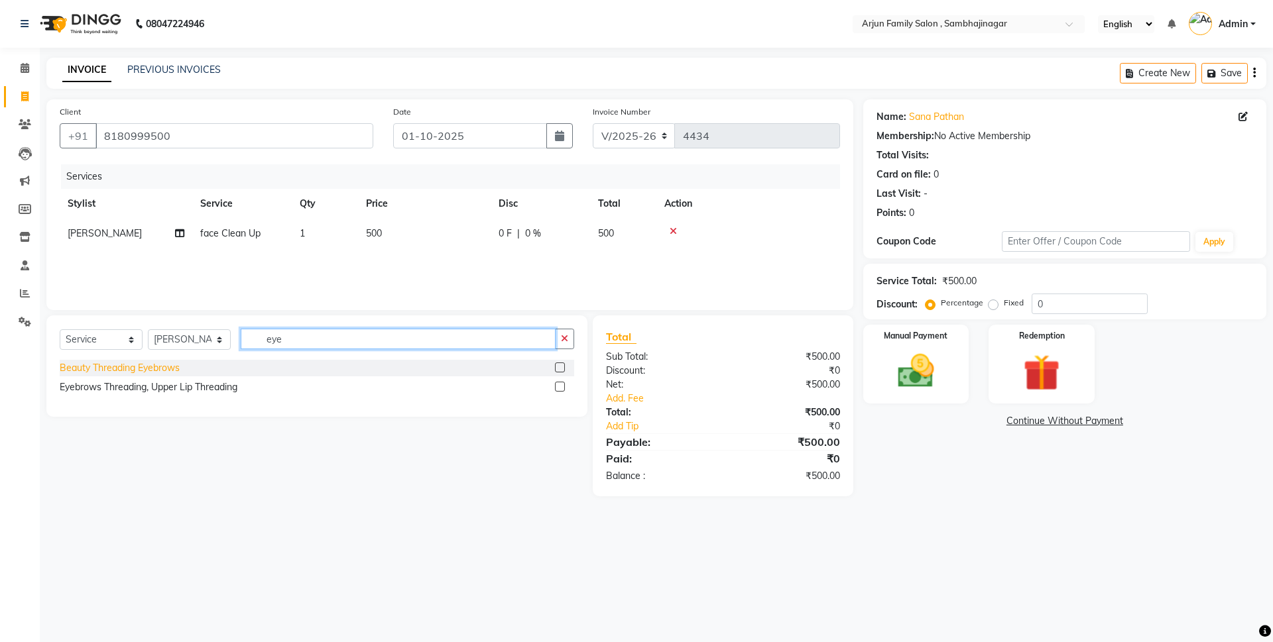
type input "eye"
click at [147, 366] on div "Beauty Threading Eyebrows" at bounding box center [120, 368] width 120 height 14
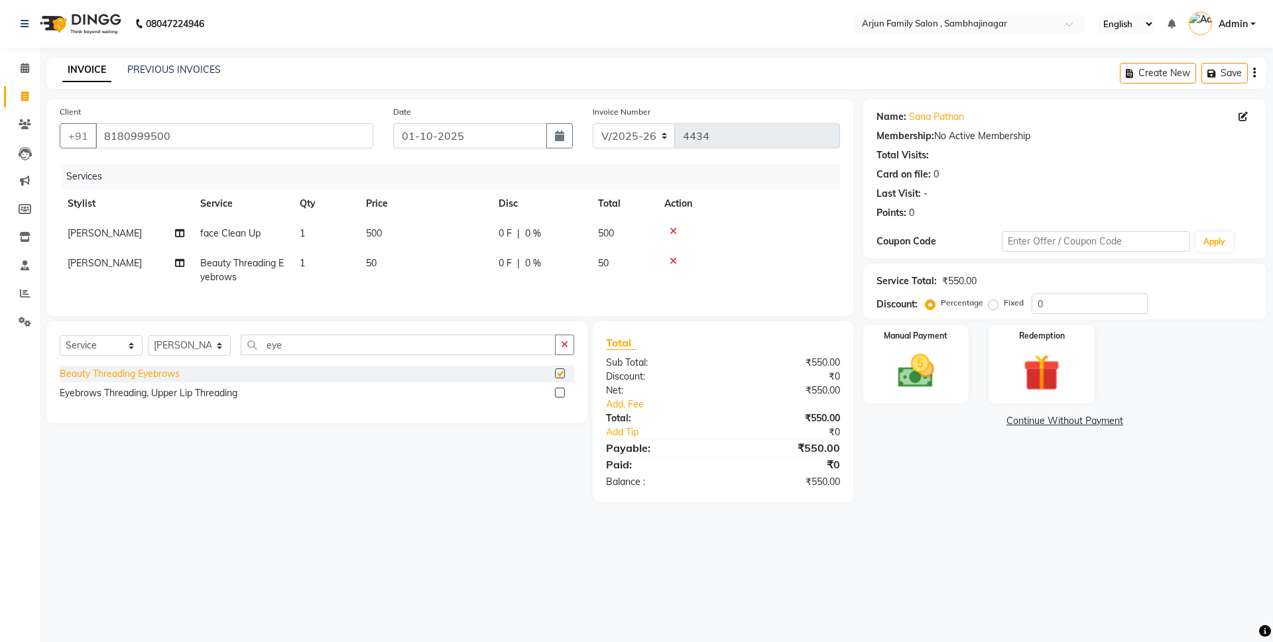
checkbox input "false"
click at [200, 400] on div "Eyebrows Threading, Upper Lip Threading" at bounding box center [149, 393] width 178 height 14
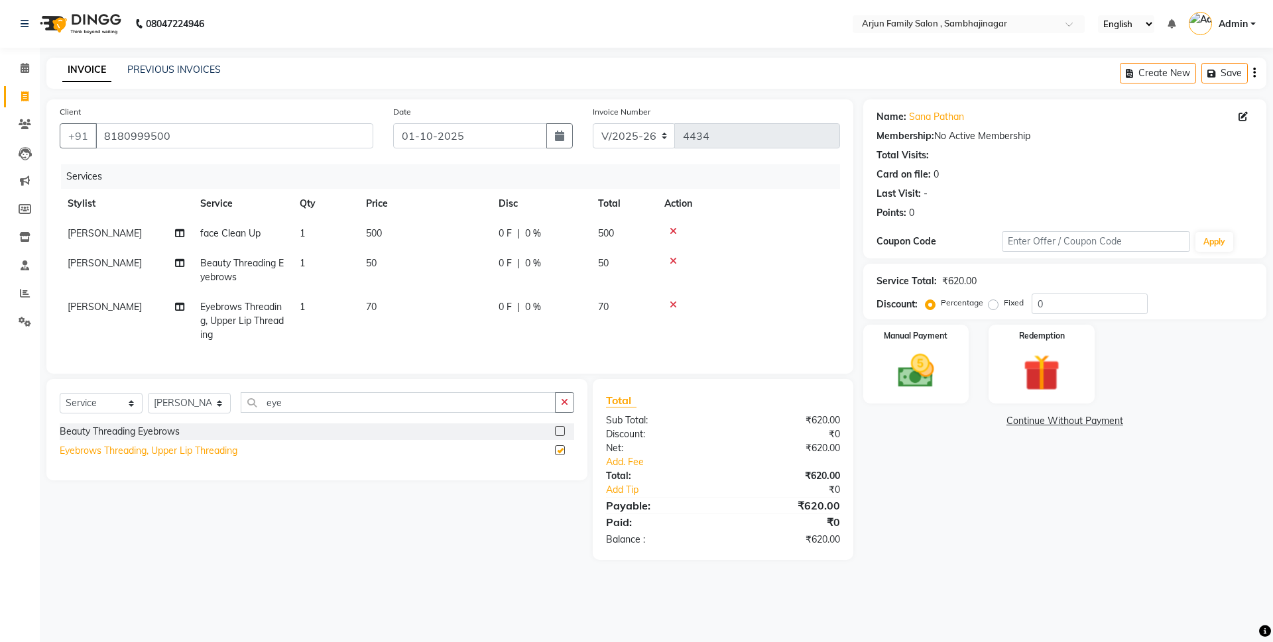
checkbox input "false"
click at [668, 261] on div at bounding box center [748, 261] width 168 height 9
click at [673, 260] on icon at bounding box center [673, 261] width 7 height 9
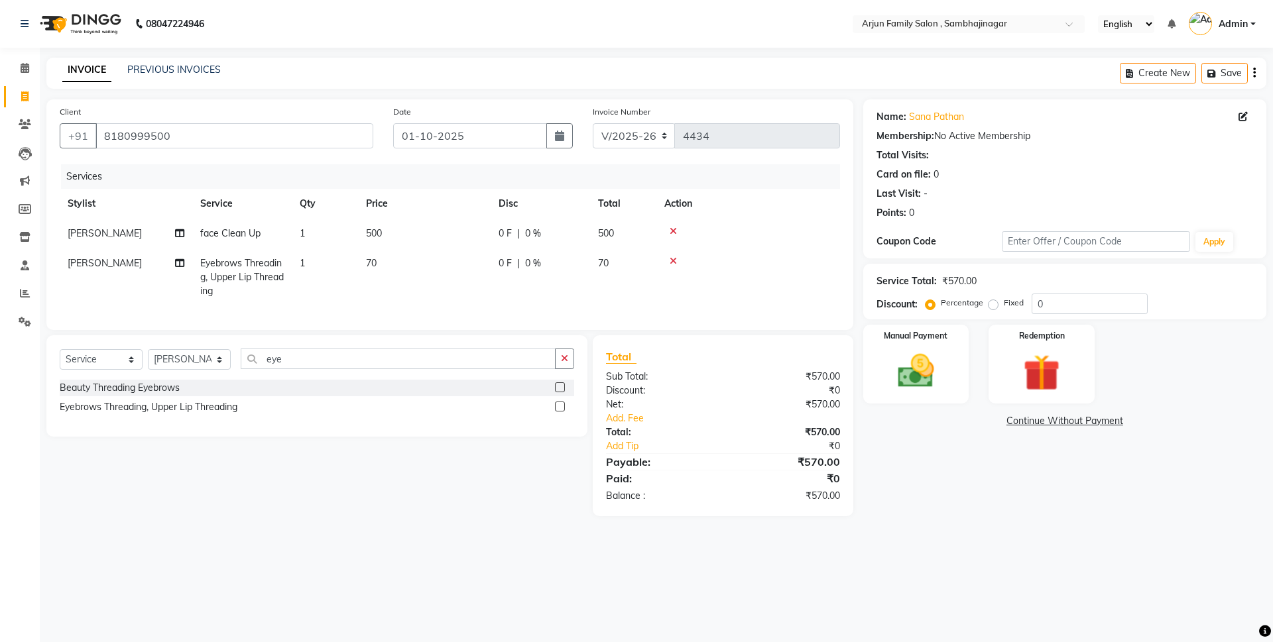
click at [395, 234] on td "500" at bounding box center [424, 234] width 133 height 30
select select "54809"
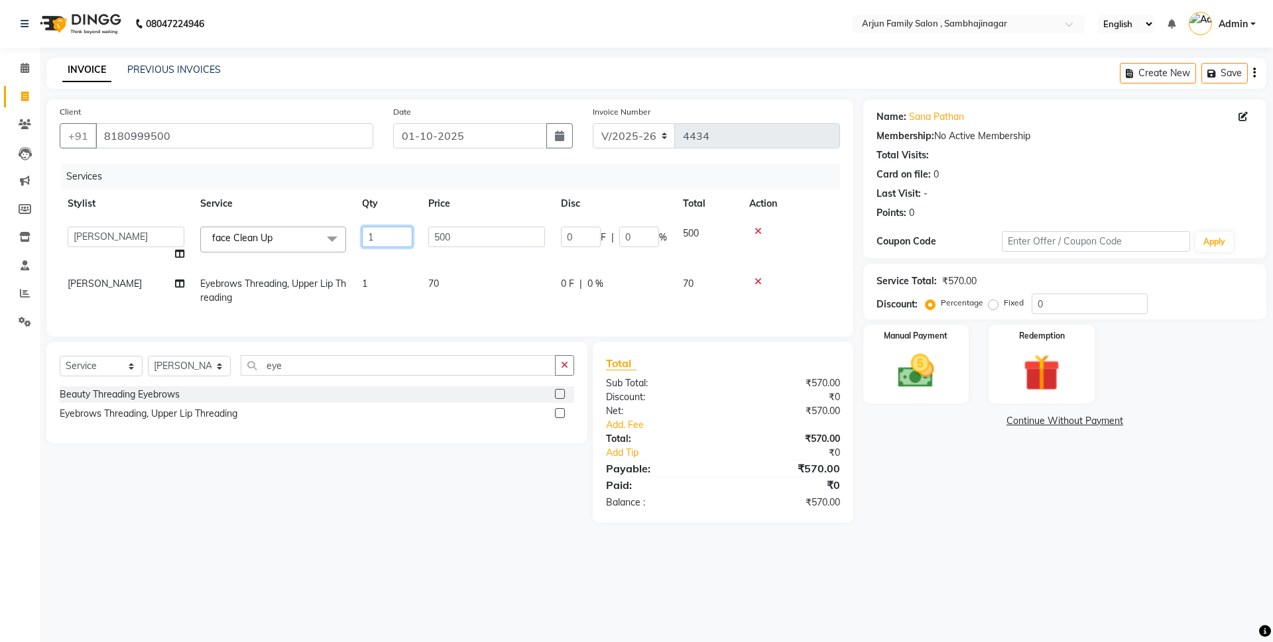
drag, startPoint x: 402, startPoint y: 228, endPoint x: 421, endPoint y: 253, distance: 31.7
click at [404, 229] on input "1" at bounding box center [387, 237] width 50 height 21
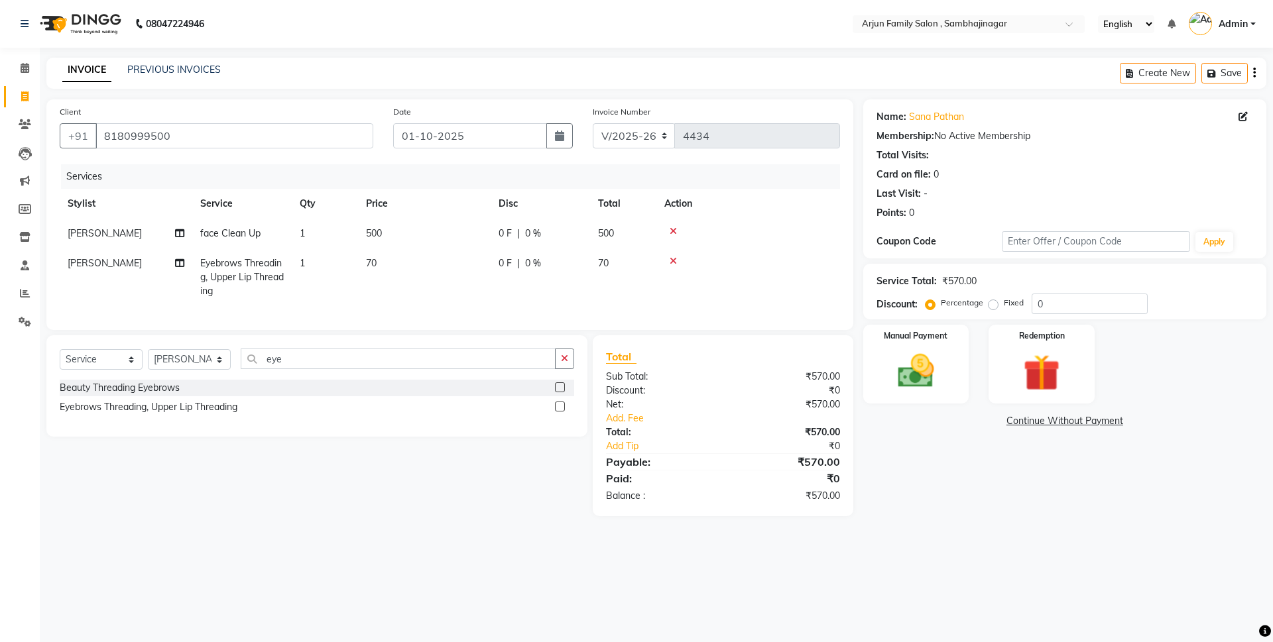
click at [387, 231] on td "500" at bounding box center [424, 234] width 133 height 30
select select "54809"
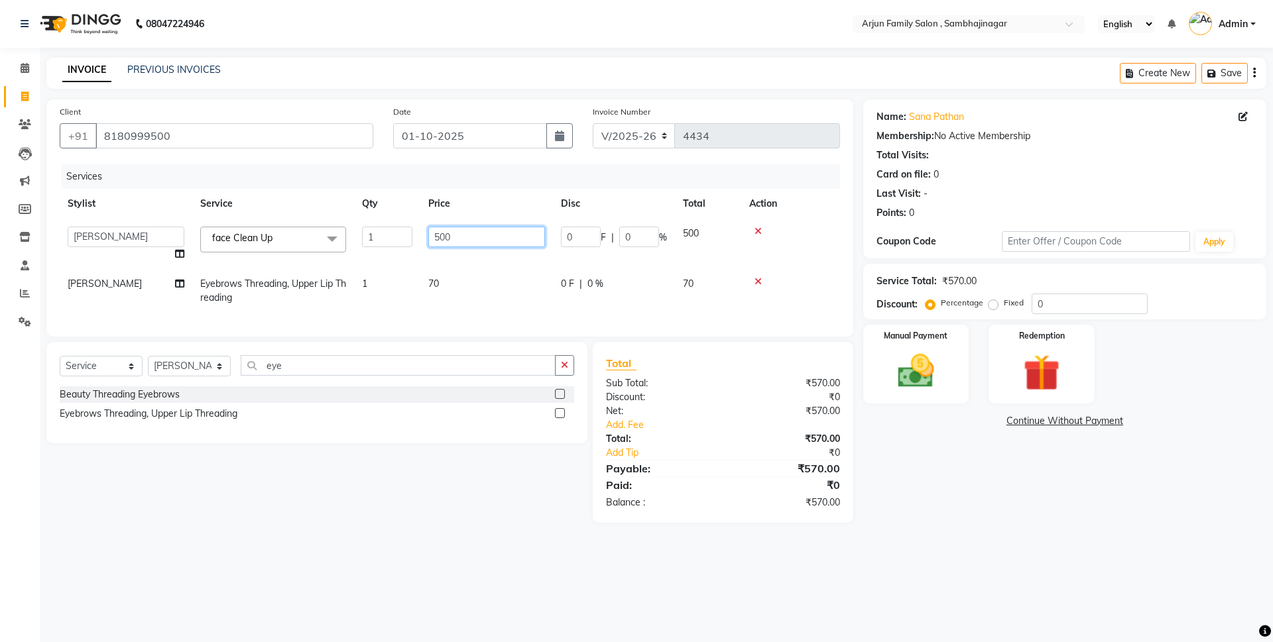
click at [508, 241] on input "500" at bounding box center [486, 237] width 117 height 21
type input "5"
type input "700"
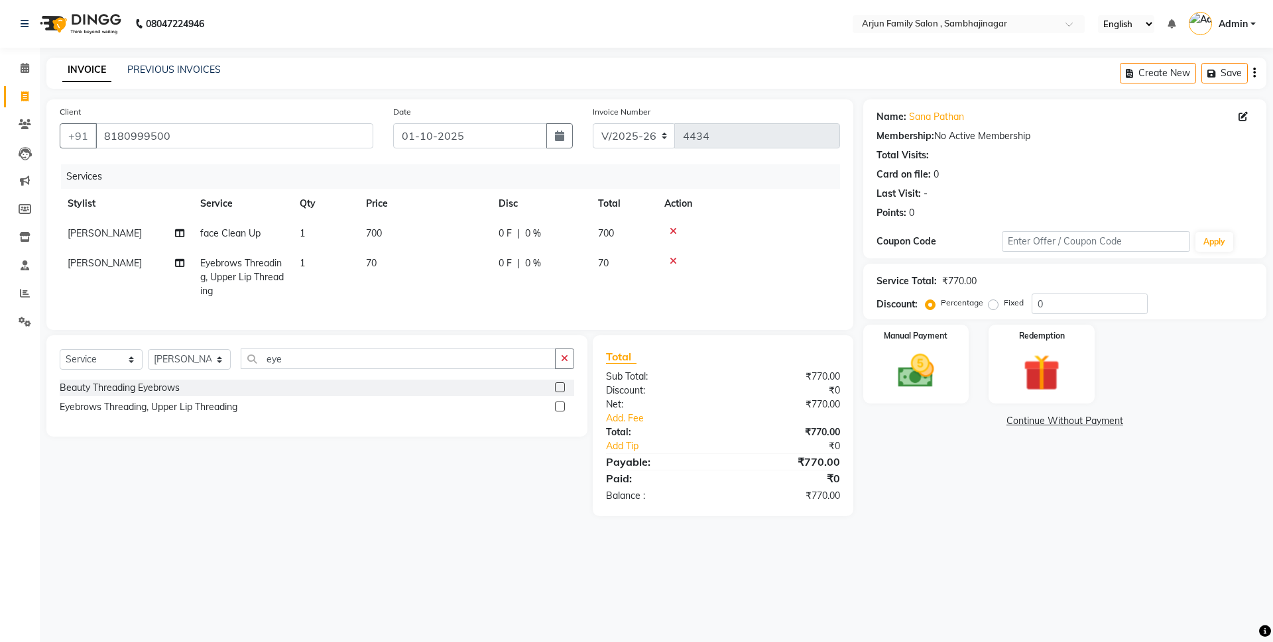
click at [504, 225] on td "0 F | 0 %" at bounding box center [540, 234] width 99 height 30
select select "54809"
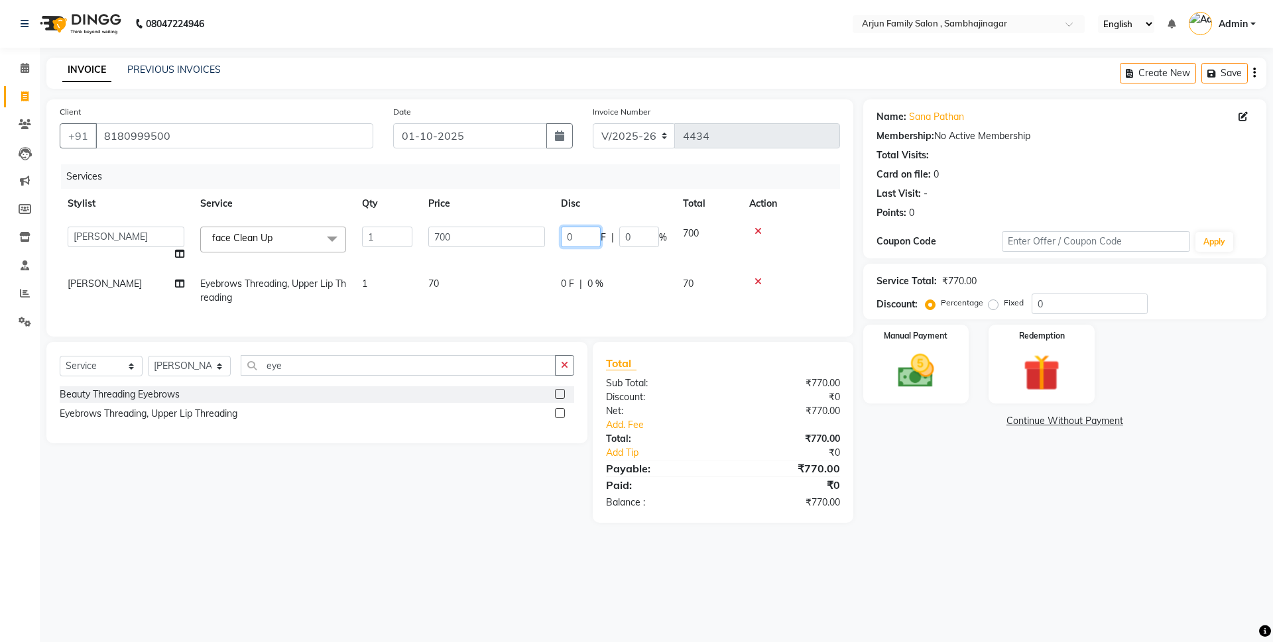
click at [594, 241] on input "0" at bounding box center [581, 237] width 40 height 21
type input "0200"
click at [826, 251] on tbody "arjun [PERSON_NAME] [PERSON_NAME] [PERSON_NAME] [PERSON_NAME] face Clean Up x […" at bounding box center [450, 266] width 780 height 94
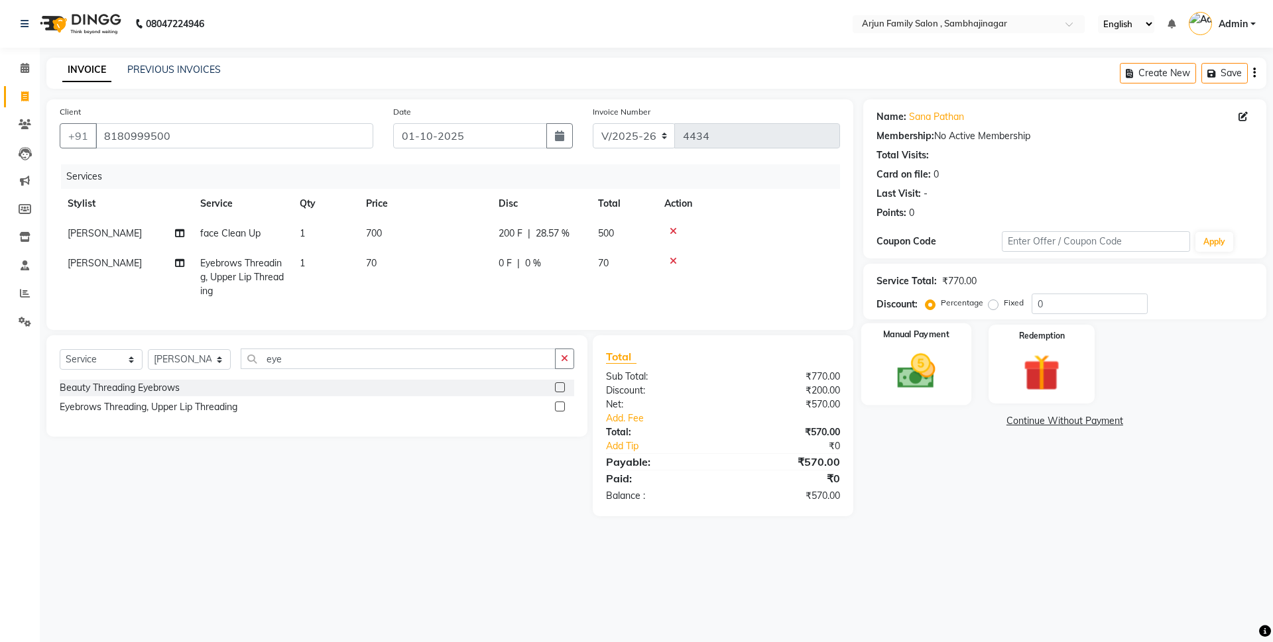
click at [949, 388] on div "Manual Payment" at bounding box center [915, 364] width 110 height 82
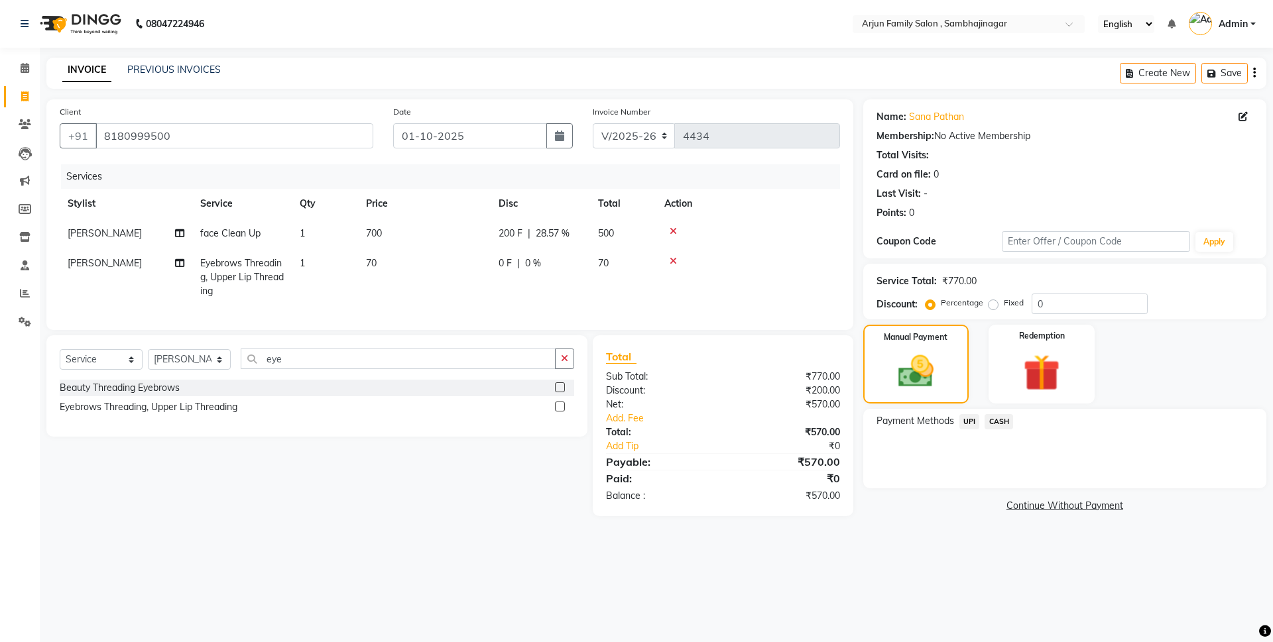
click at [969, 423] on span "UPI" at bounding box center [969, 421] width 21 height 15
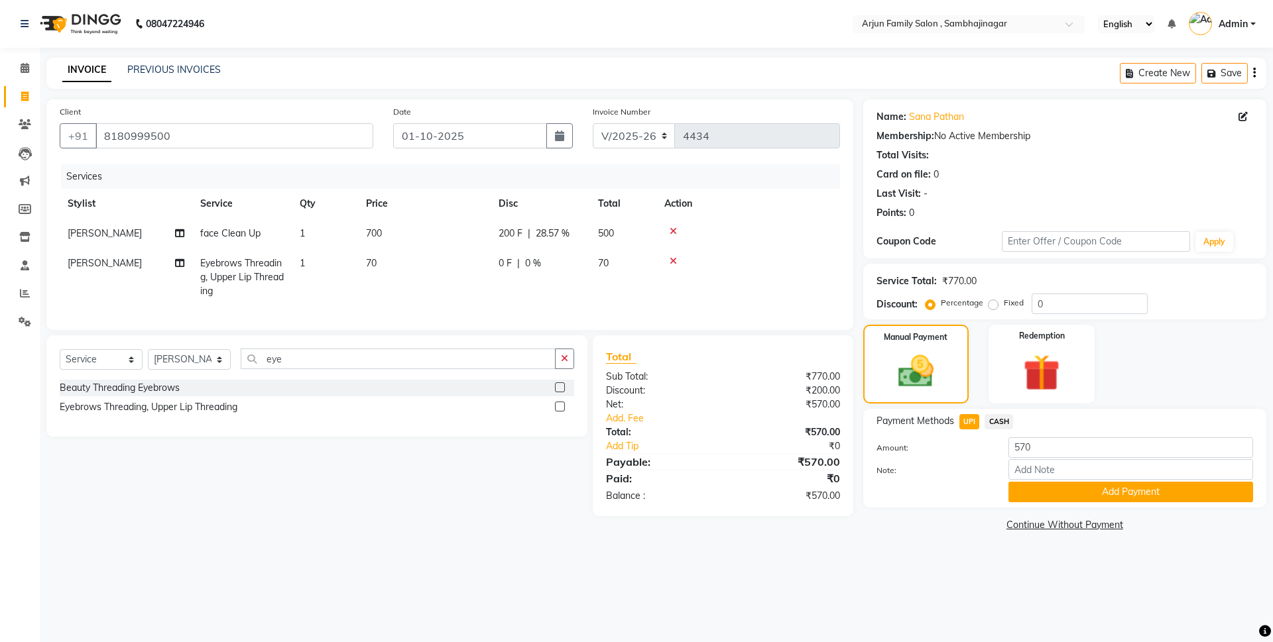
click at [1043, 523] on link "Continue Without Payment" at bounding box center [1065, 525] width 398 height 14
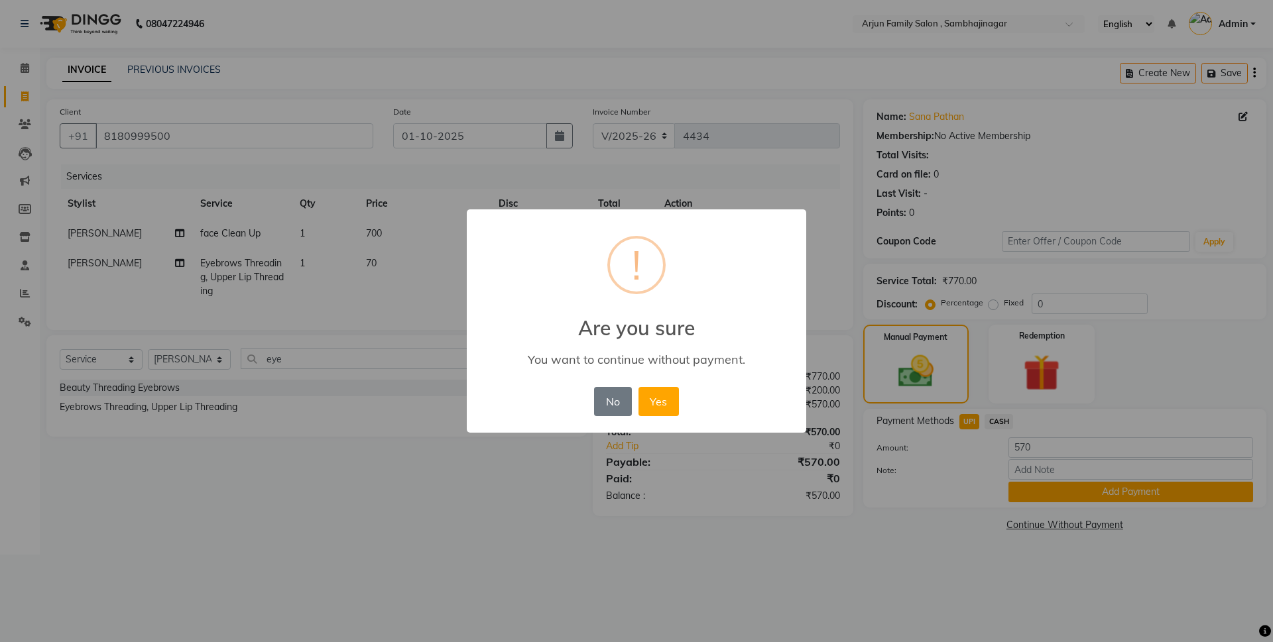
click at [1042, 495] on div "× ! Are you sure You want to continue without payment. No No Yes" at bounding box center [636, 321] width 1273 height 642
click at [625, 406] on button "No" at bounding box center [612, 401] width 37 height 29
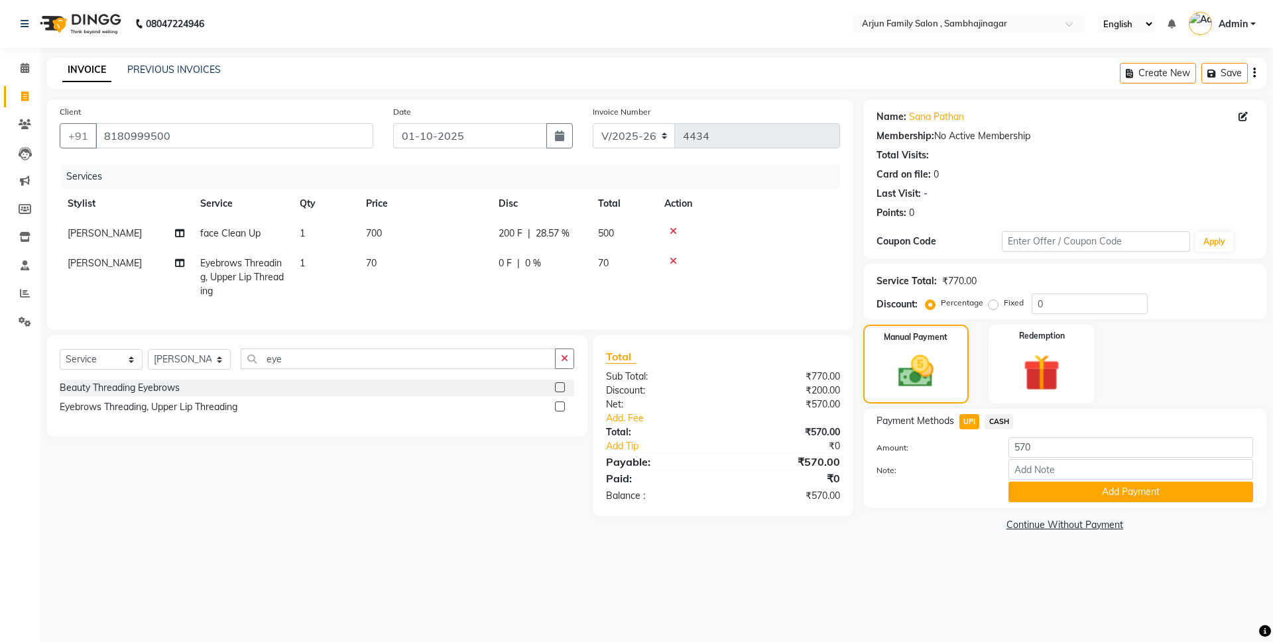
drag, startPoint x: 1083, startPoint y: 485, endPoint x: 1088, endPoint y: 492, distance: 9.0
click at [1085, 486] on button "Add Payment" at bounding box center [1130, 492] width 245 height 21
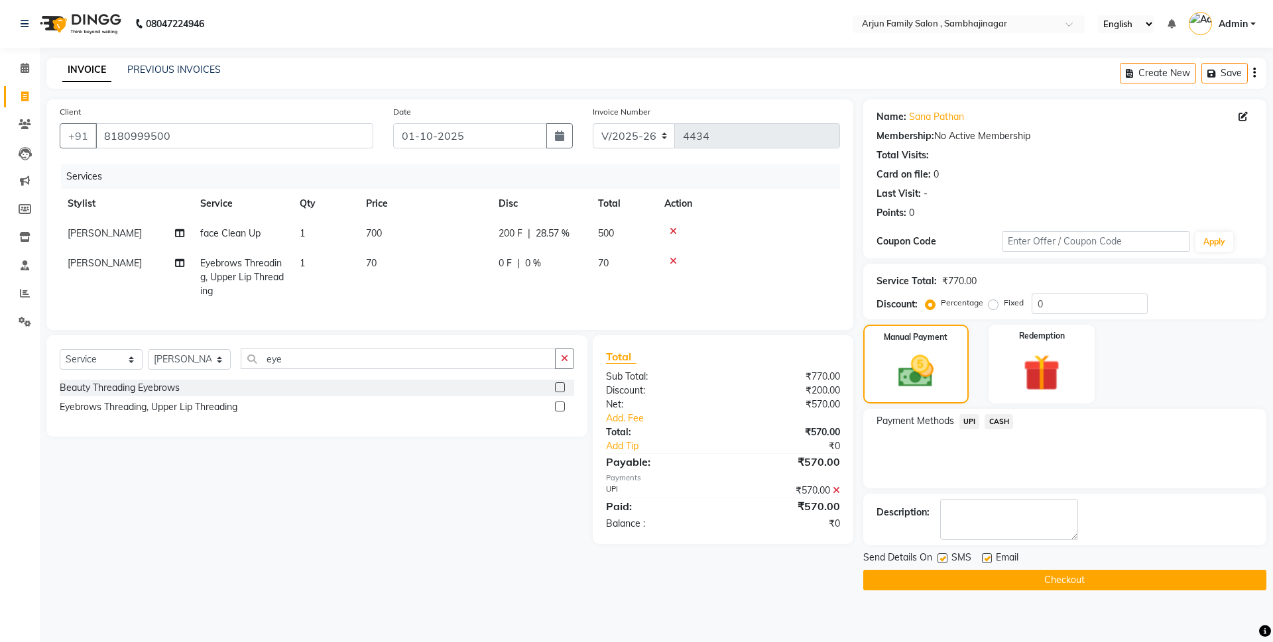
drag, startPoint x: 1063, startPoint y: 577, endPoint x: 348, endPoint y: 422, distance: 731.9
click at [1063, 577] on button "Checkout" at bounding box center [1064, 580] width 403 height 21
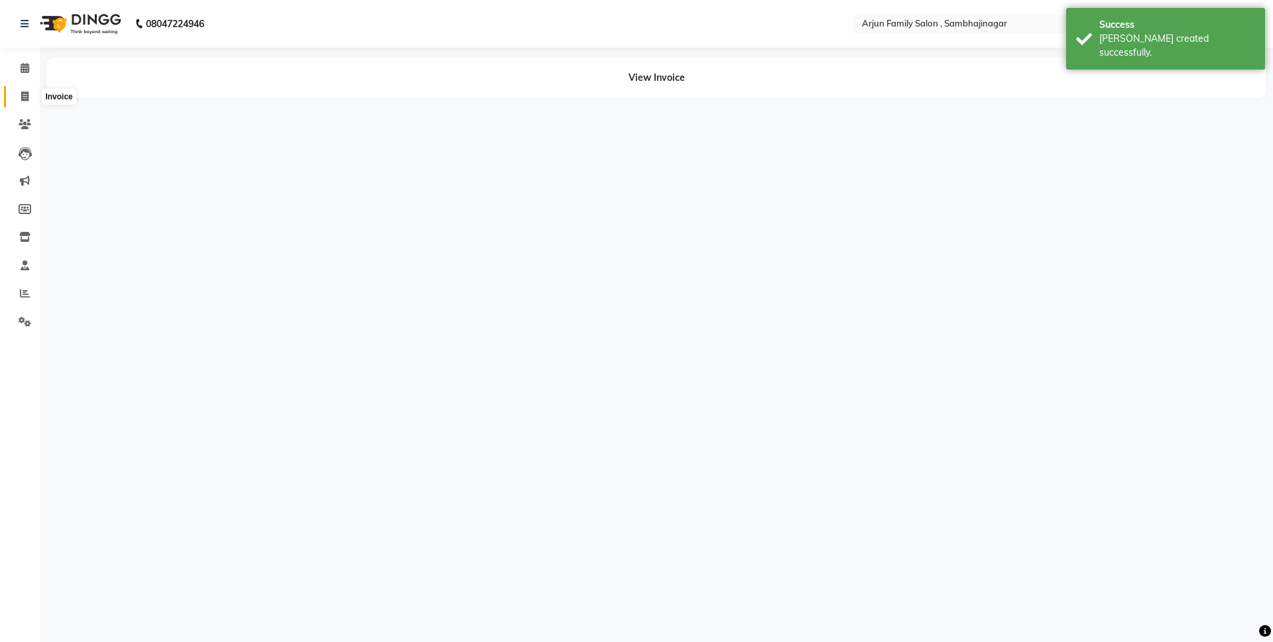
click at [23, 97] on icon at bounding box center [24, 96] width 7 height 10
select select "service"
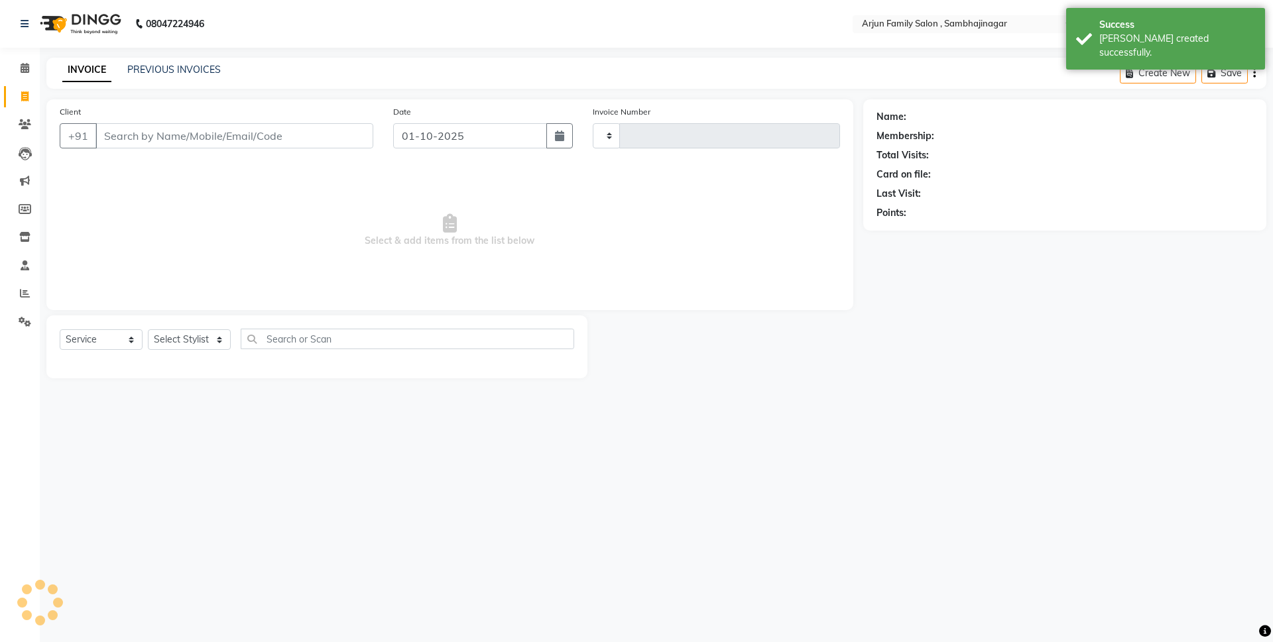
type input "4435"
select select "6947"
click at [156, 72] on link "PREVIOUS INVOICES" at bounding box center [173, 70] width 93 height 12
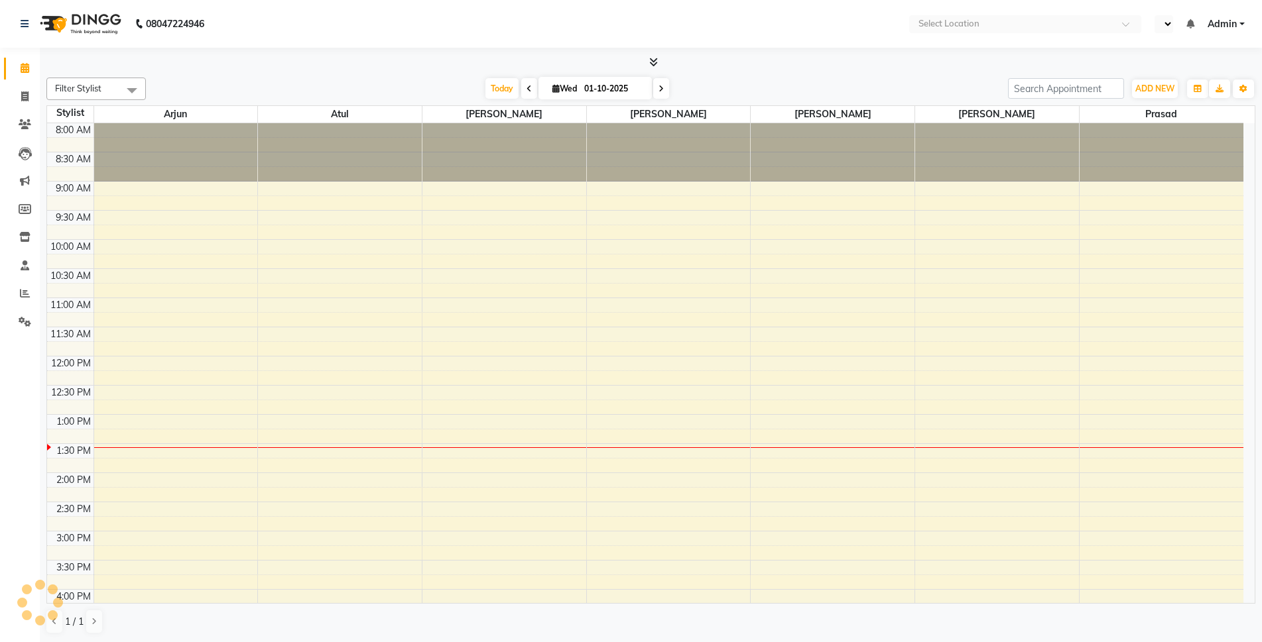
select select "en"
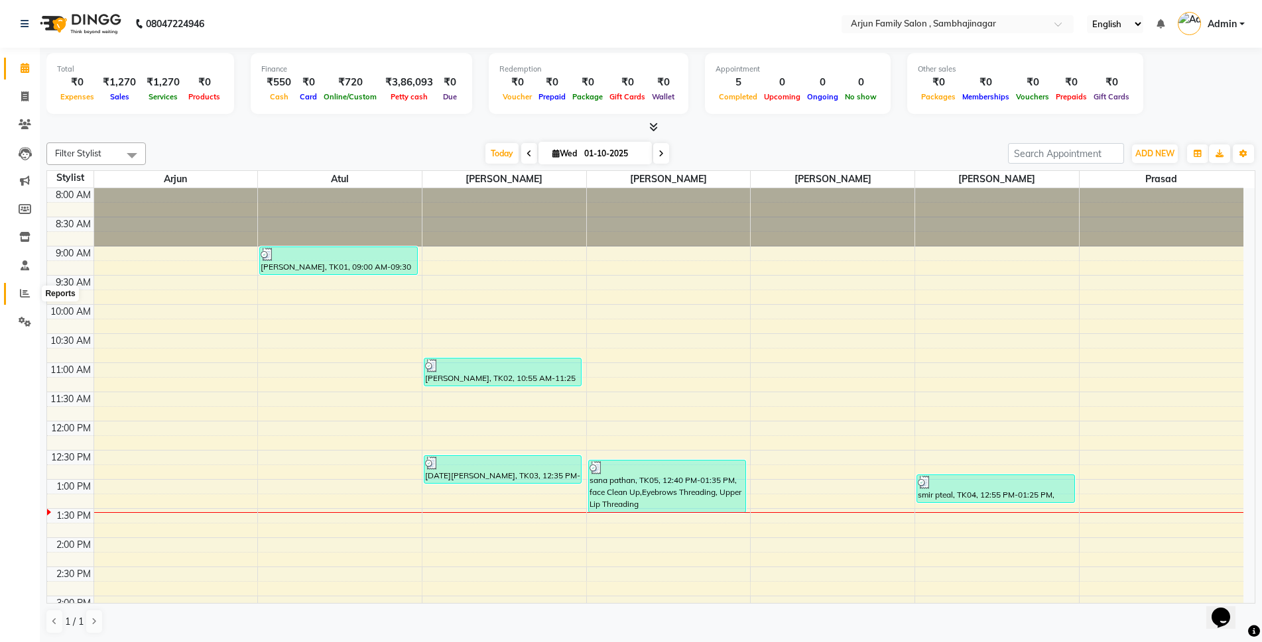
click at [28, 294] on icon at bounding box center [25, 293] width 10 height 10
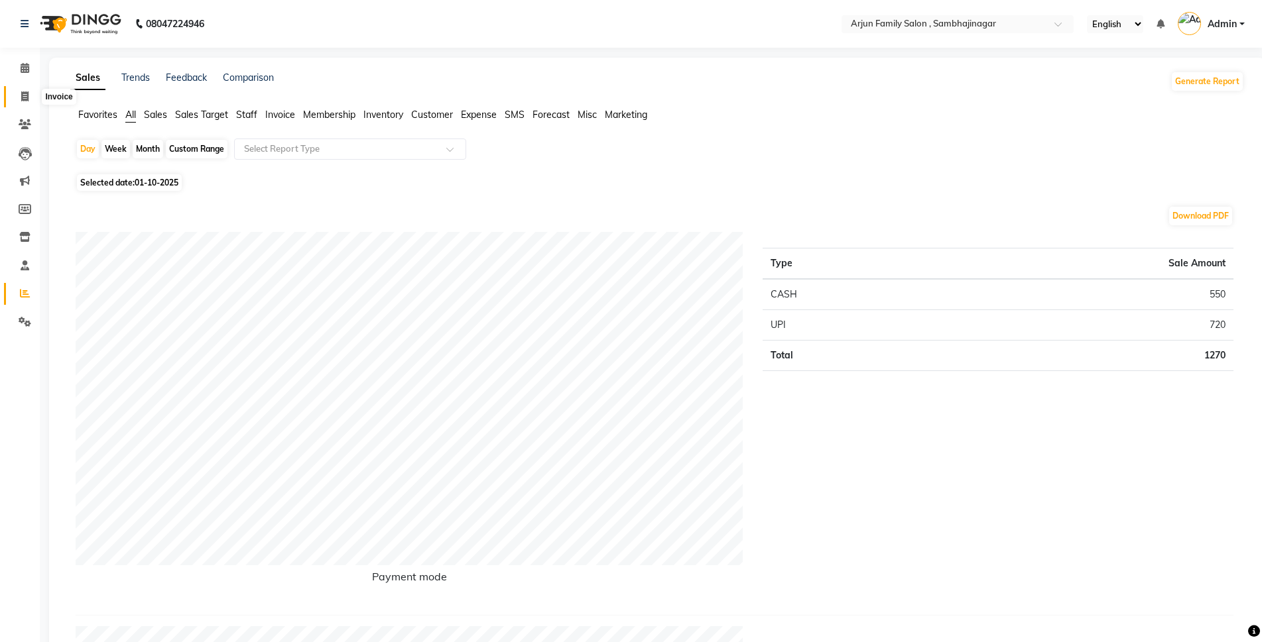
click at [23, 97] on icon at bounding box center [24, 96] width 7 height 10
select select "service"
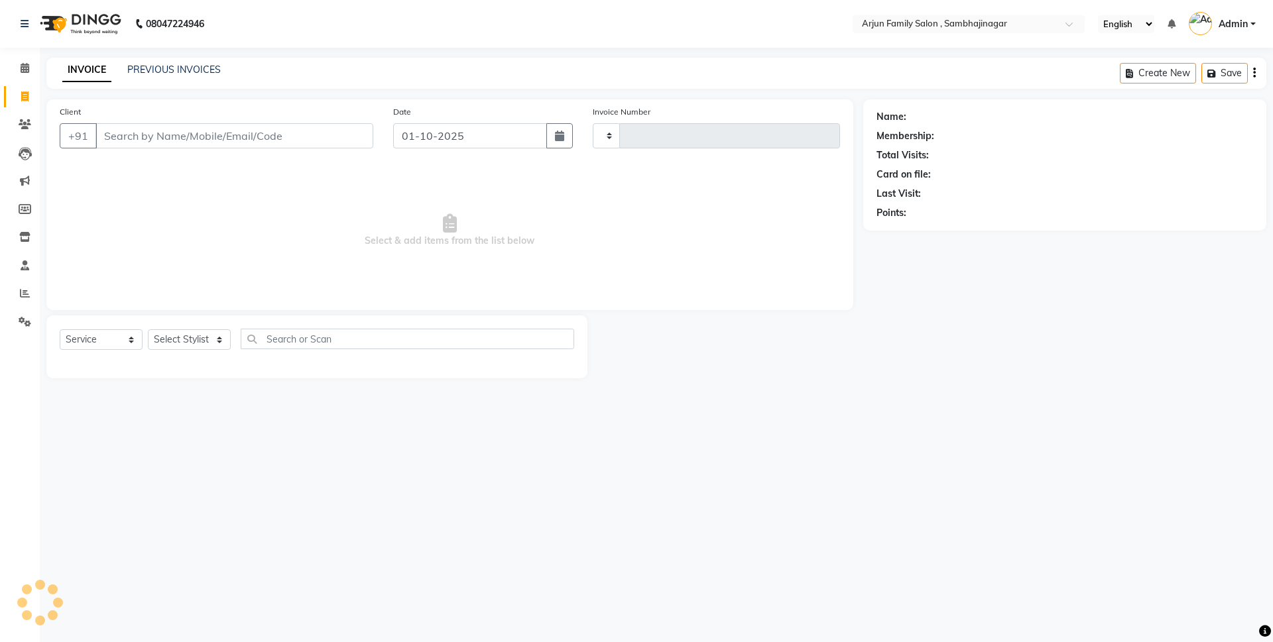
type input "4435"
select select "6947"
click at [19, 289] on span at bounding box center [24, 293] width 23 height 15
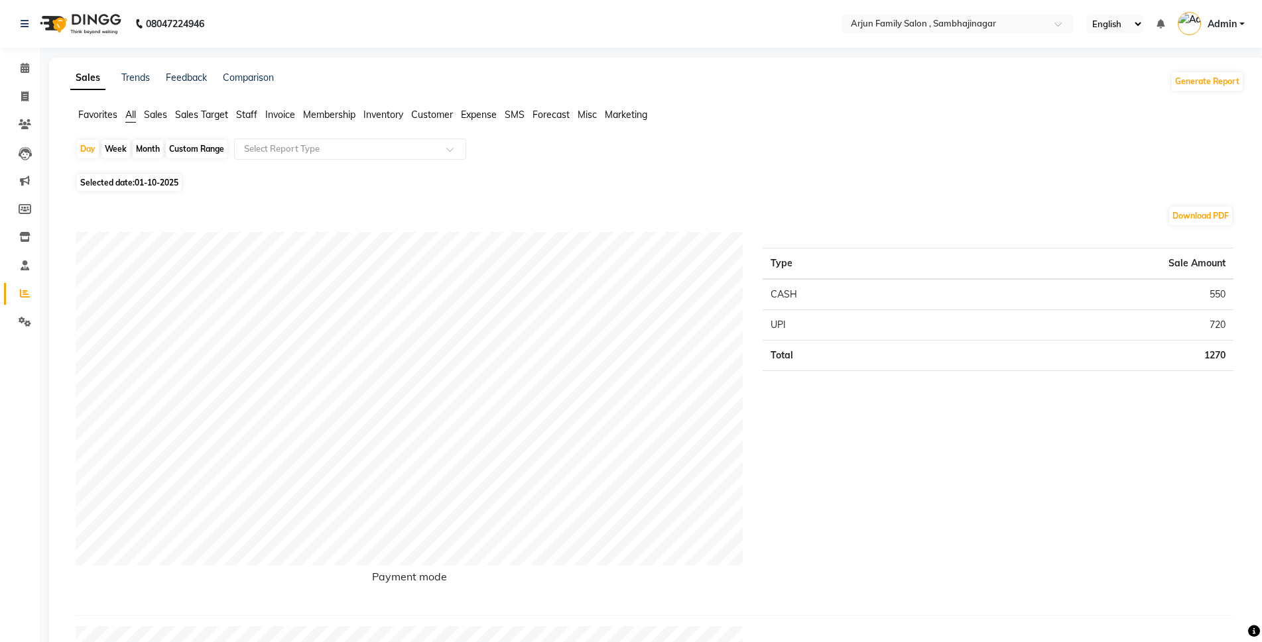
click at [142, 141] on div "Month" at bounding box center [148, 149] width 30 height 19
select select "10"
select select "2025"
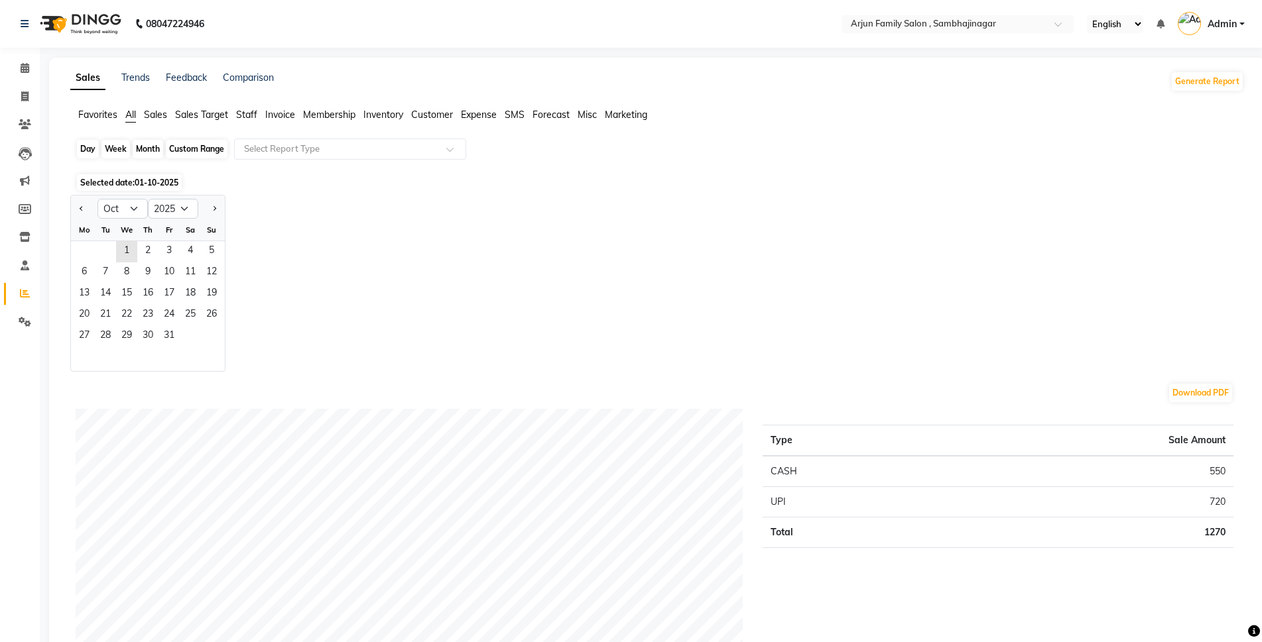
click at [146, 148] on div "Month" at bounding box center [148, 149] width 30 height 19
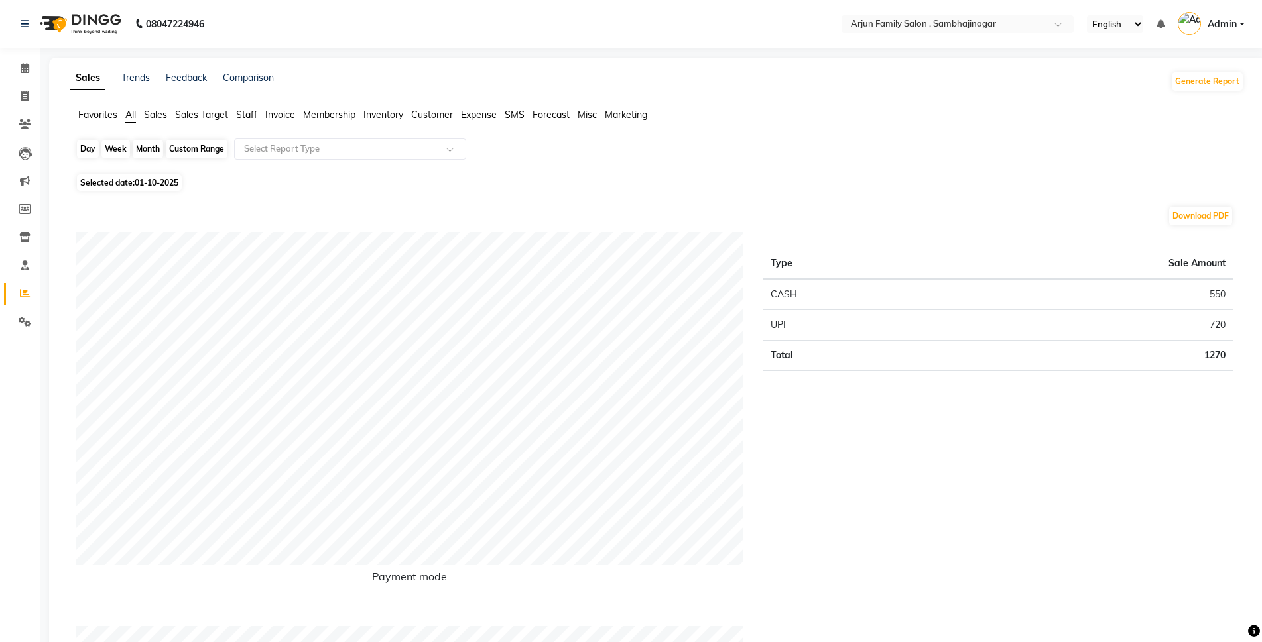
click at [145, 149] on div "Month" at bounding box center [148, 149] width 30 height 19
select select "10"
select select "2025"
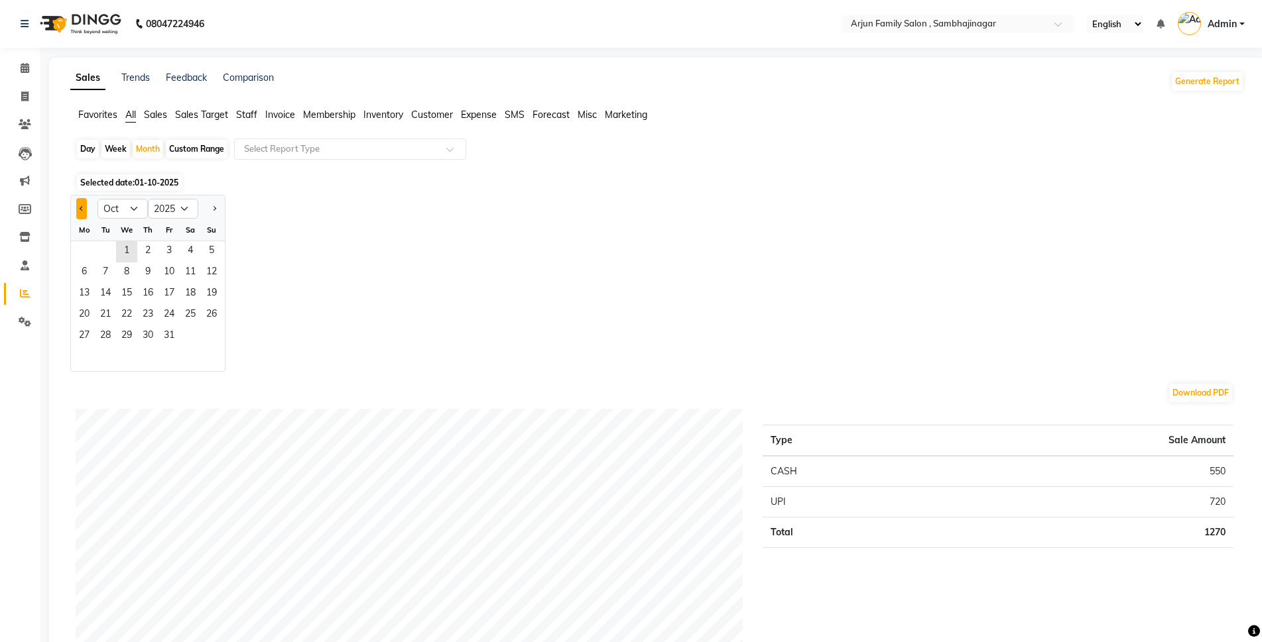
click at [78, 207] on button "Previous month" at bounding box center [81, 208] width 11 height 21
select select "9"
click at [89, 248] on span "1" at bounding box center [84, 251] width 21 height 21
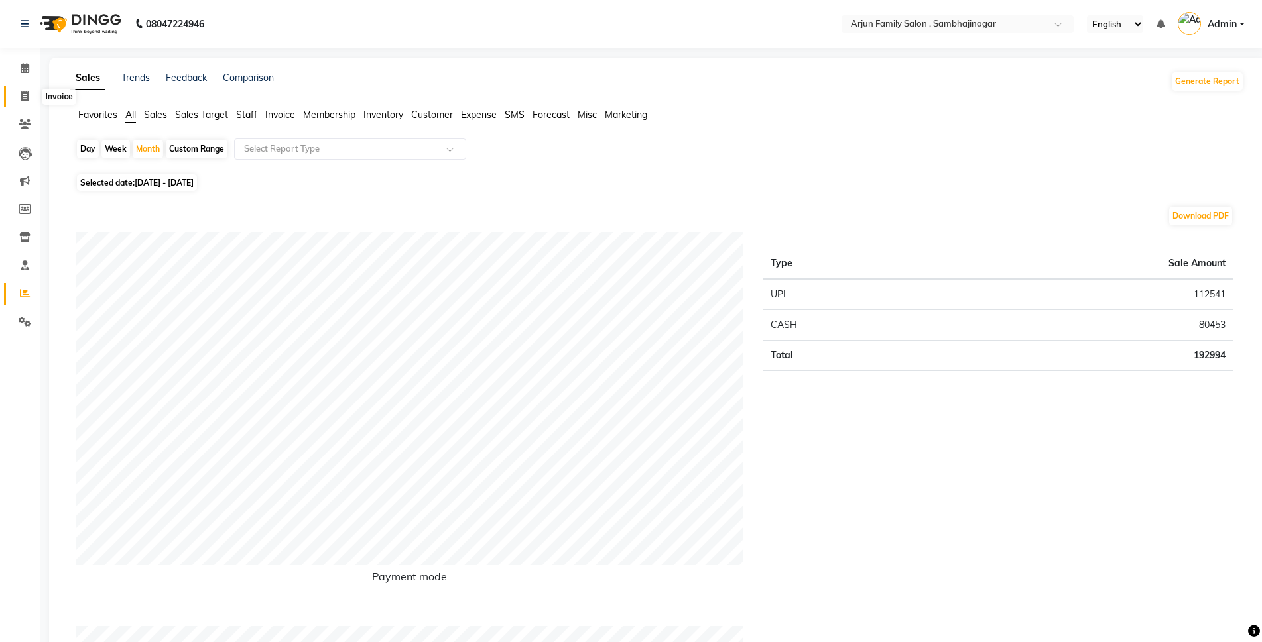
click at [23, 97] on icon at bounding box center [24, 96] width 7 height 10
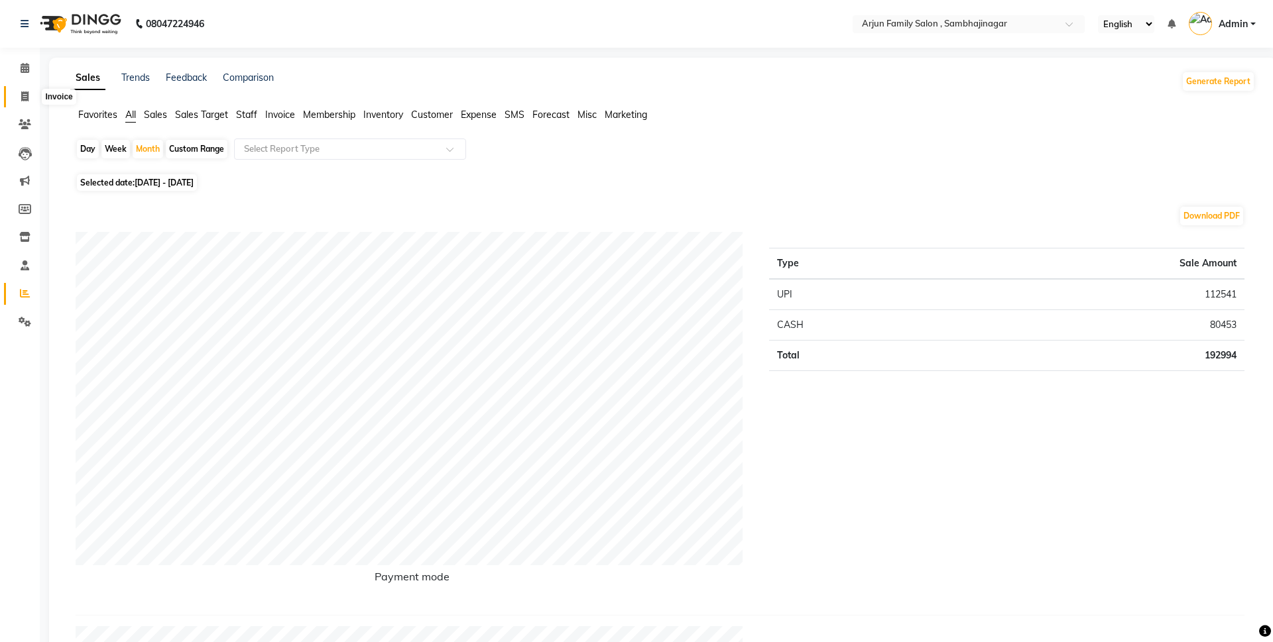
select select "6947"
select select "service"
